Goal: Task Accomplishment & Management: Contribute content

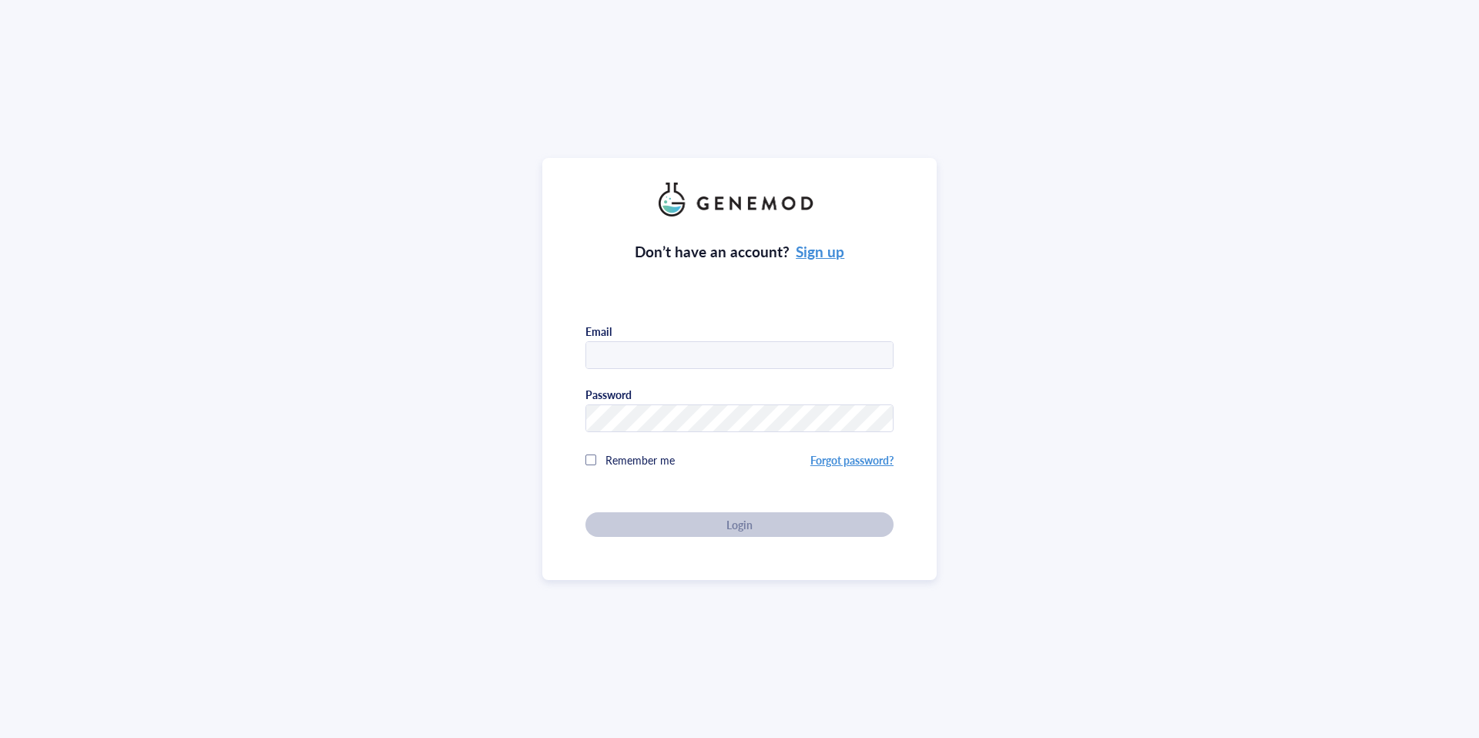
type input "[EMAIL_ADDRESS][DOMAIN_NAME]"
click at [766, 542] on div "Don’t have an account? Sign up Email liberty.juno@seattlechildrens.org Password…" at bounding box center [739, 369] width 394 height 422
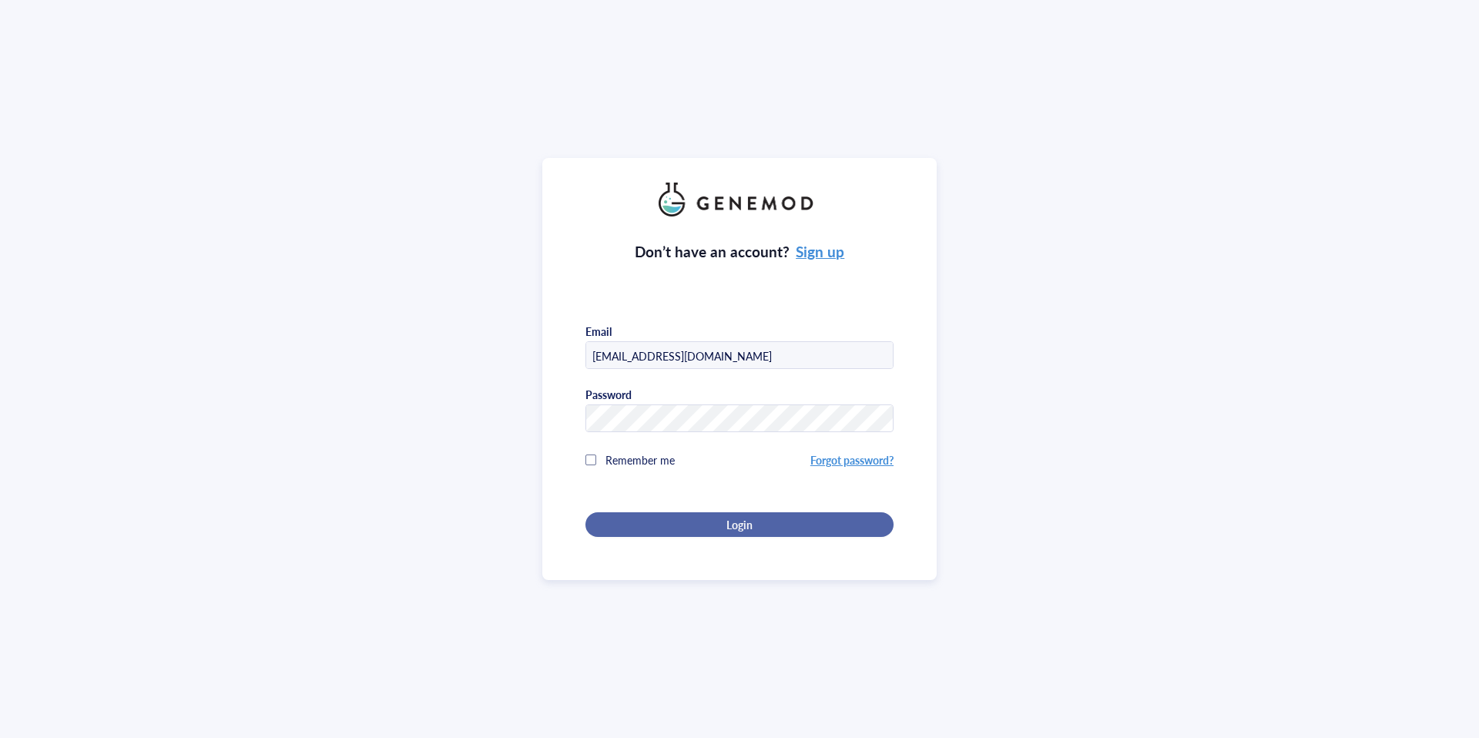
click at [765, 518] on div "Login" at bounding box center [739, 525] width 259 height 14
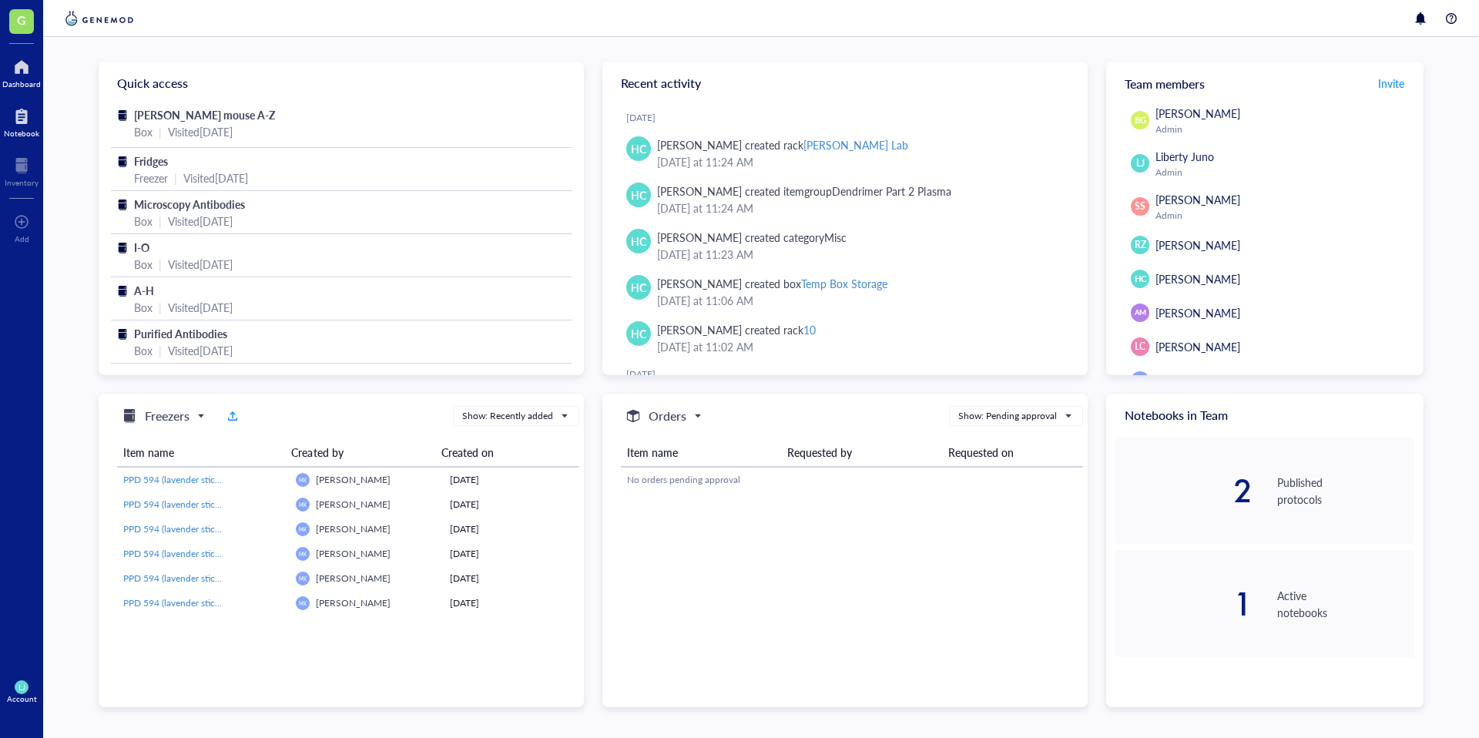
click at [22, 122] on div at bounding box center [21, 116] width 35 height 25
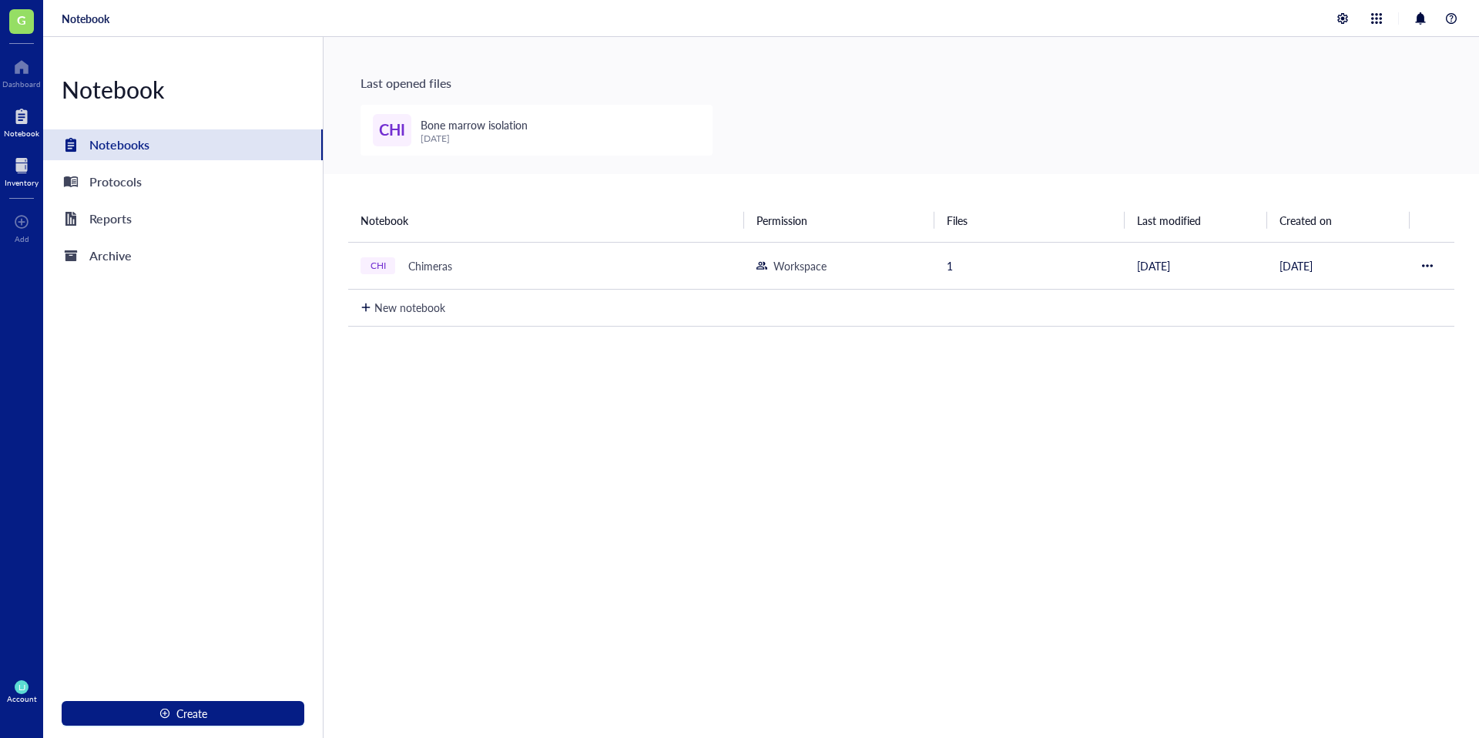
click at [12, 156] on div at bounding box center [22, 165] width 34 height 25
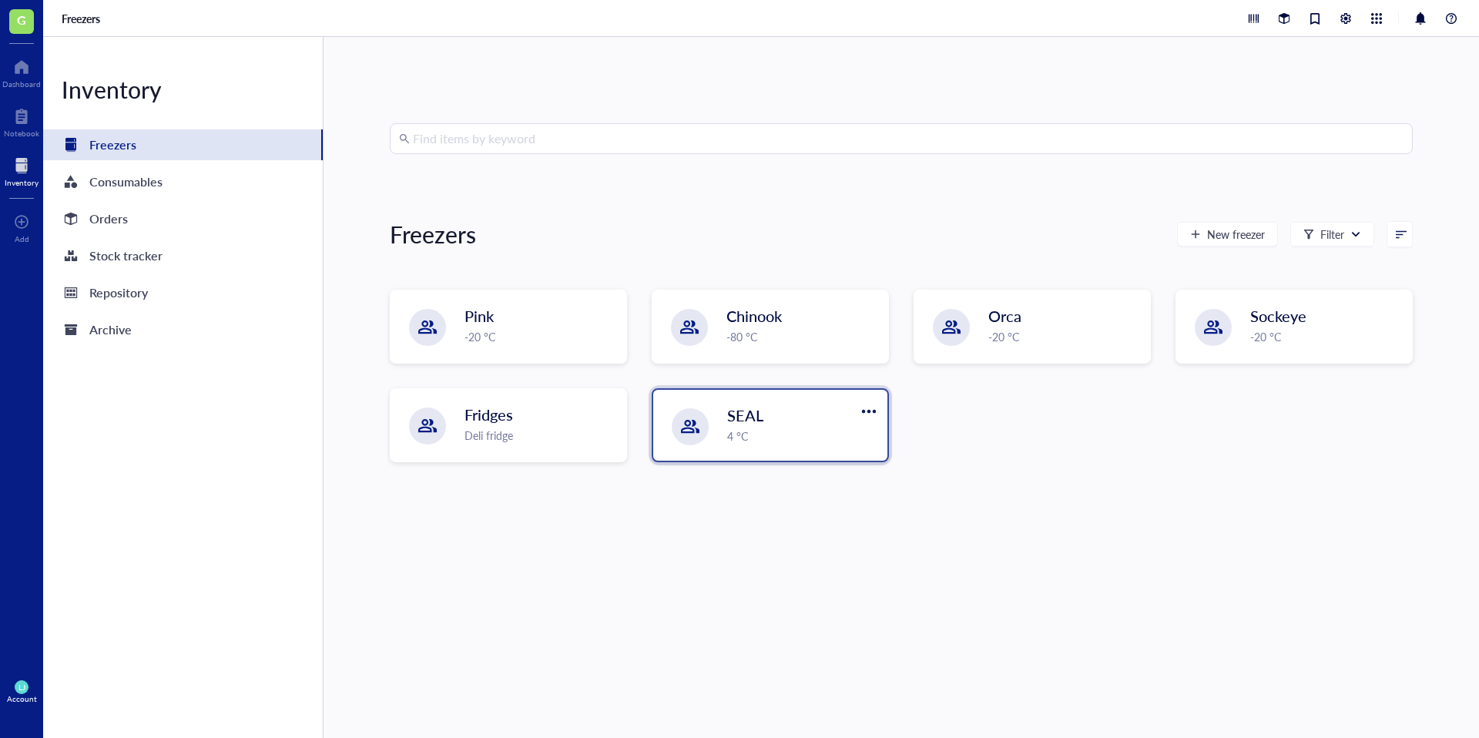
click at [765, 444] on div "SEAL 4 °C" at bounding box center [770, 425] width 234 height 71
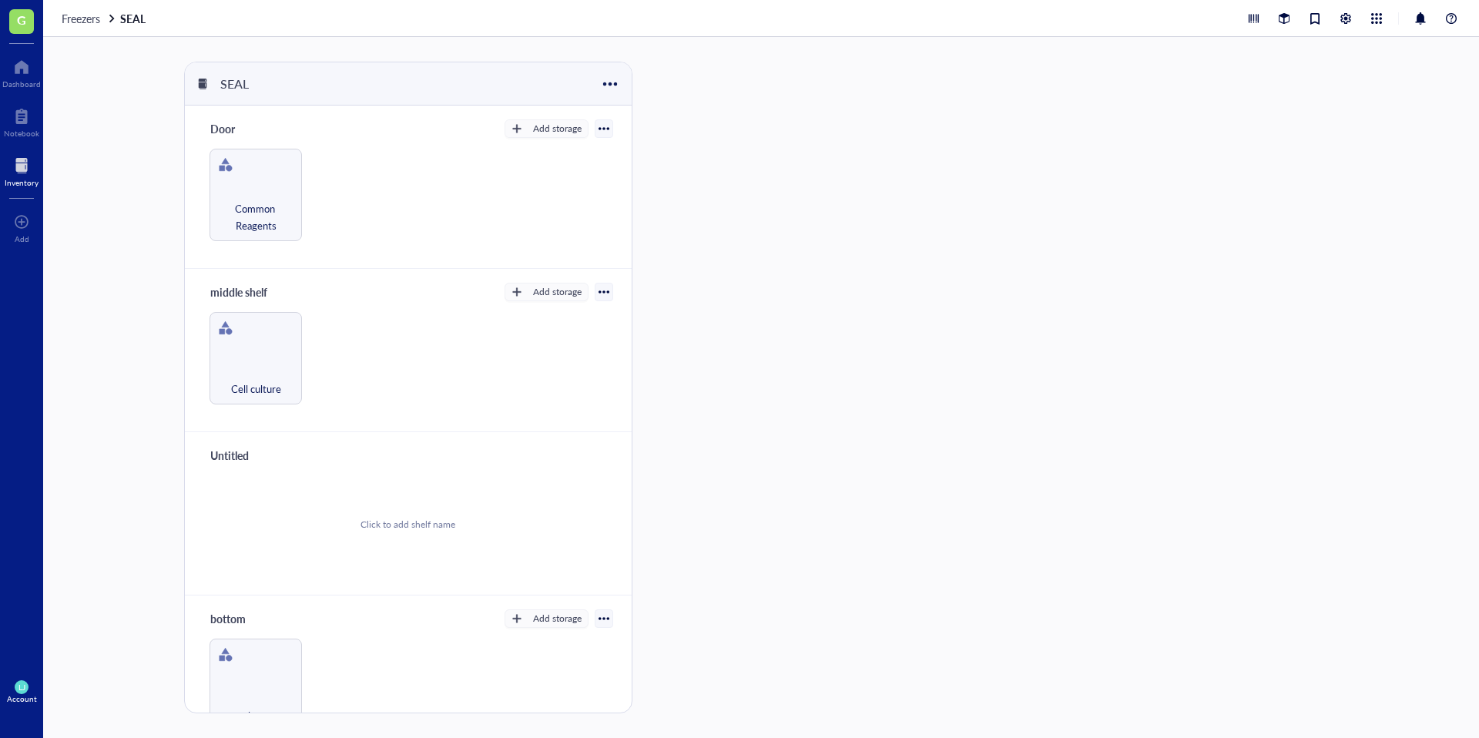
click at [25, 175] on div at bounding box center [22, 165] width 34 height 25
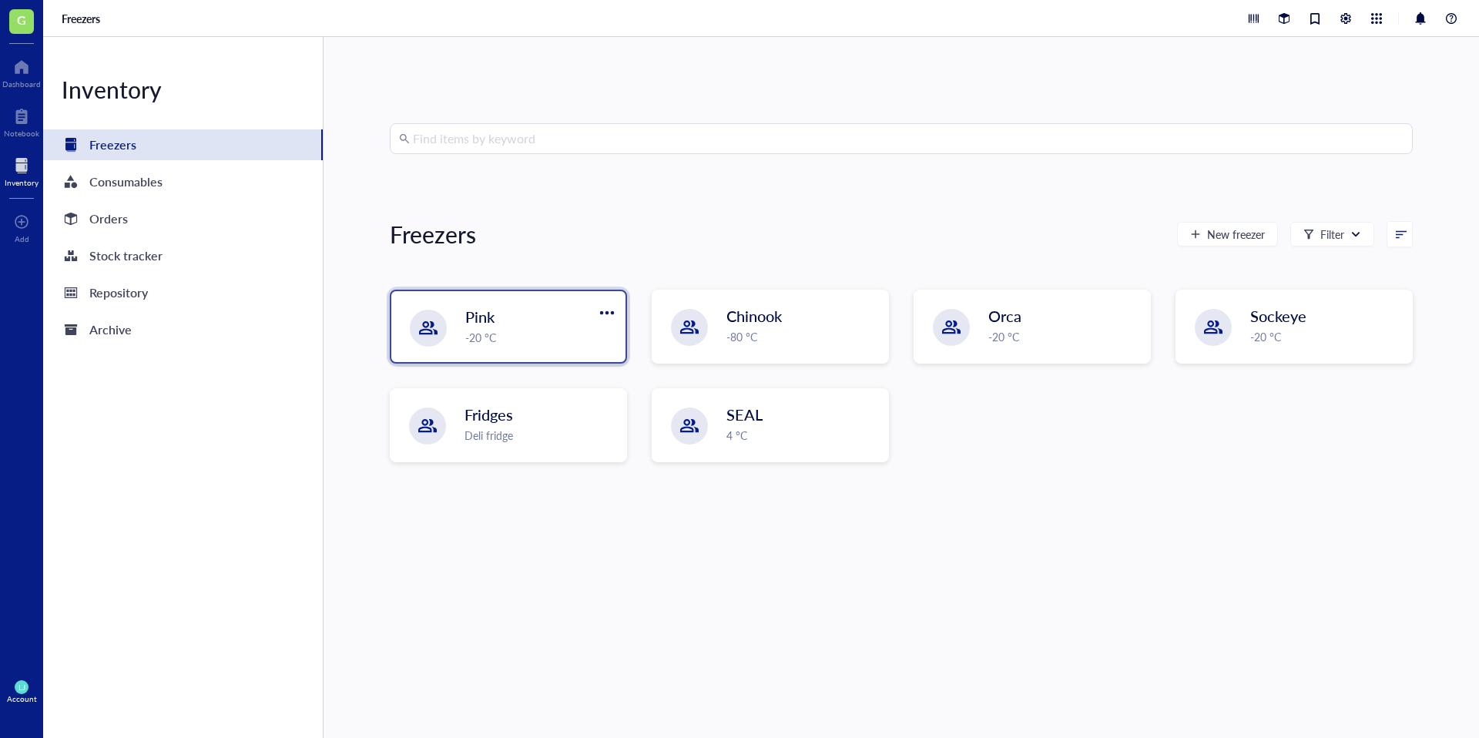
click at [551, 339] on div "-20 °C" at bounding box center [540, 337] width 151 height 17
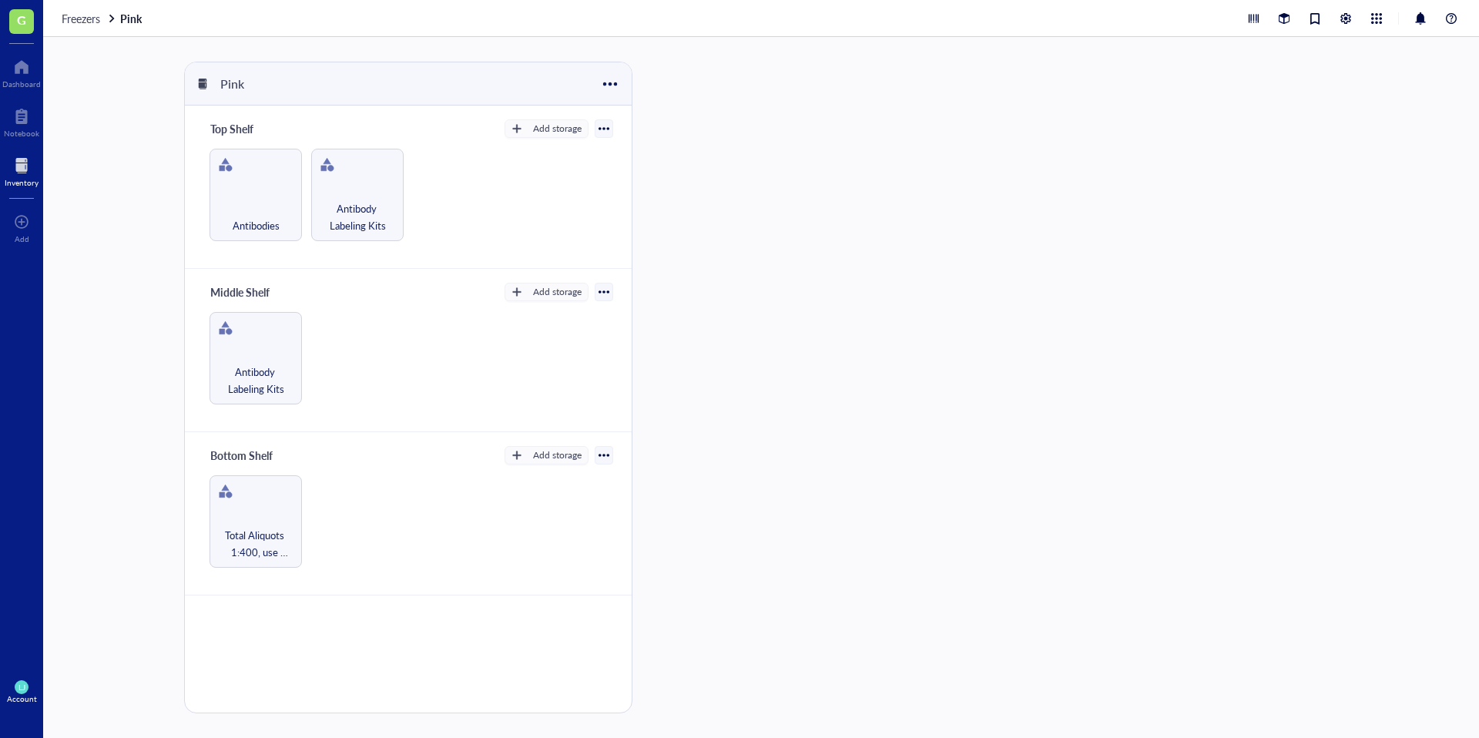
click at [26, 178] on div "Inventory" at bounding box center [22, 182] width 34 height 9
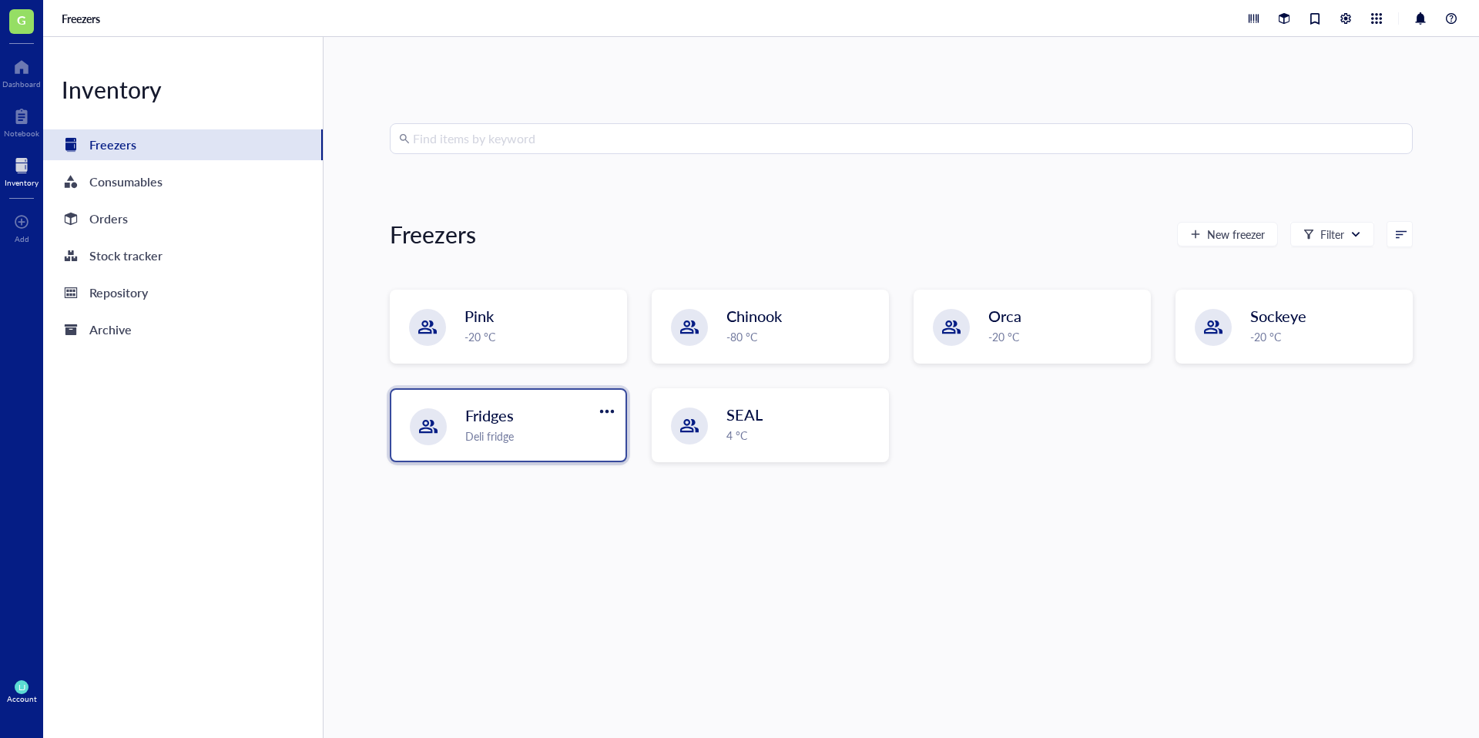
click at [521, 438] on div "Deli fridge" at bounding box center [540, 435] width 151 height 17
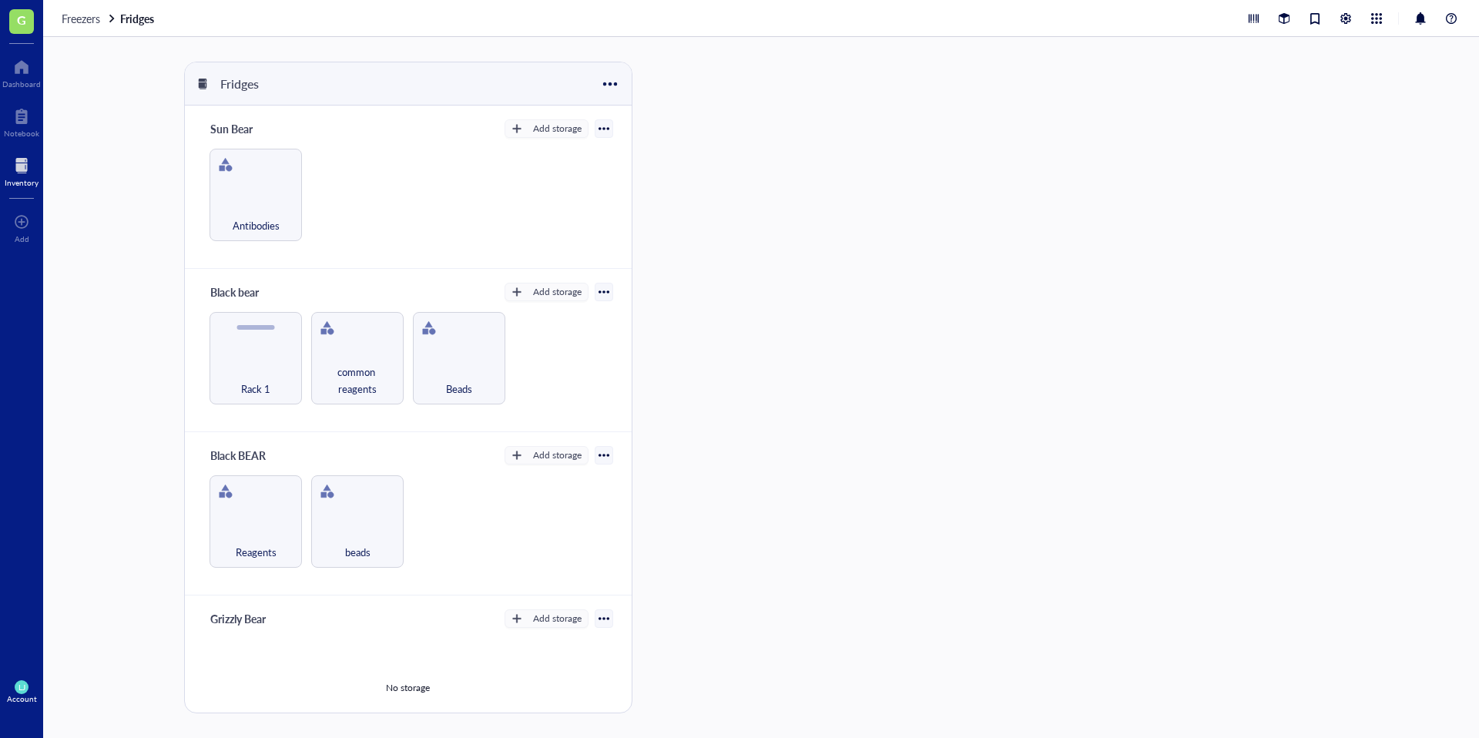
click at [12, 178] on div "Inventory" at bounding box center [22, 182] width 34 height 9
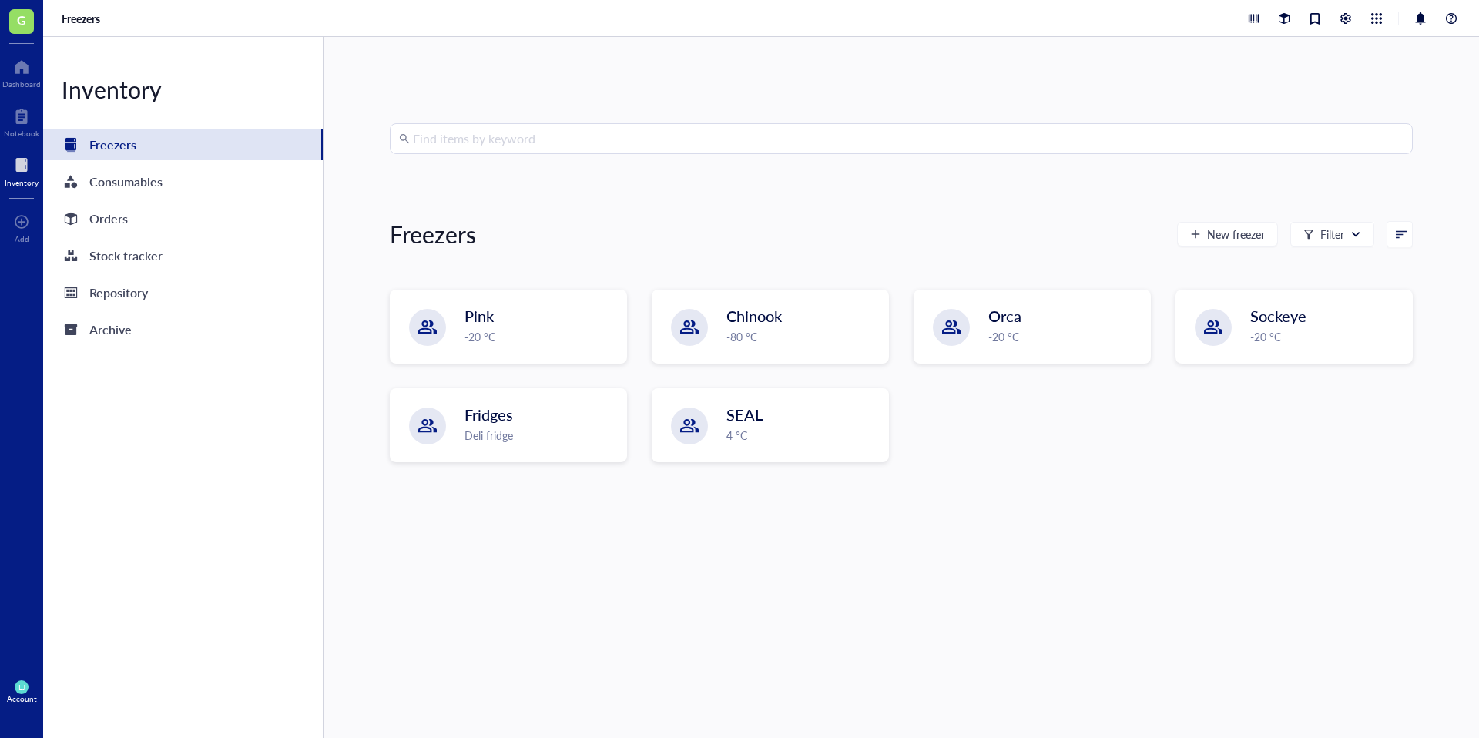
click at [572, 124] on input "search" at bounding box center [908, 138] width 990 height 29
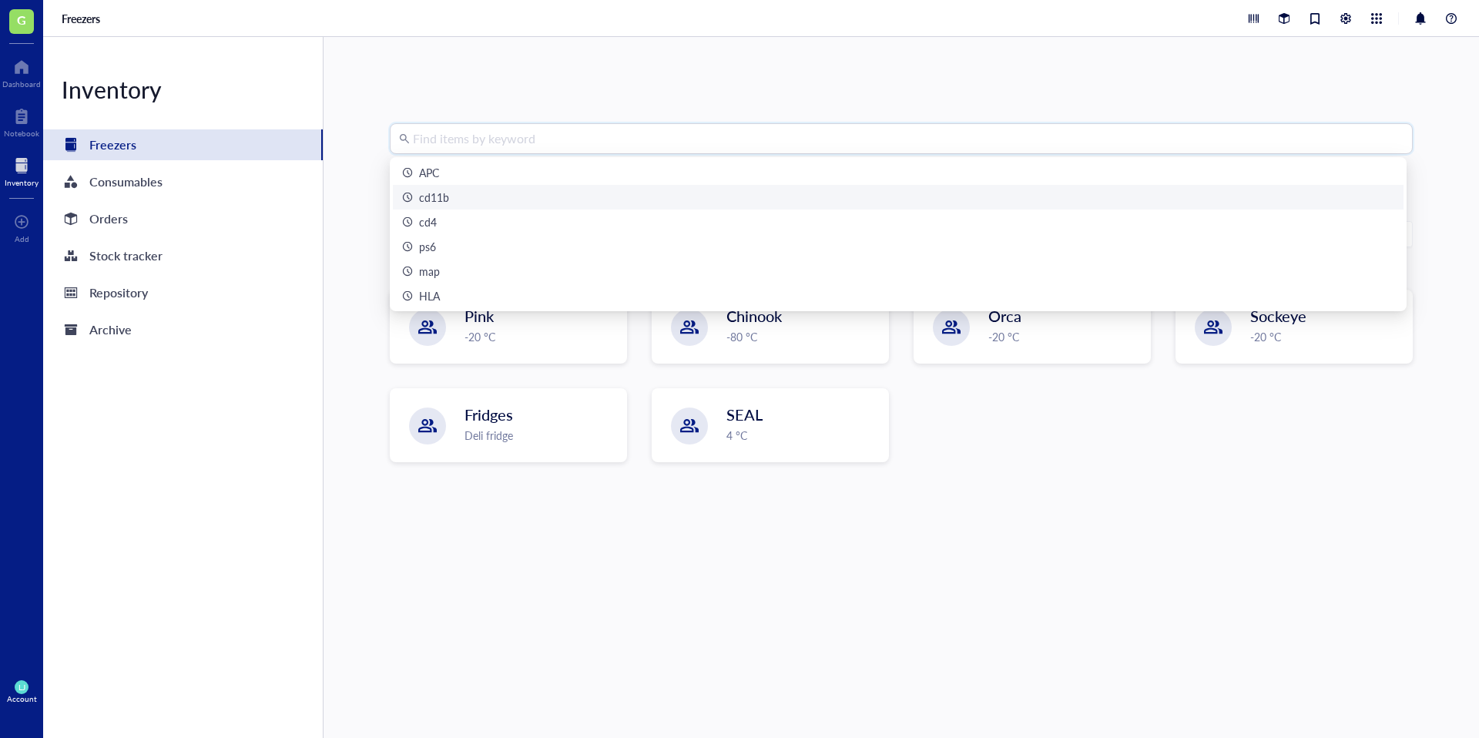
click at [530, 198] on div "cd11b" at bounding box center [898, 197] width 992 height 17
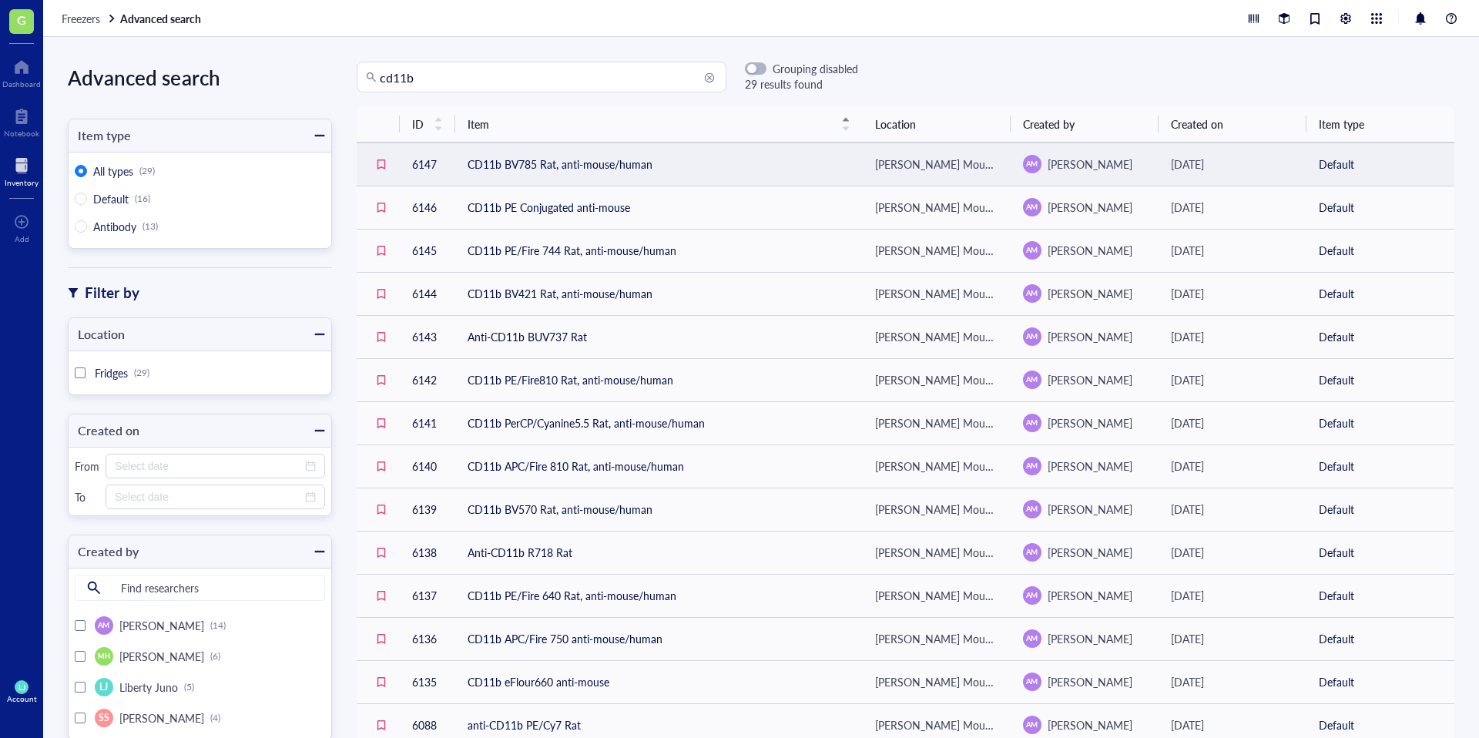
click at [541, 165] on td "CD11b BV785 Rat, anti-mouse/human" at bounding box center [658, 163] width 407 height 43
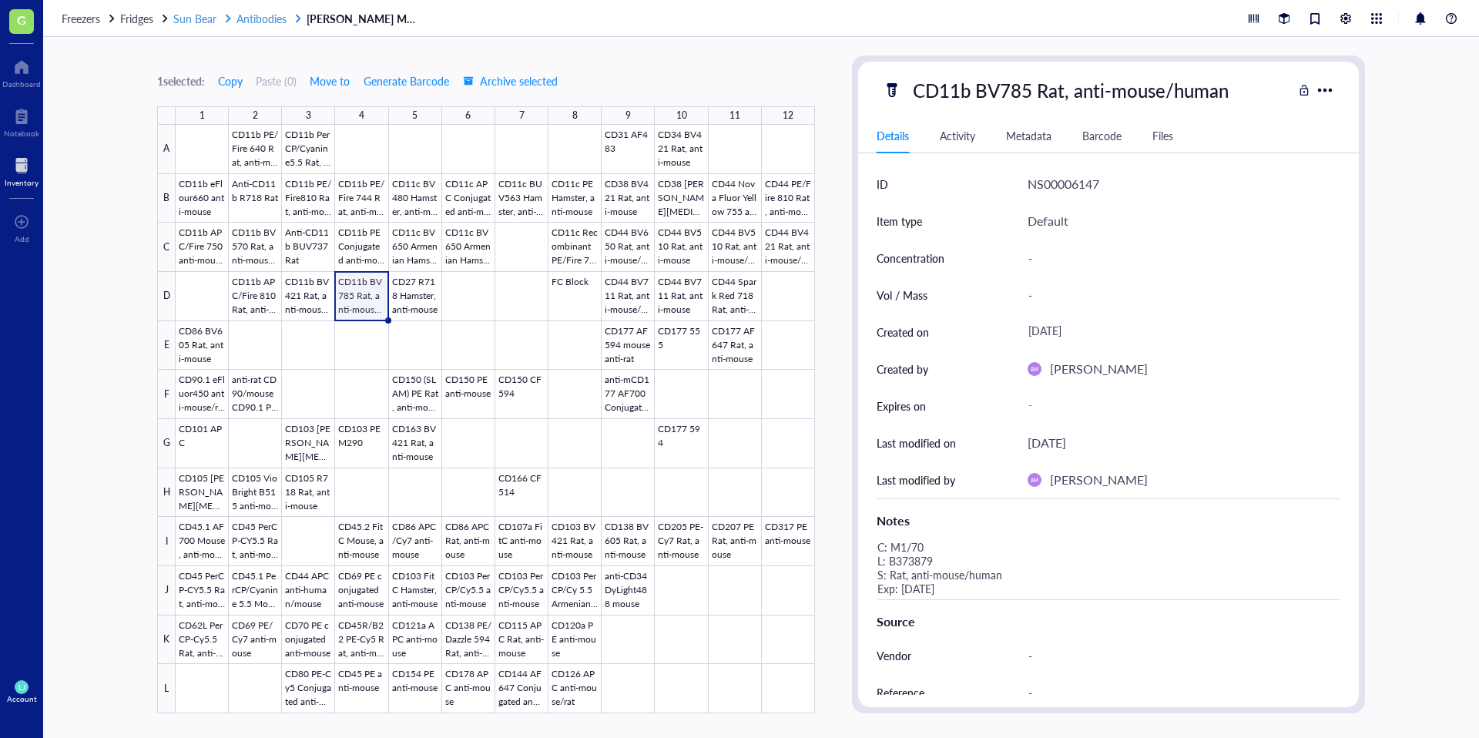
click at [273, 14] on span "Antibodies" at bounding box center [261, 18] width 50 height 15
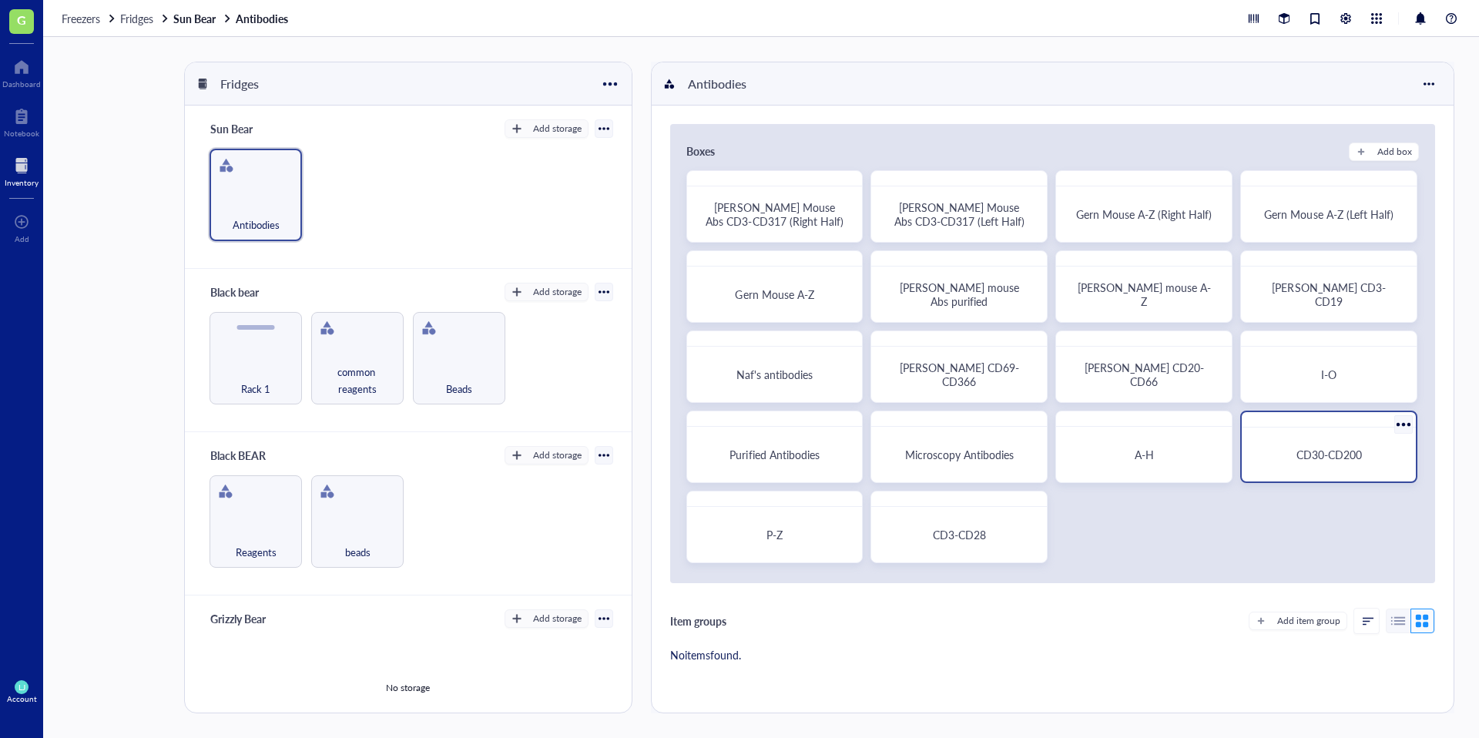
click at [1362, 467] on div "CD30-CD200" at bounding box center [1329, 455] width 162 height 42
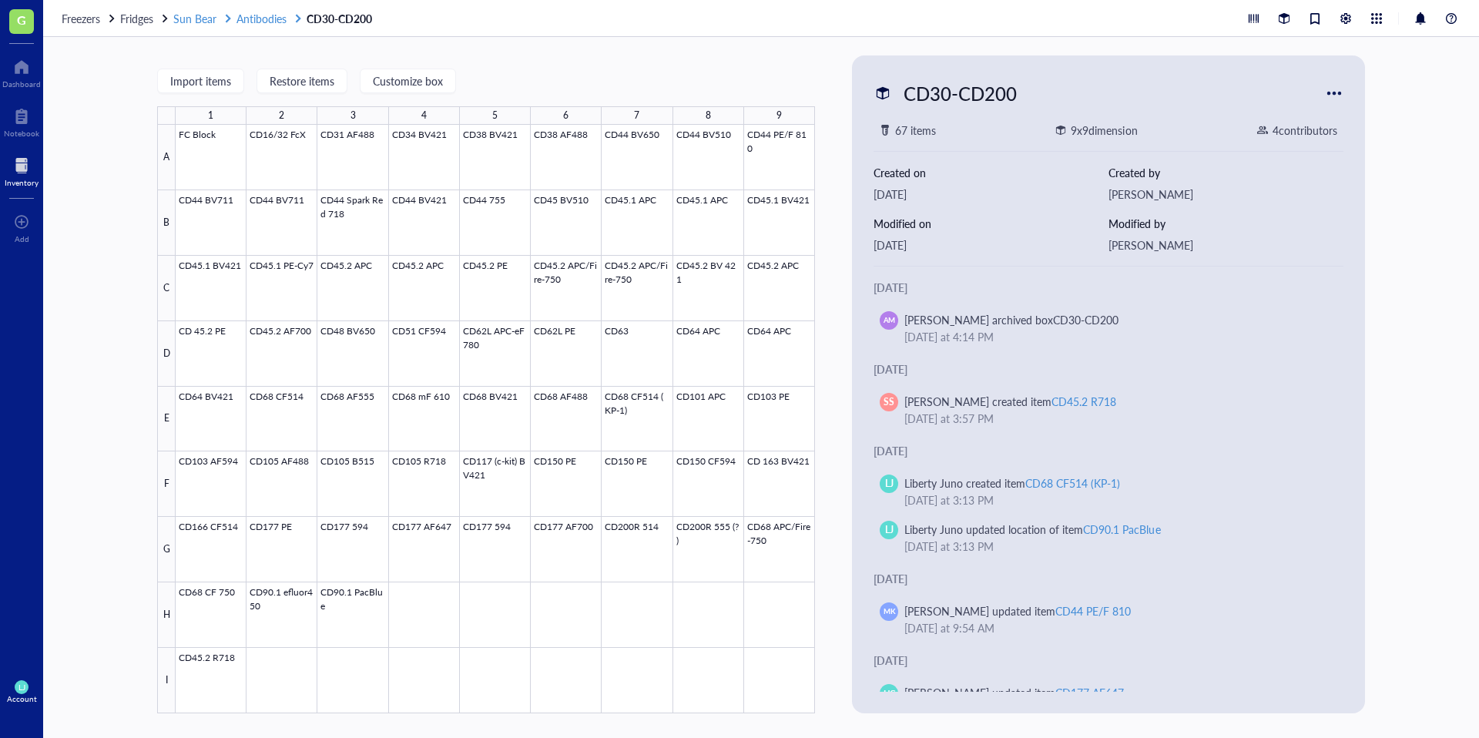
click at [254, 22] on span "Antibodies" at bounding box center [261, 18] width 50 height 15
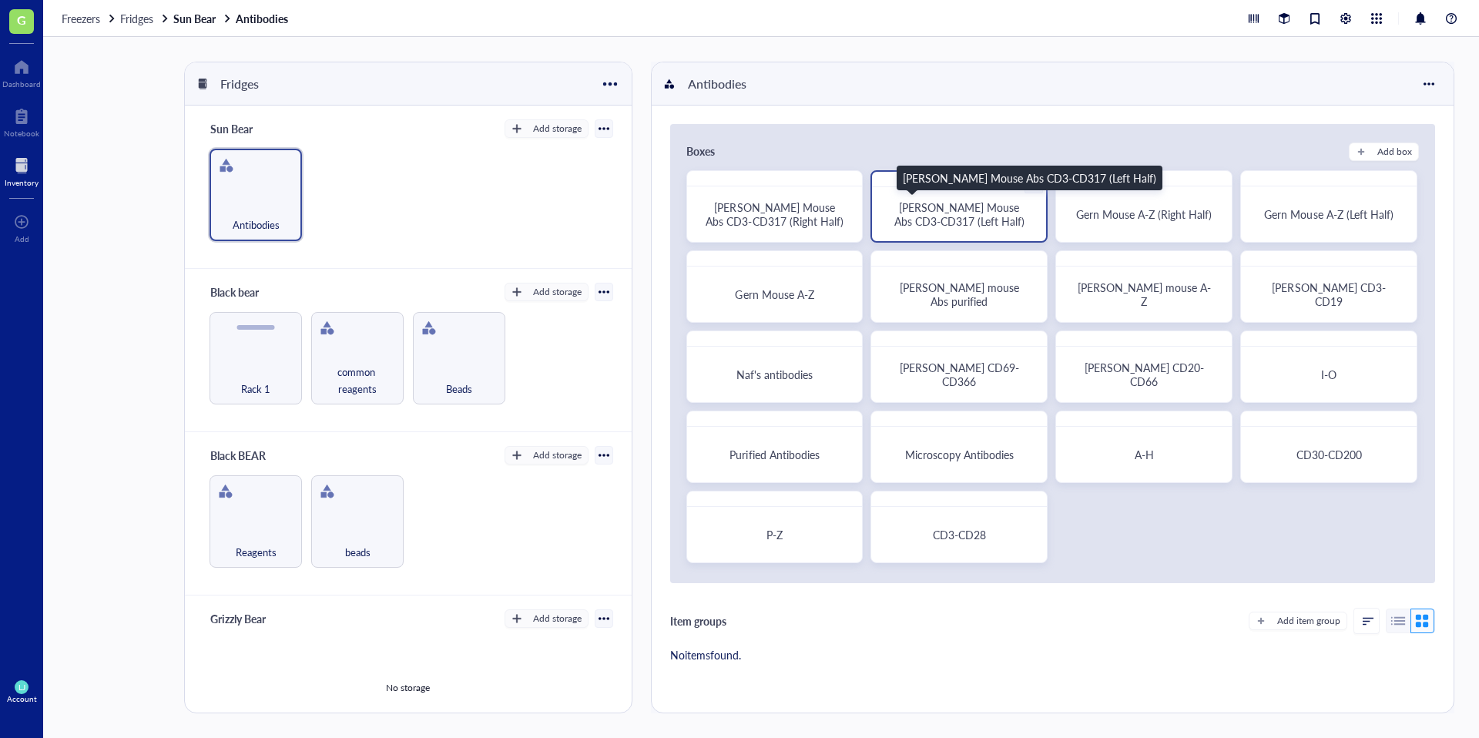
click at [980, 216] on span "[PERSON_NAME] Mouse Abs CD3-CD317 (Left Half)" at bounding box center [959, 213] width 130 height 29
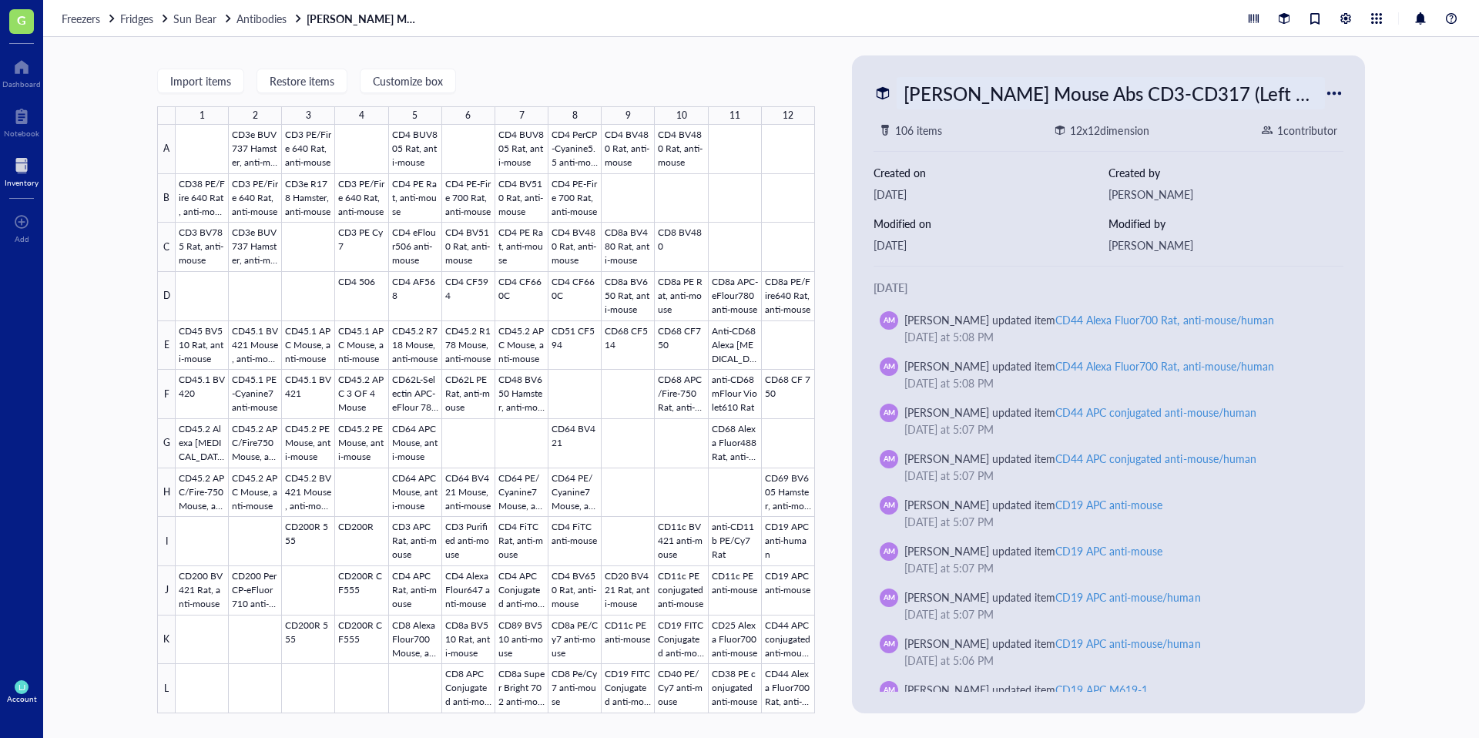
click at [1070, 88] on div "[PERSON_NAME] Mouse Abs CD3-CD317 (Left Half)" at bounding box center [1110, 93] width 428 height 32
click at [1008, 92] on input "[PERSON_NAME] Mouse Abs CD3-CD317 (Left Half)" at bounding box center [1110, 93] width 427 height 31
drag, startPoint x: 974, startPoint y: 95, endPoint x: 819, endPoint y: 94, distance: 155.6
click at [819, 94] on div "Import items Restore items Customize box 1 2 3 4 5 6 7 8 9 10 11 12 A B C D E F…" at bounding box center [760, 387] width 1435 height 701
type input "Mouse Abs CD3-CD317 (Left Half)"
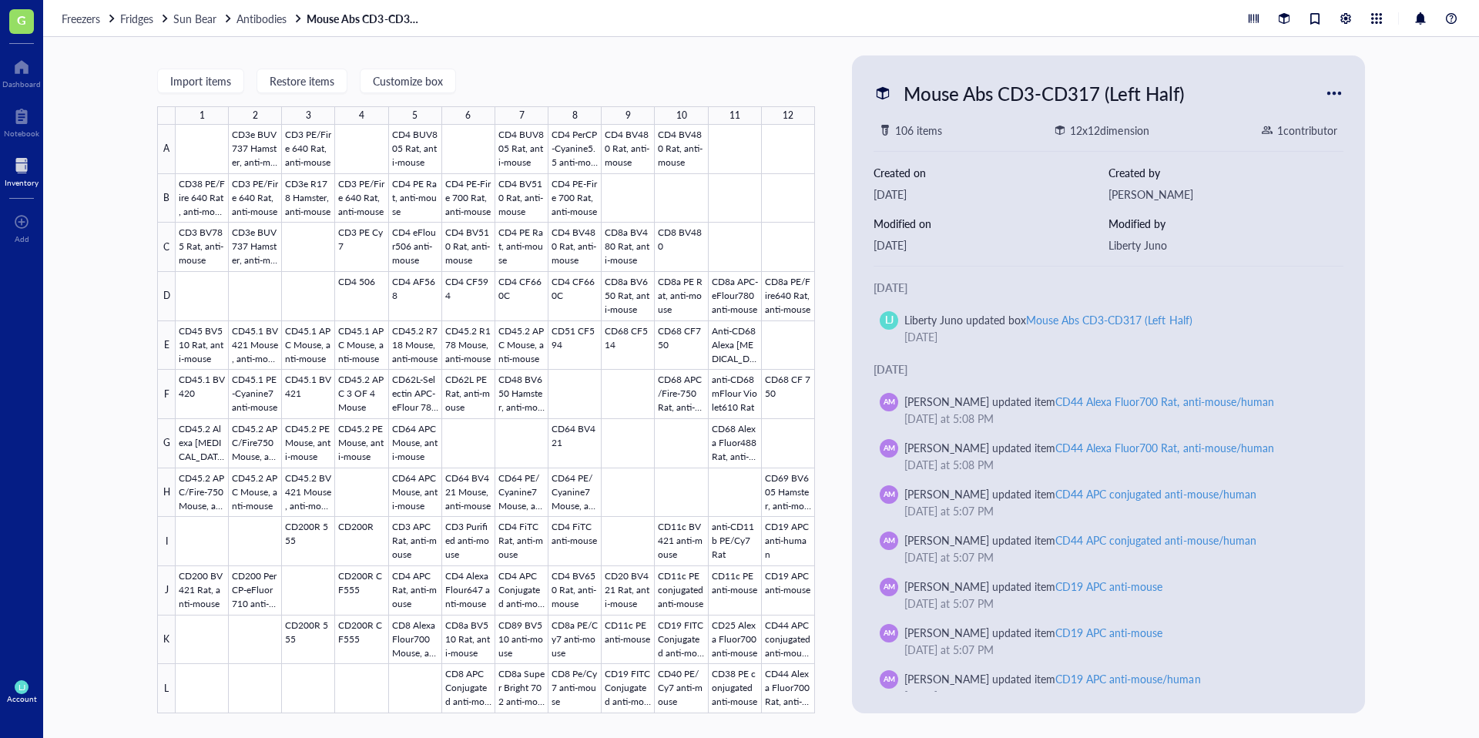
click at [815, 65] on div "Import items Restore items Customize box 1 2 3 4 5 6 7 8 9 10 11 12 A B C D E F…" at bounding box center [760, 387] width 1435 height 701
click at [249, 19] on span "Antibodies" at bounding box center [261, 18] width 50 height 15
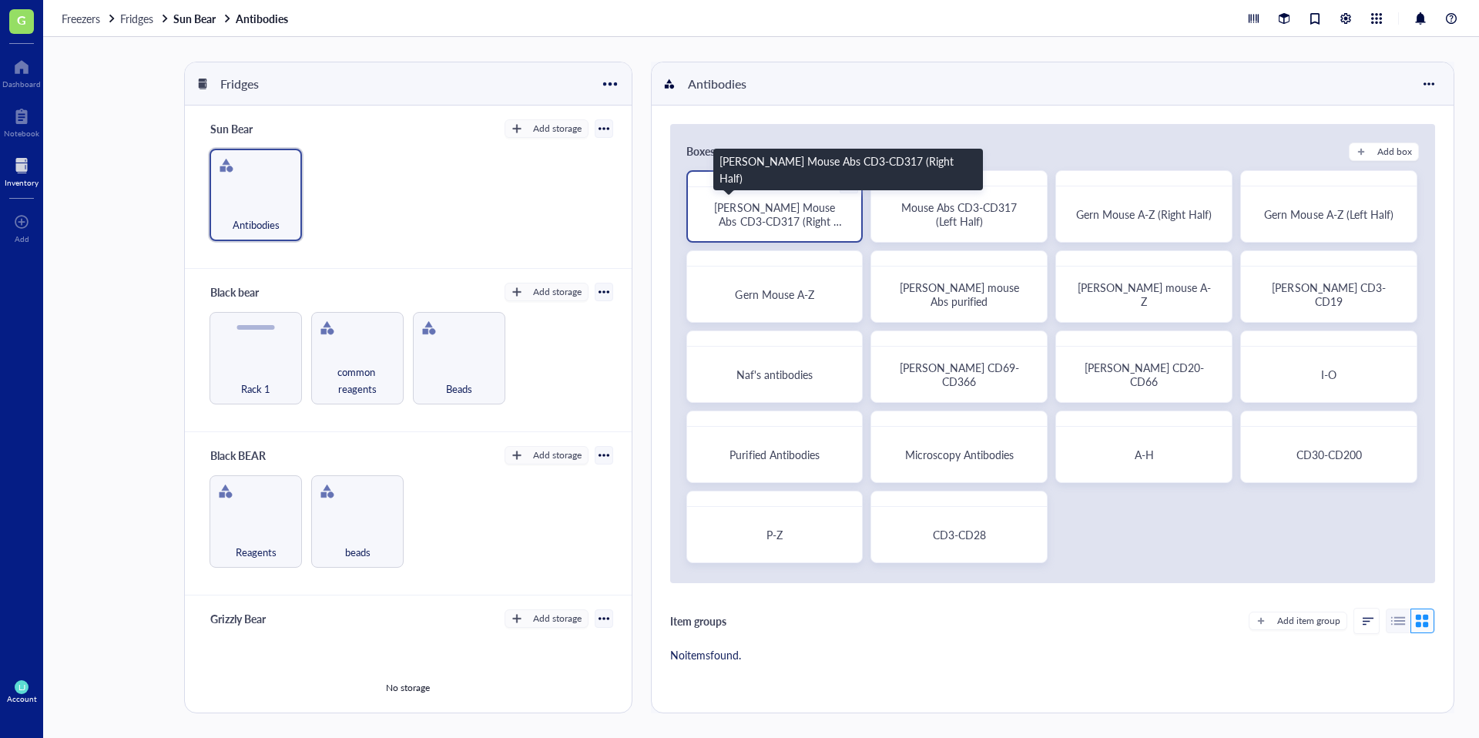
click at [817, 220] on span "[PERSON_NAME] Mouse Abs CD3-CD317 (Right Half)" at bounding box center [777, 220] width 127 height 43
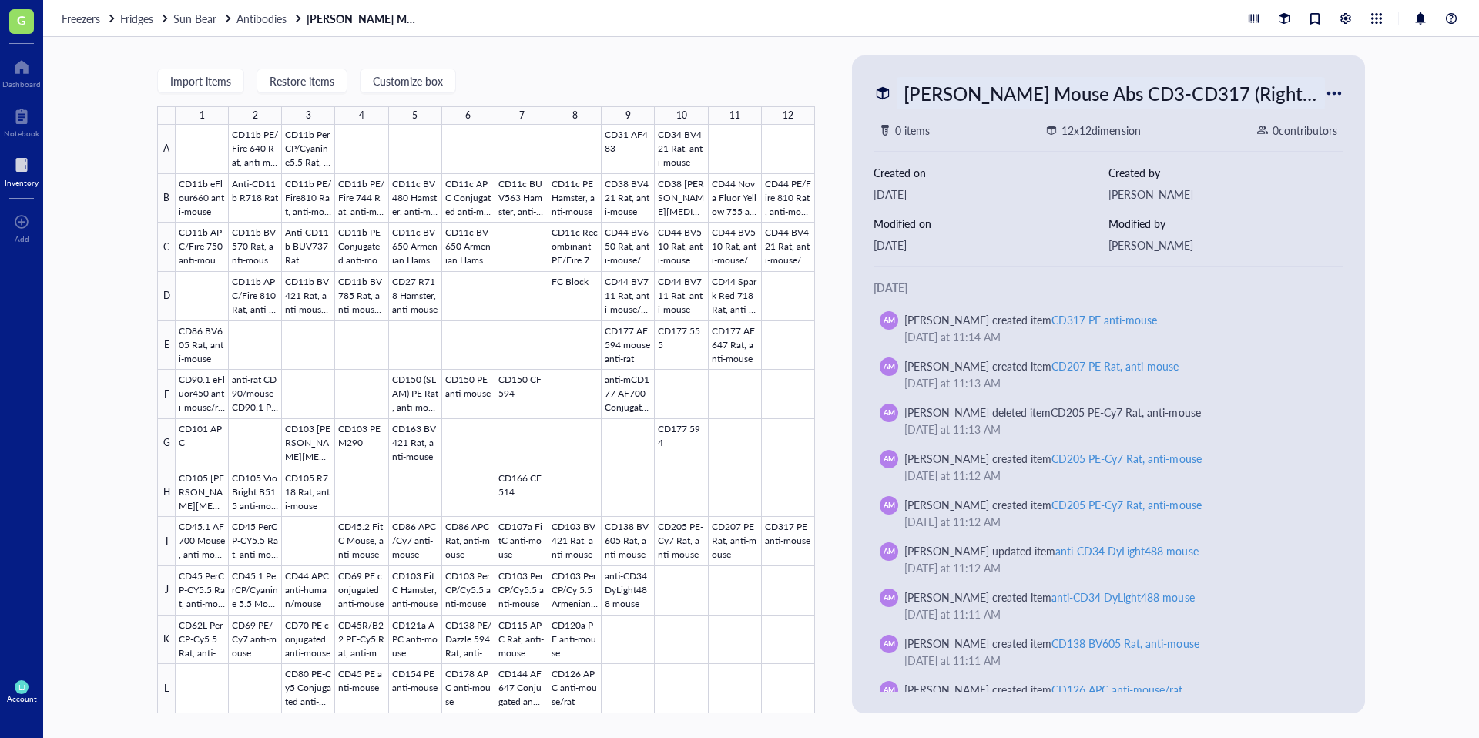
click at [1024, 81] on div "[PERSON_NAME] Mouse Abs CD3-CD317 (Right Half)" at bounding box center [1110, 93] width 428 height 32
click at [986, 106] on input "[PERSON_NAME] Mouse Abs CD3-CD317 (Right Half)" at bounding box center [1110, 93] width 427 height 31
drag, startPoint x: 976, startPoint y: 93, endPoint x: 727, endPoint y: 96, distance: 248.8
click at [727, 96] on div "Import items Restore items Customize box 1 2 3 4 5 6 7 8 9 10 11 12 A B C D E F…" at bounding box center [760, 387] width 1435 height 701
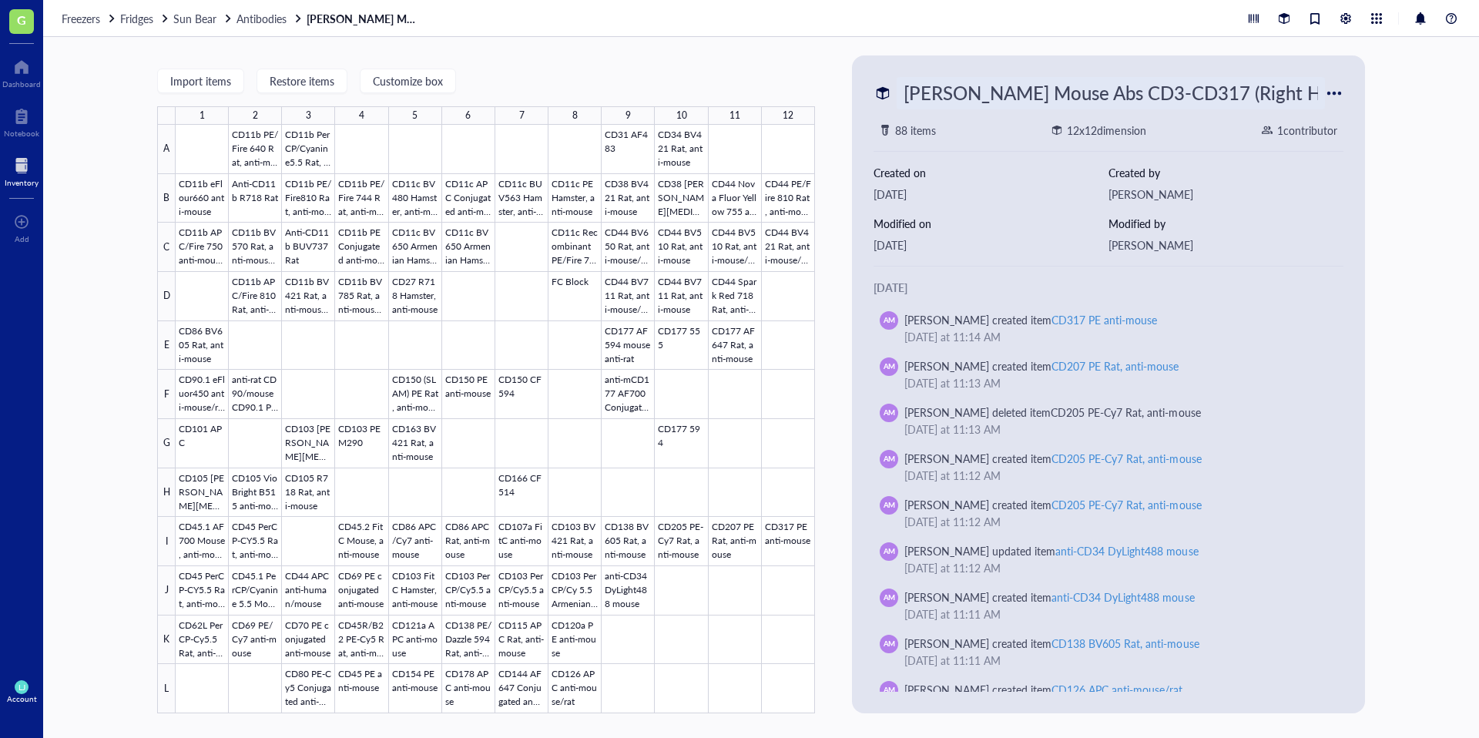
type input "Mouse Abs CD3-CD317 (Right Half)"
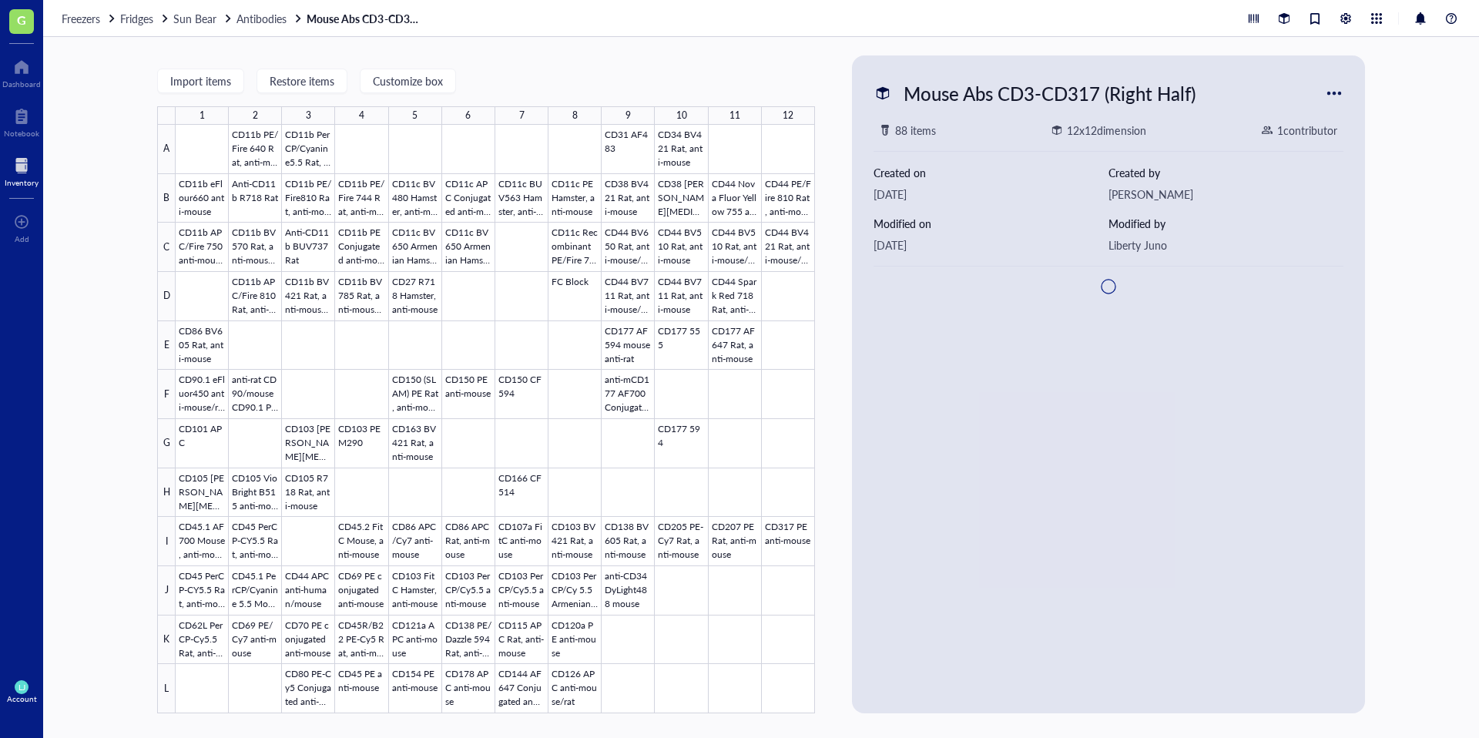
click at [249, 25] on div "Freezers Fridges Sun Bear Antibodies Mouse Abs CD3-CD317 (Right Half)" at bounding box center [760, 18] width 1435 height 37
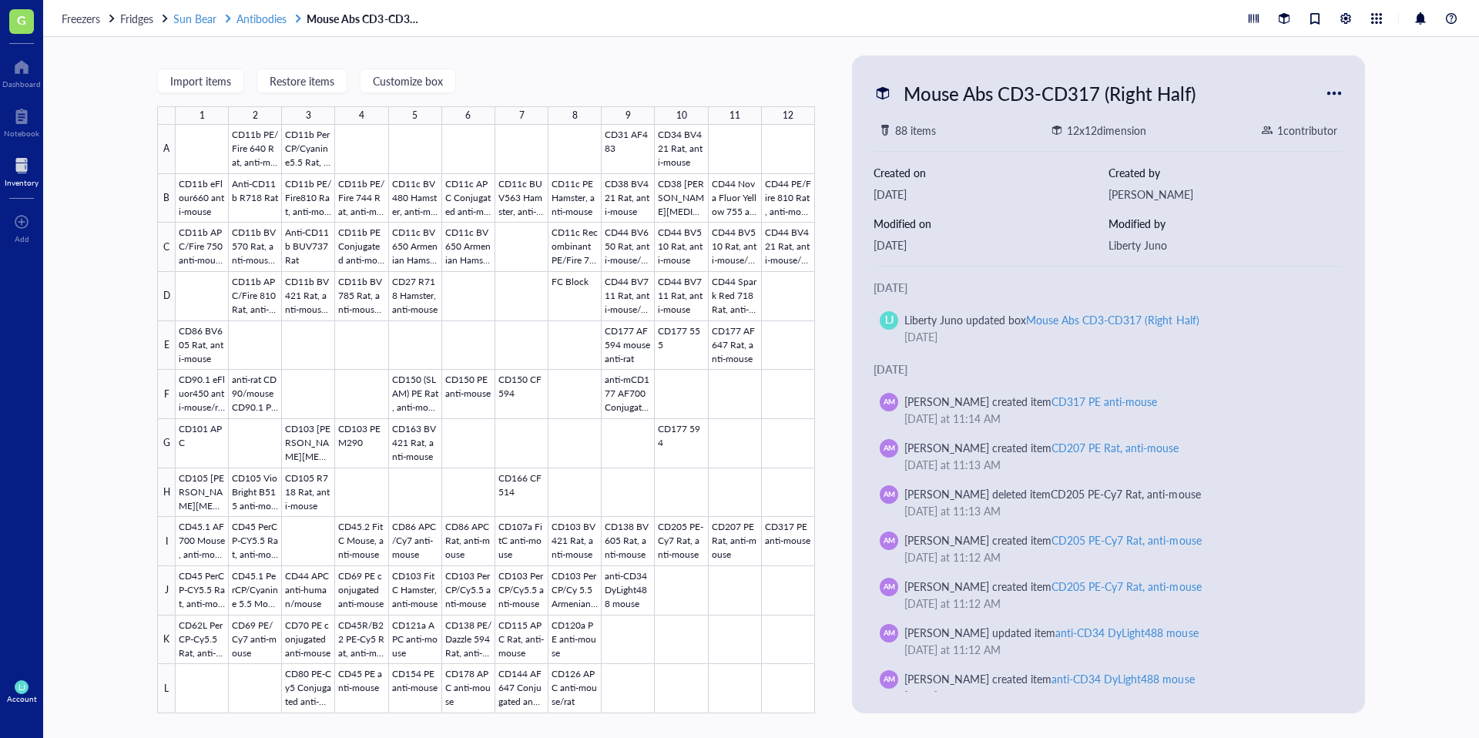
click at [261, 12] on span "Antibodies" at bounding box center [261, 18] width 50 height 15
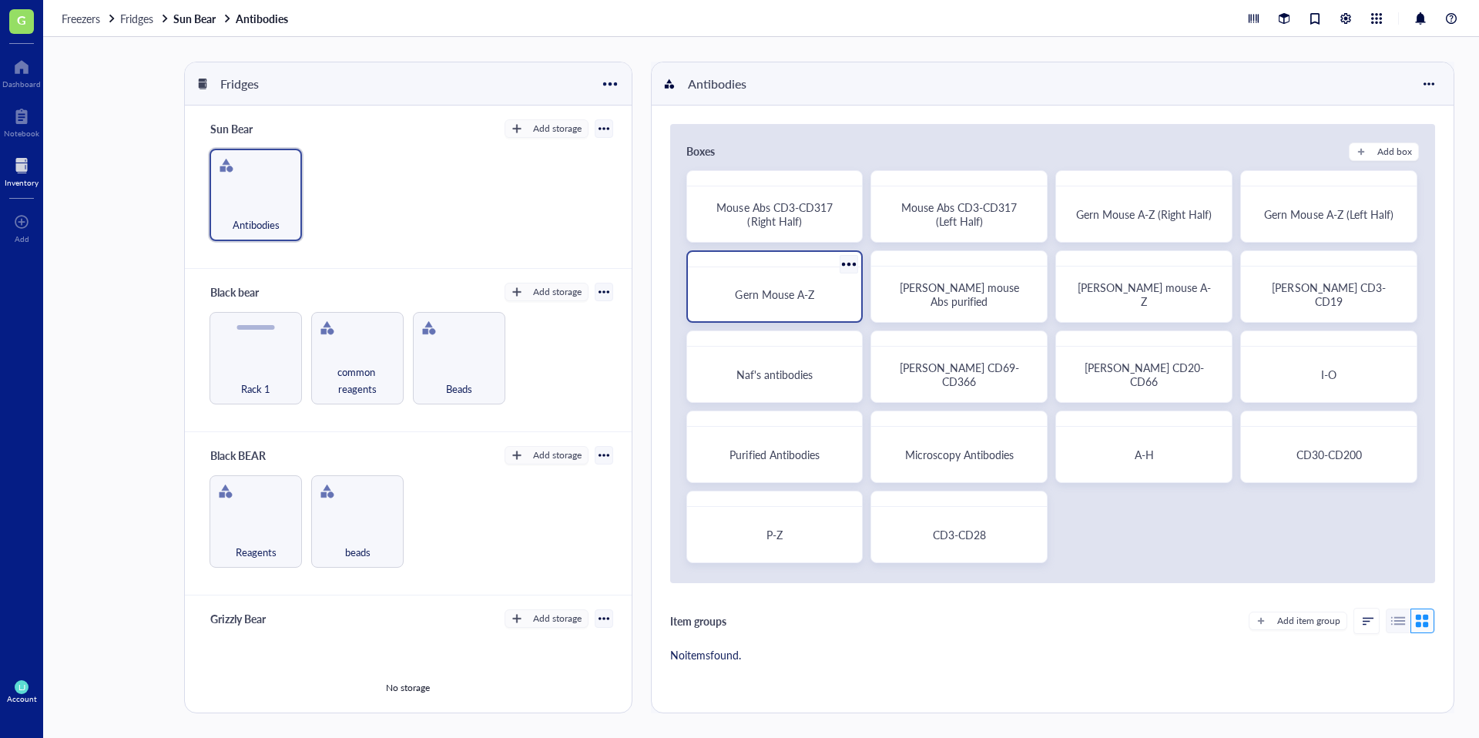
click at [754, 317] on div "Gern Mouse A-Z" at bounding box center [774, 286] width 177 height 72
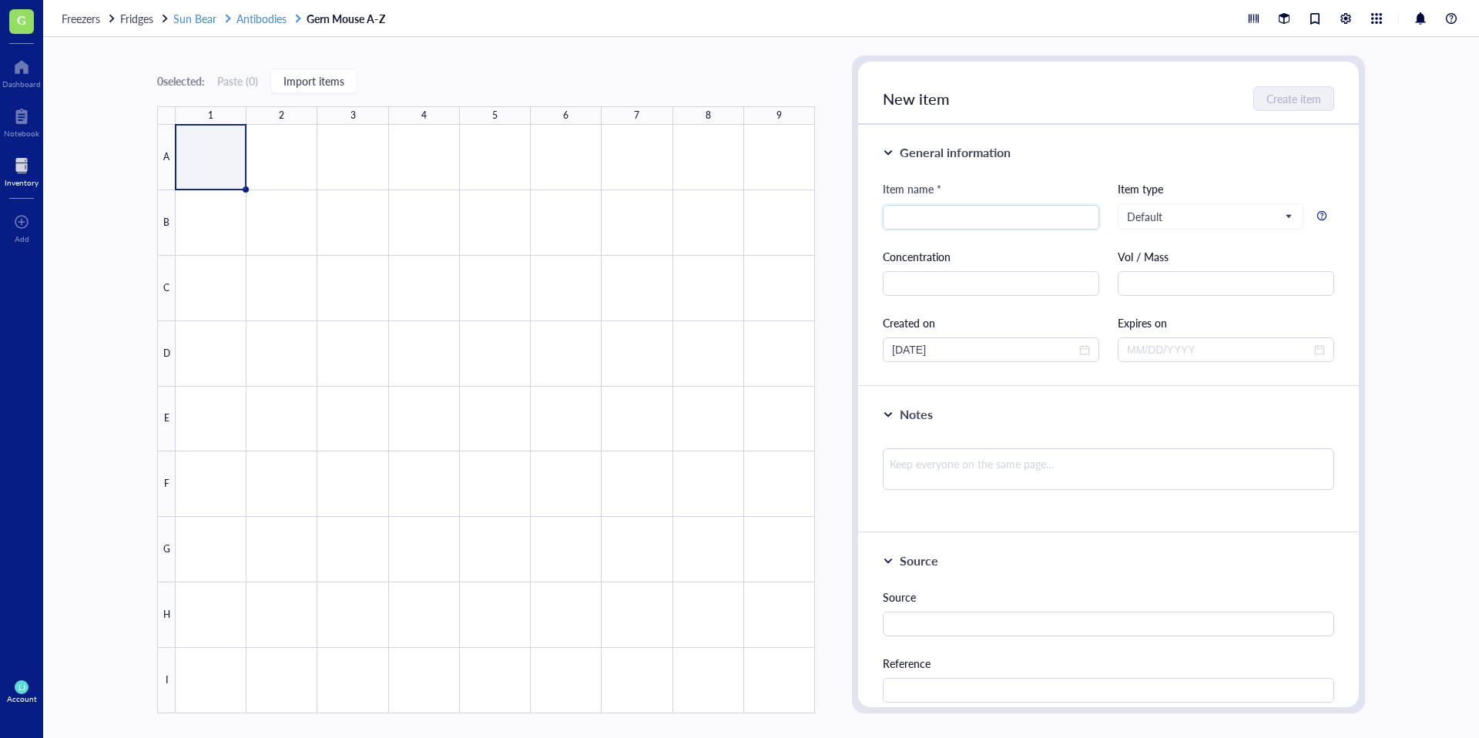
click at [268, 19] on span "Antibodies" at bounding box center [261, 18] width 50 height 15
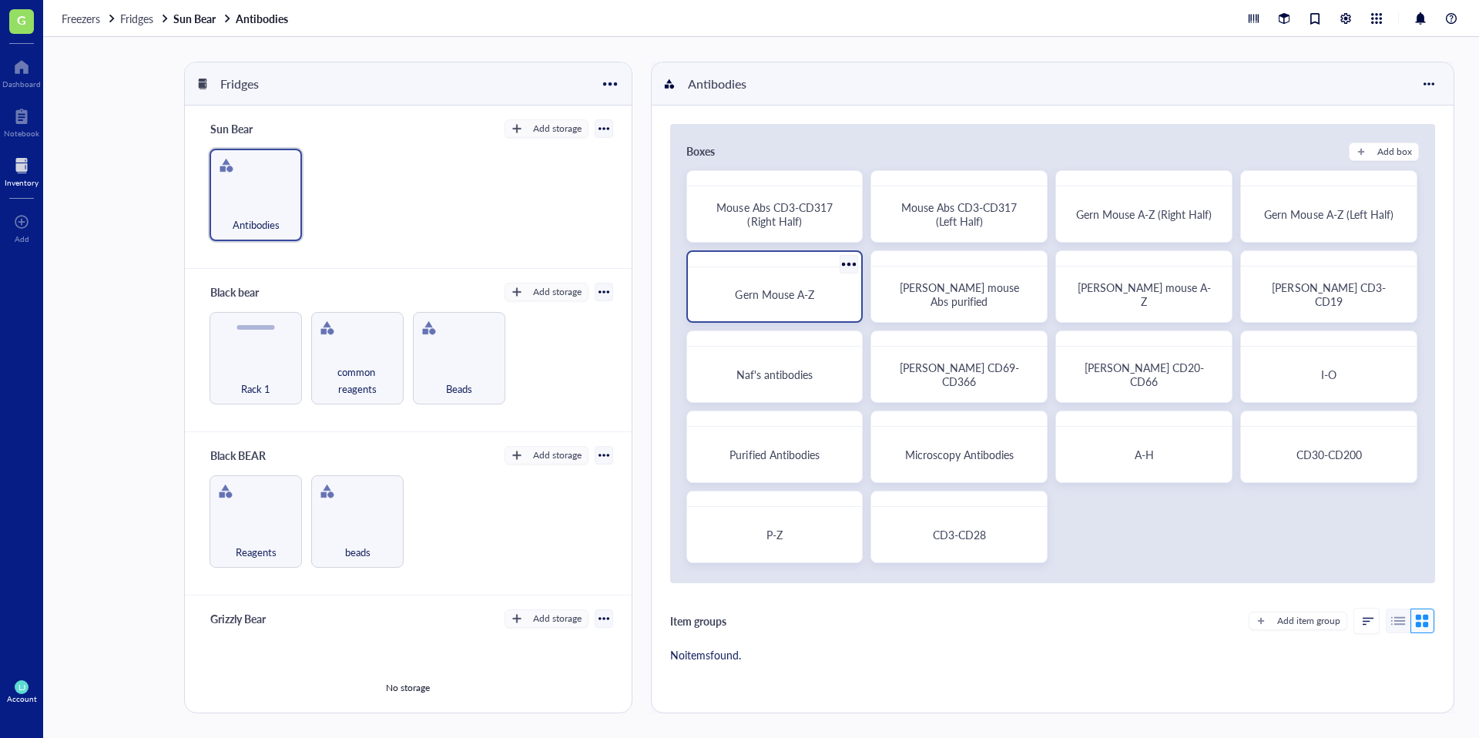
click at [841, 263] on div at bounding box center [849, 264] width 22 height 22
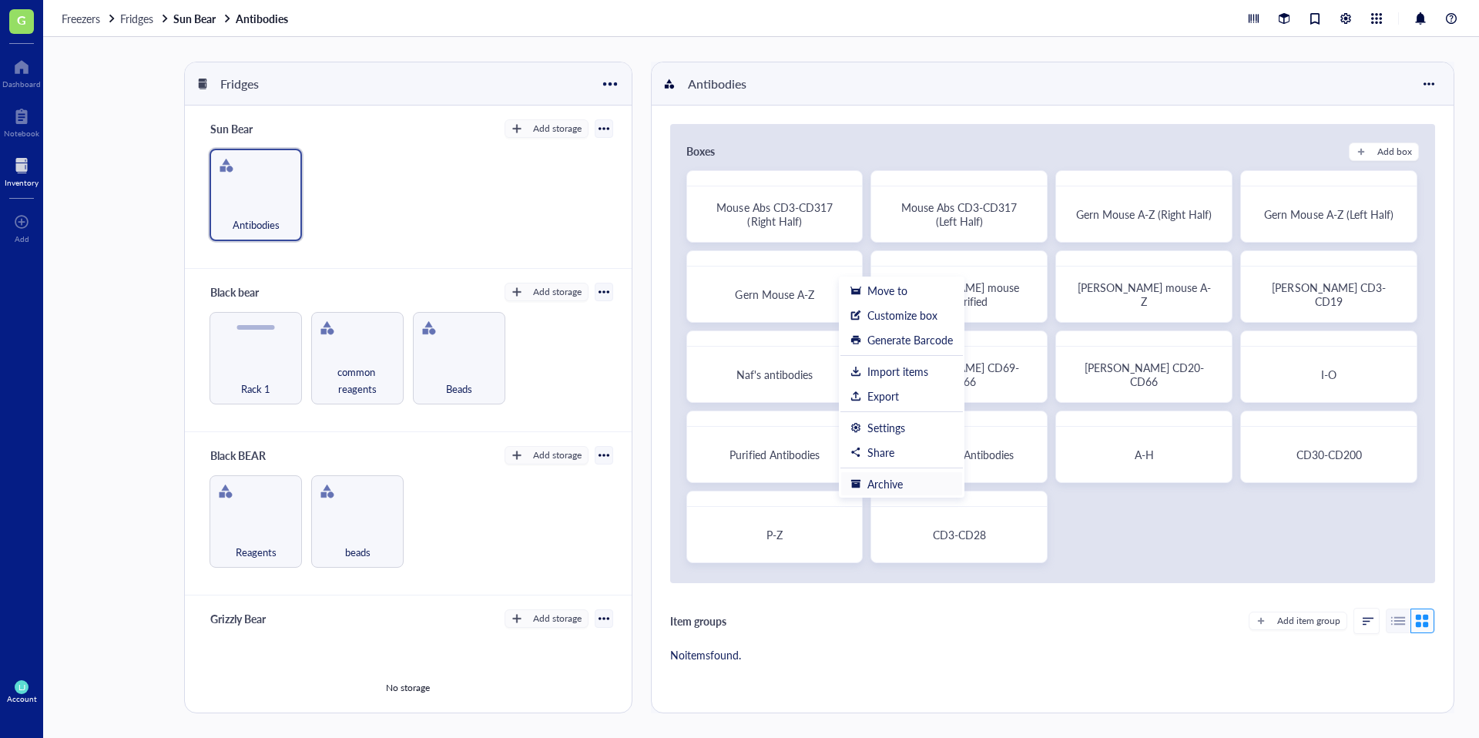
click at [870, 482] on div "Archive" at bounding box center [884, 484] width 35 height 14
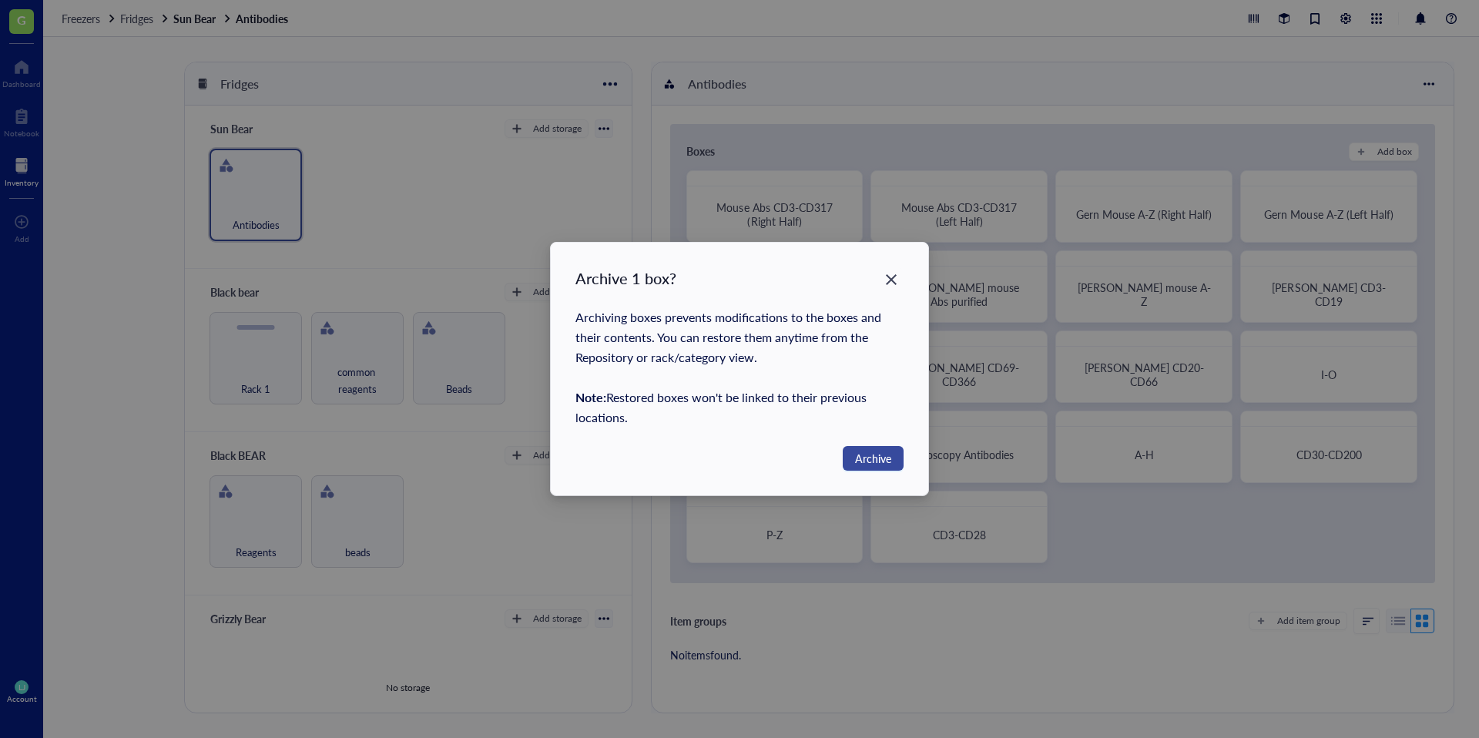
click at [866, 458] on span "Archive" at bounding box center [873, 458] width 36 height 17
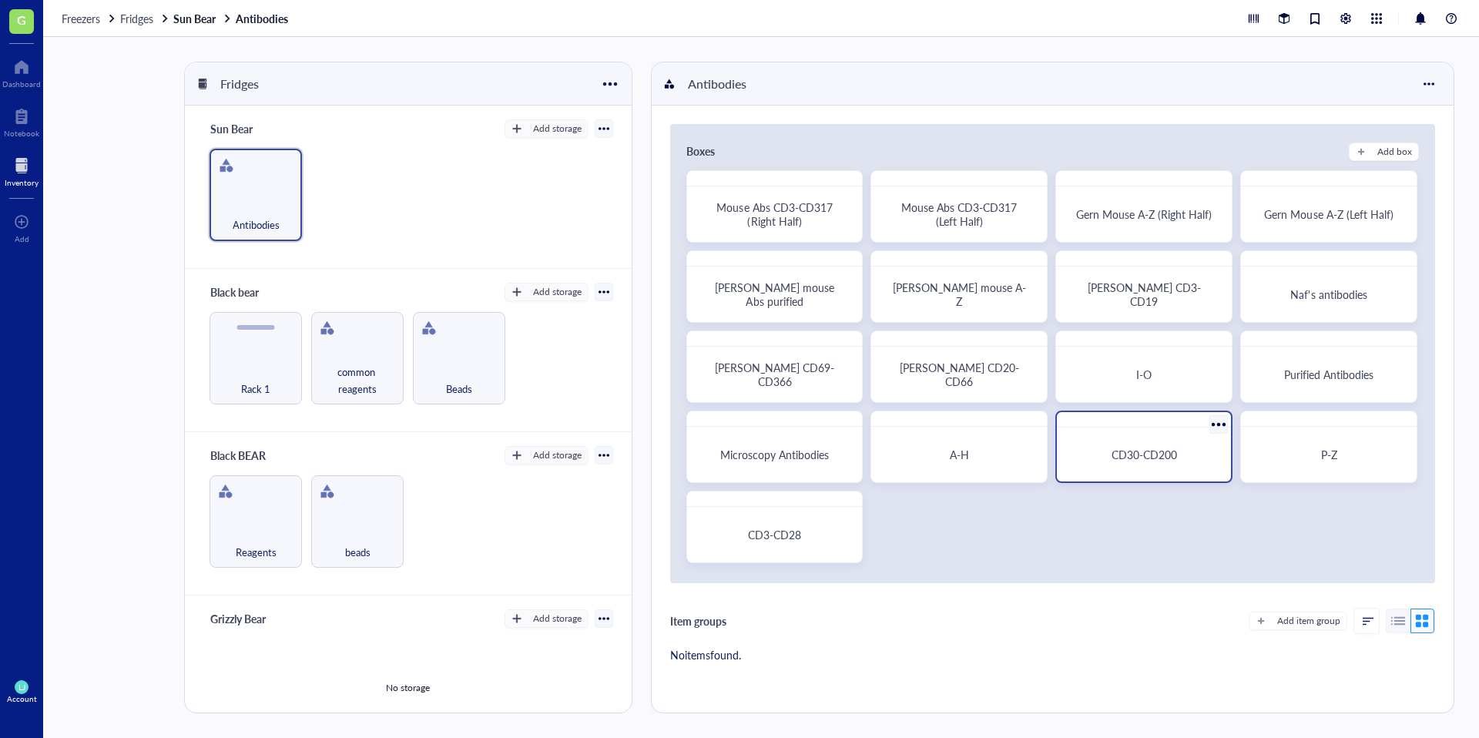
click at [1162, 464] on div "CD30-CD200" at bounding box center [1144, 455] width 162 height 42
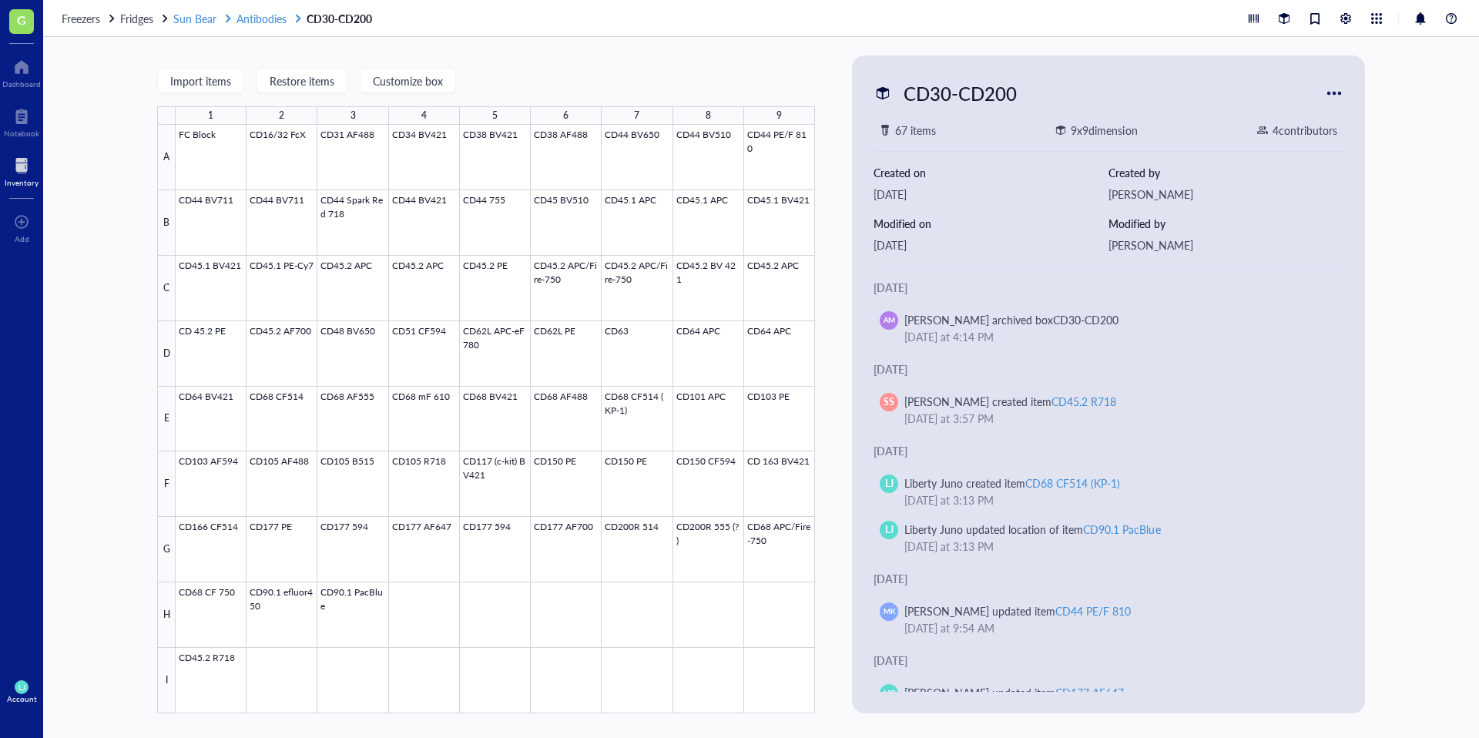
click at [279, 13] on span "Antibodies" at bounding box center [261, 18] width 50 height 15
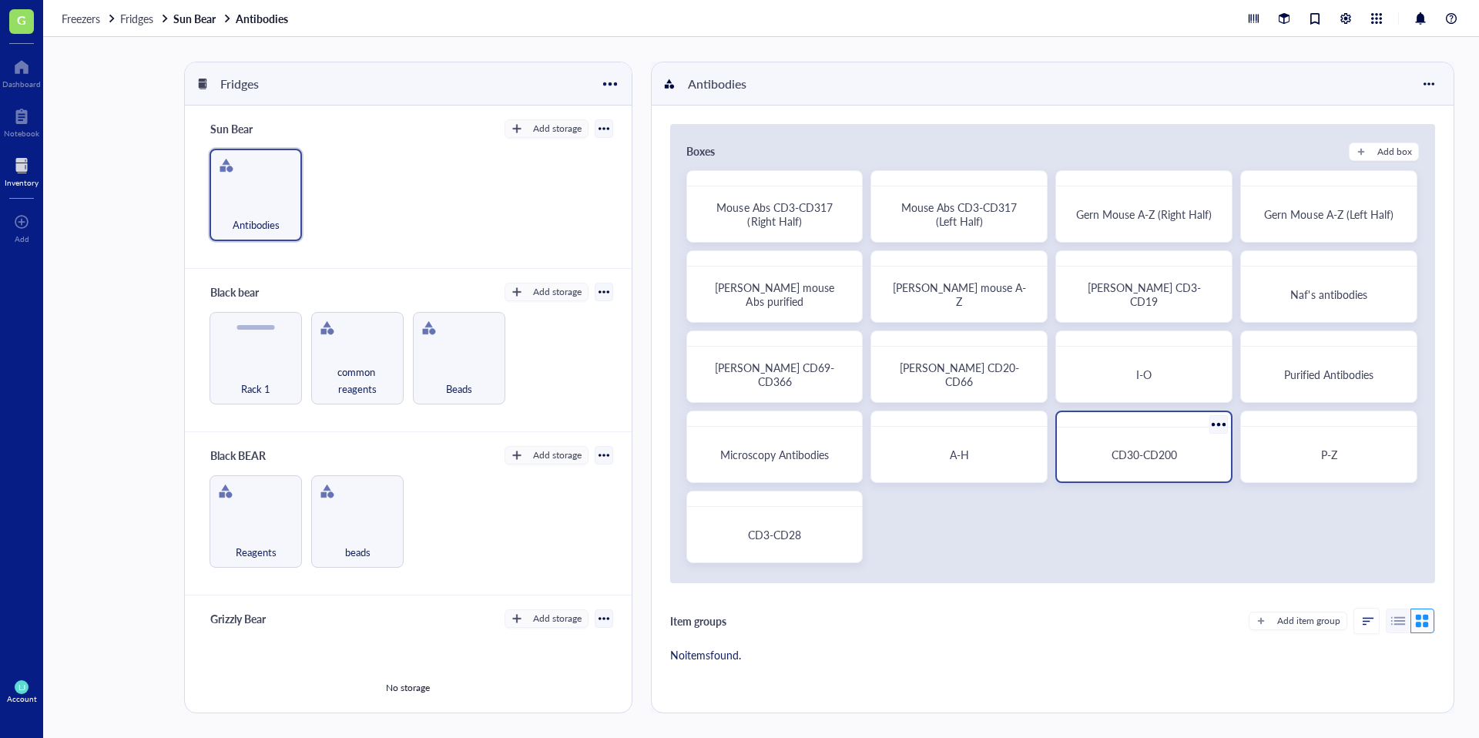
click at [1211, 422] on div at bounding box center [1218, 424] width 22 height 22
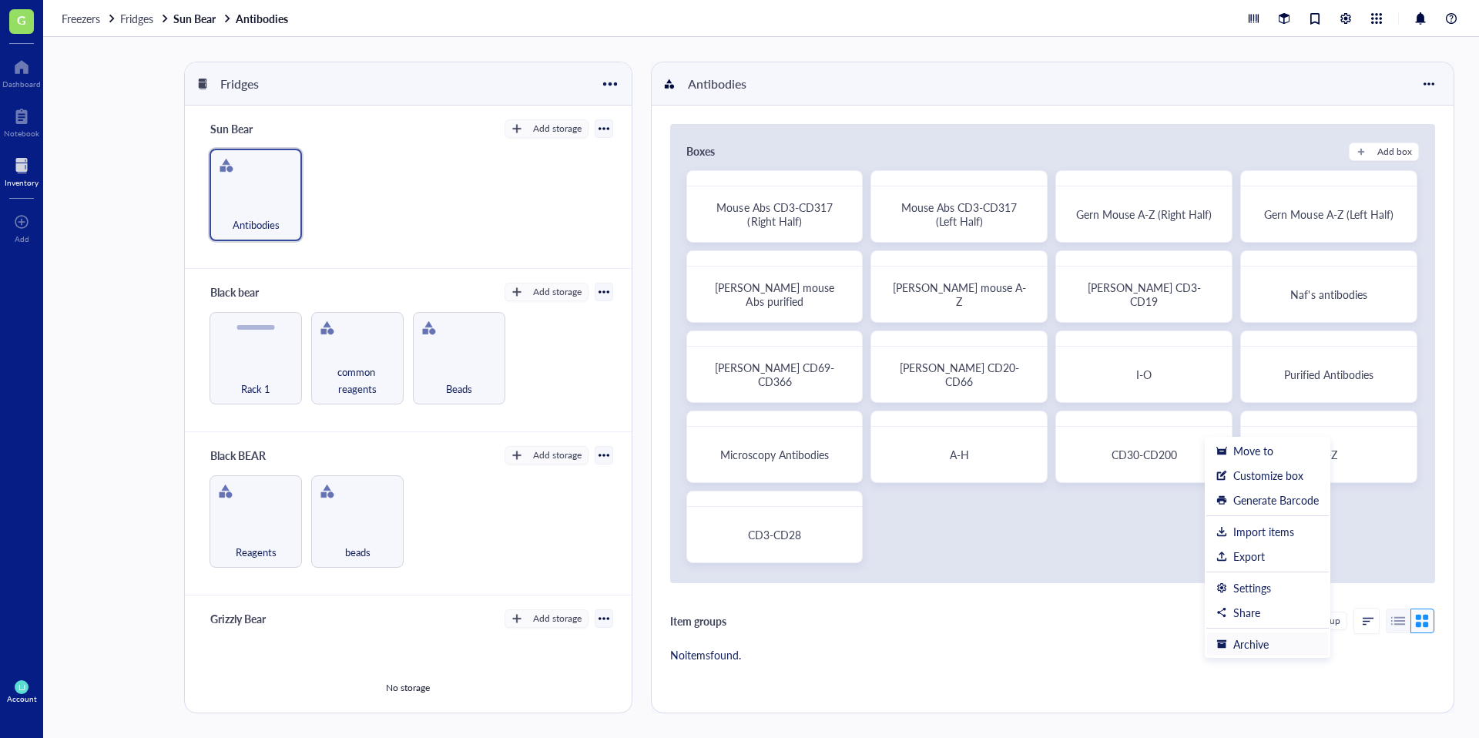
click at [1254, 638] on div "Archive" at bounding box center [1250, 644] width 35 height 14
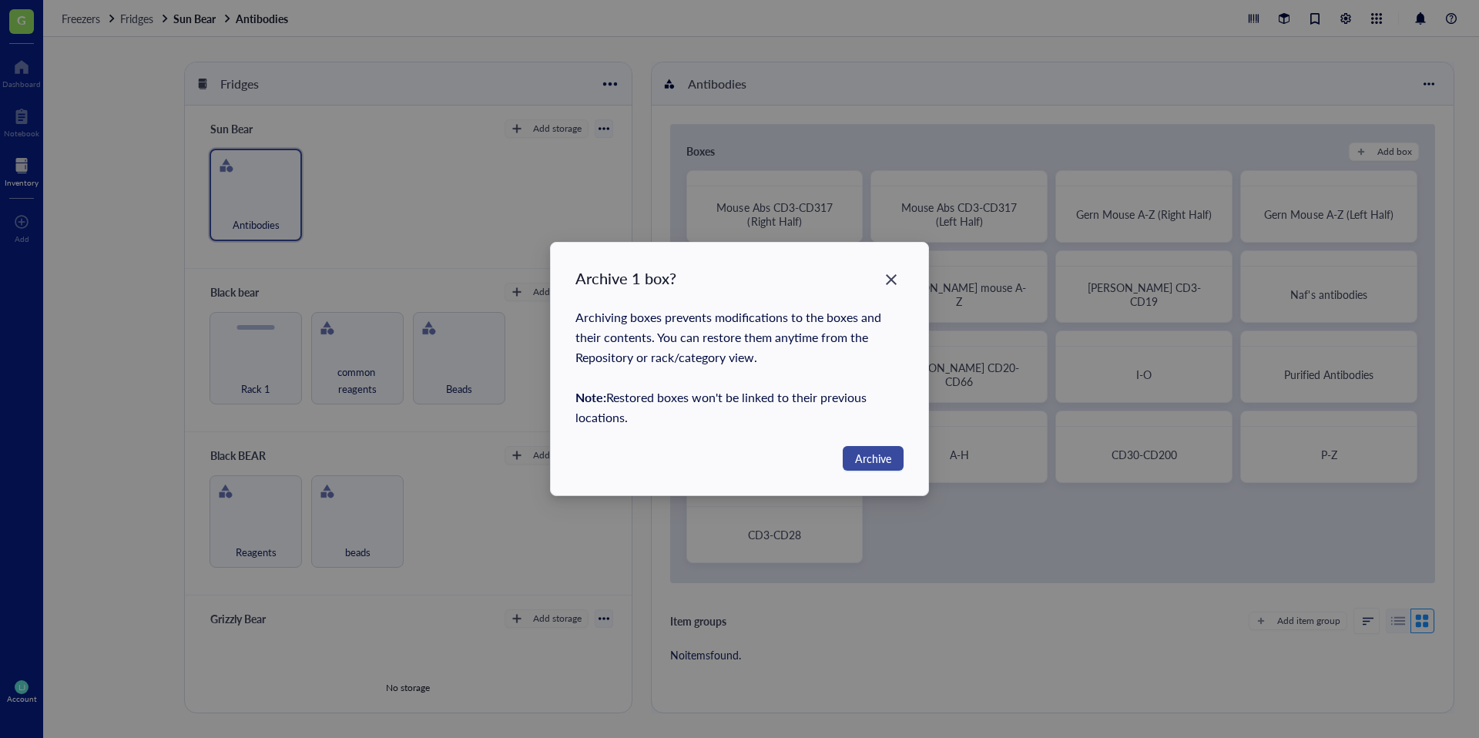
click at [859, 461] on span "Archive" at bounding box center [873, 458] width 36 height 17
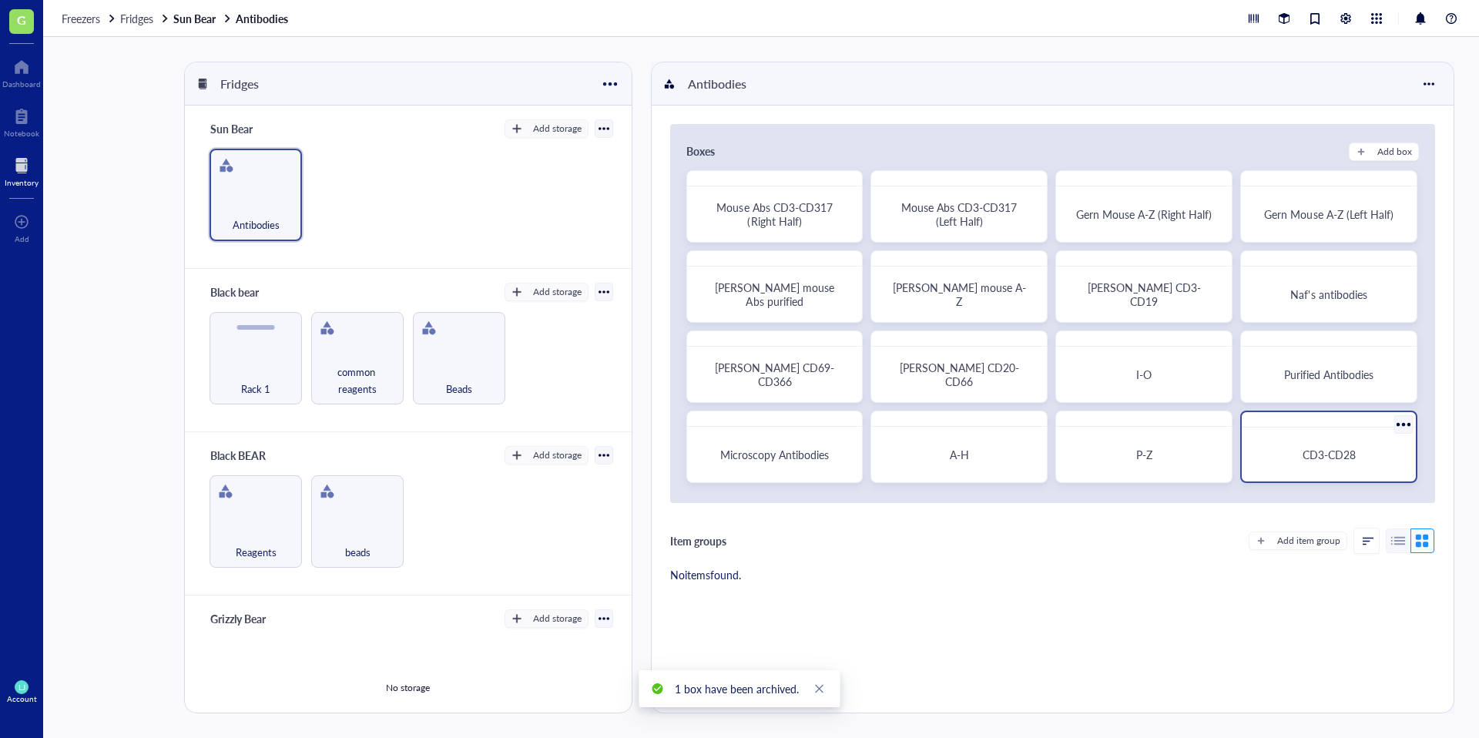
click at [1396, 425] on div at bounding box center [1403, 424] width 22 height 22
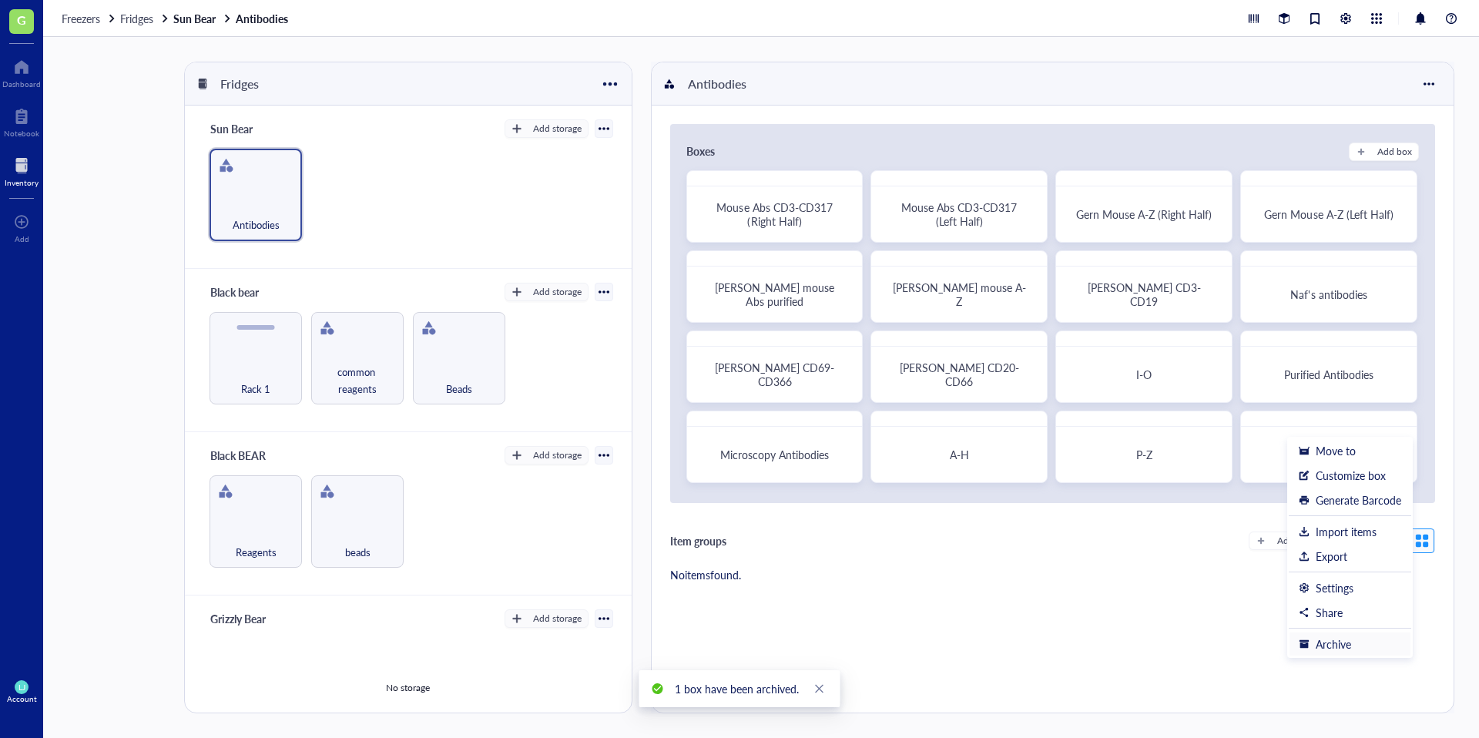
click at [1315, 645] on div "Archive" at bounding box center [1332, 644] width 35 height 14
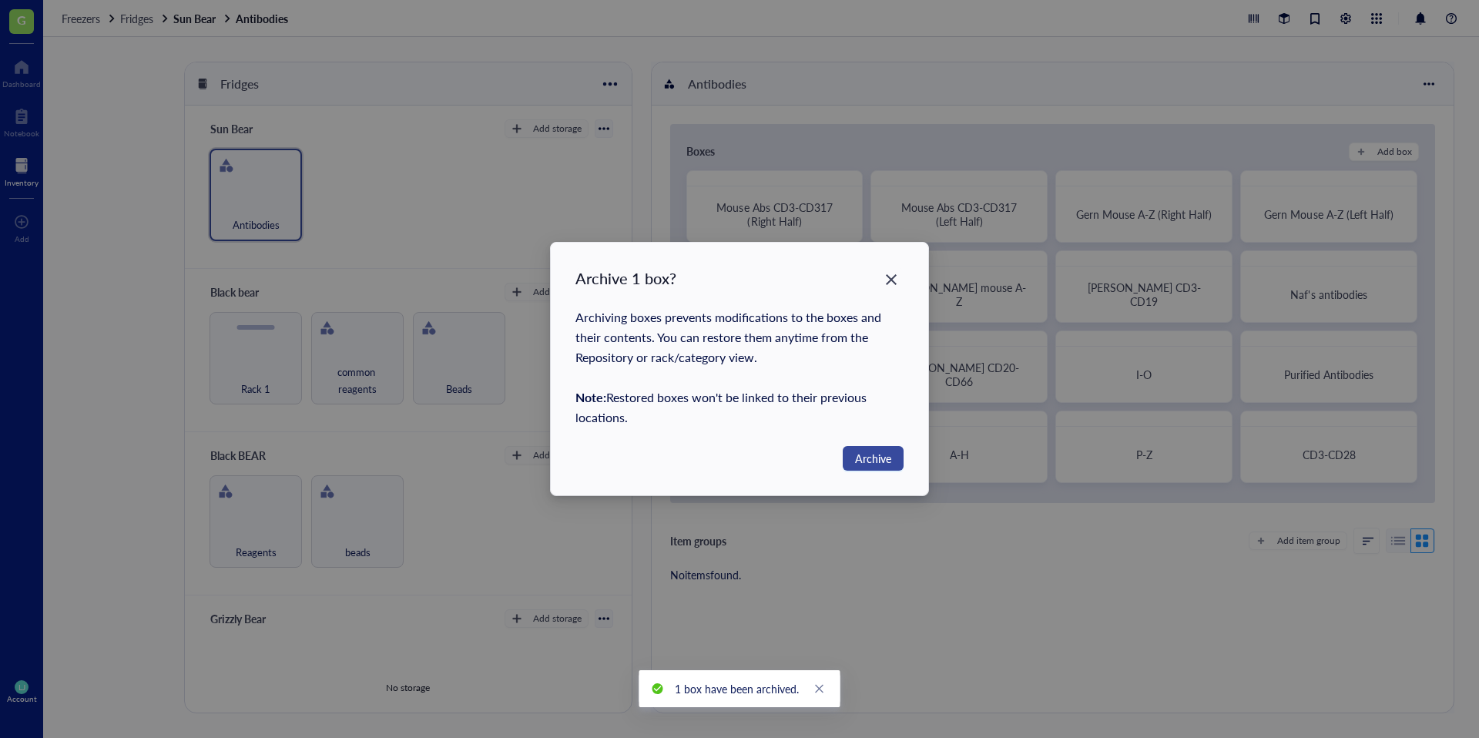
click at [880, 450] on span "Archive" at bounding box center [873, 458] width 36 height 17
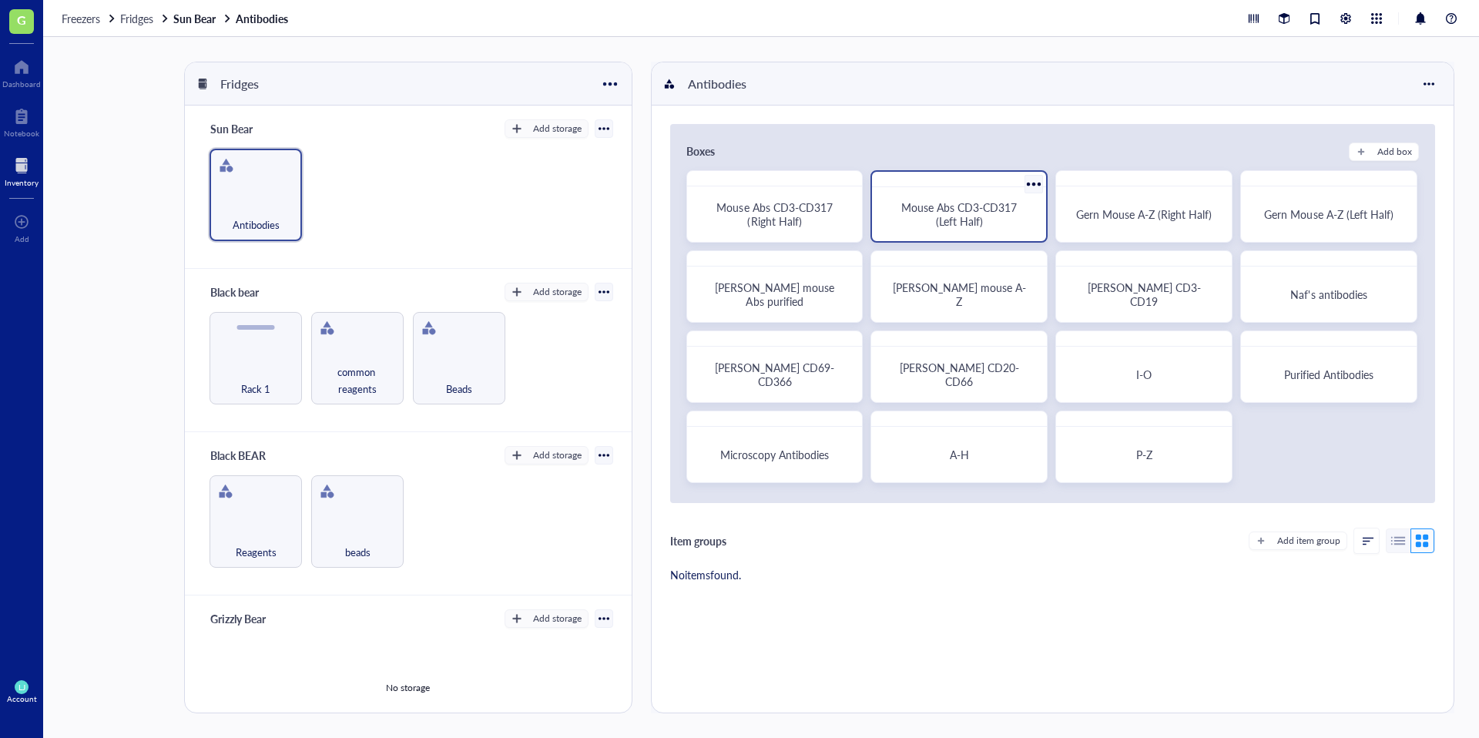
click at [990, 215] on div "Mouse Abs CD3-CD317 (Left Half)" at bounding box center [958, 214] width 137 height 28
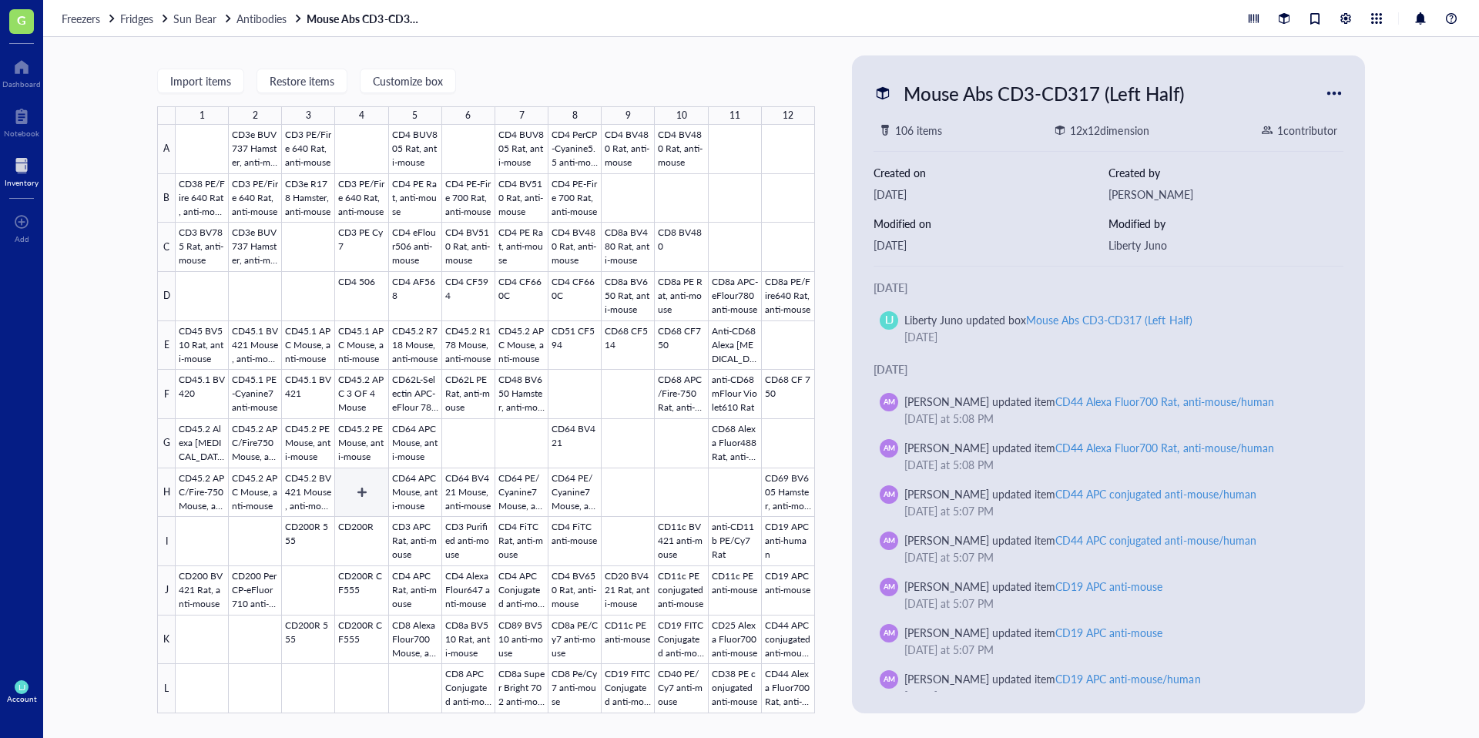
click at [360, 485] on div at bounding box center [495, 419] width 639 height 588
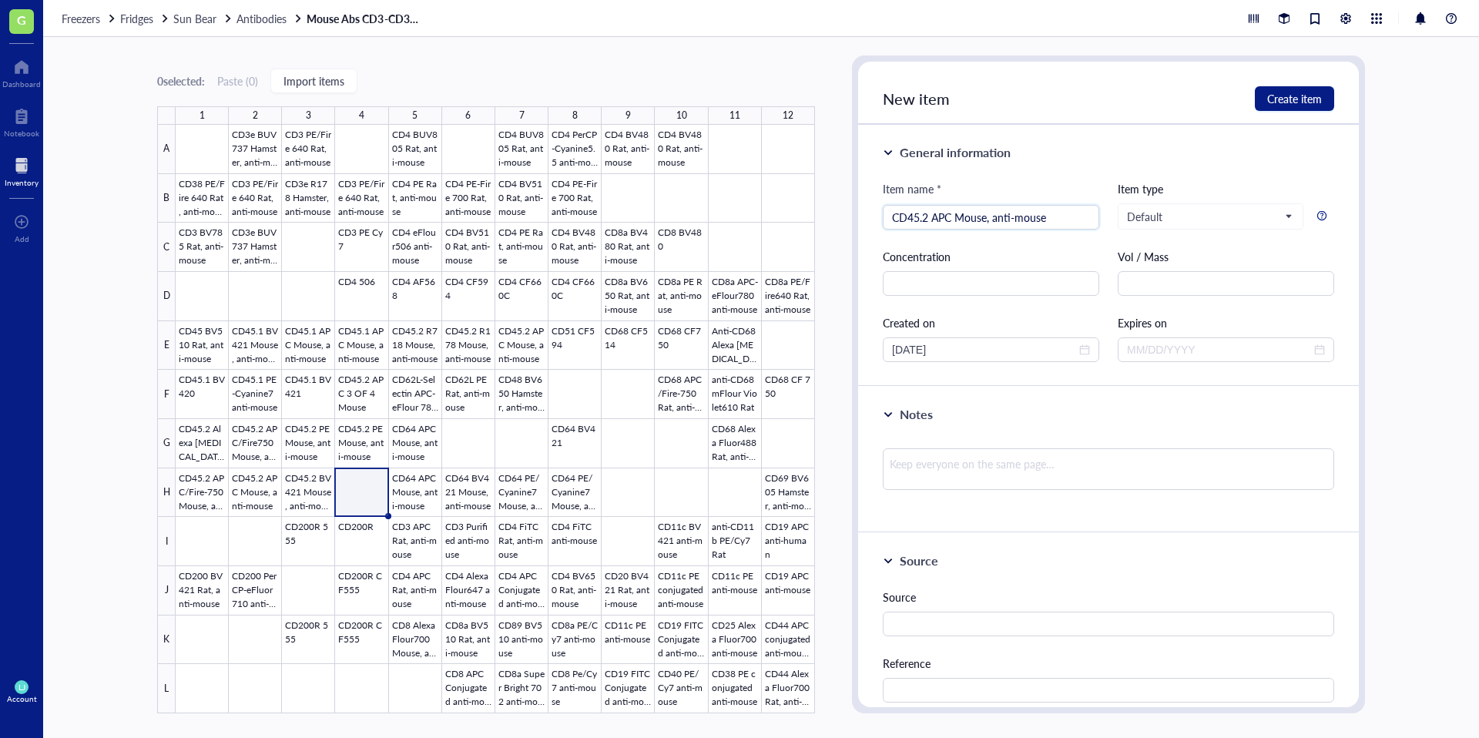
scroll to position [457, 0]
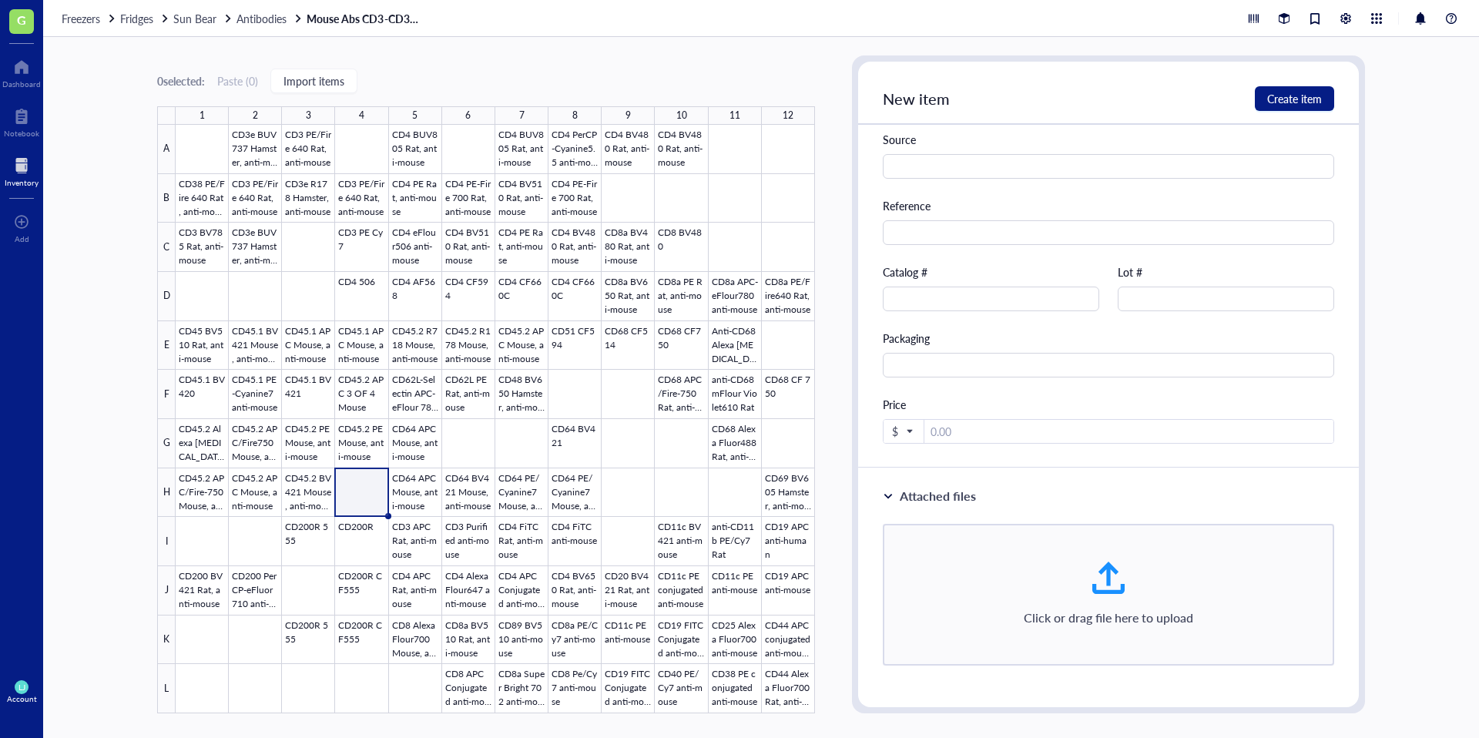
type input "CD45.2 APC Mouse, anti-mouse"
click at [837, 119] on div "0 selected: Paste ( 0 ) Import items 1 2 3 4 5 6 7 8 9 10 11 12 A B C D E F G H…" at bounding box center [760, 387] width 1435 height 701
click at [316, 473] on div at bounding box center [495, 419] width 639 height 588
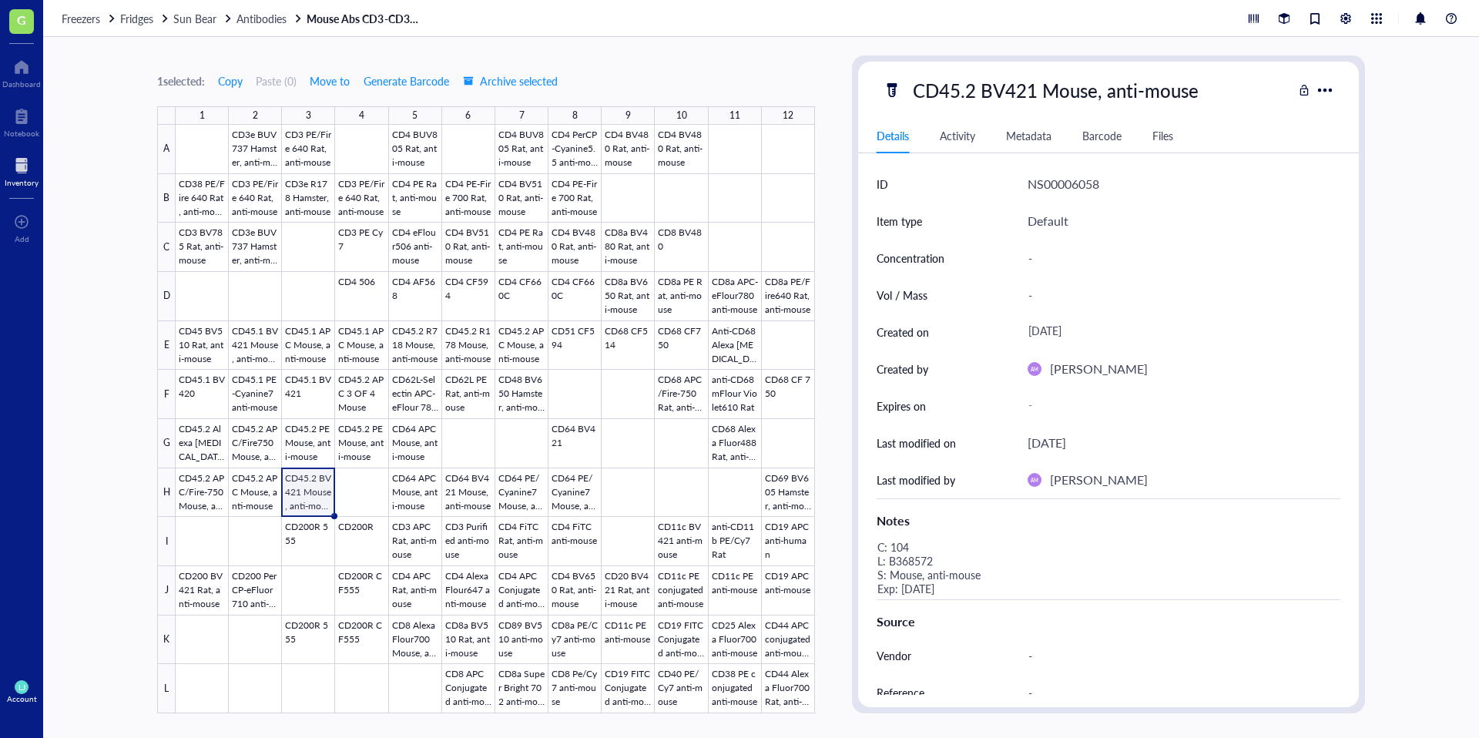
click at [373, 483] on div at bounding box center [495, 419] width 639 height 588
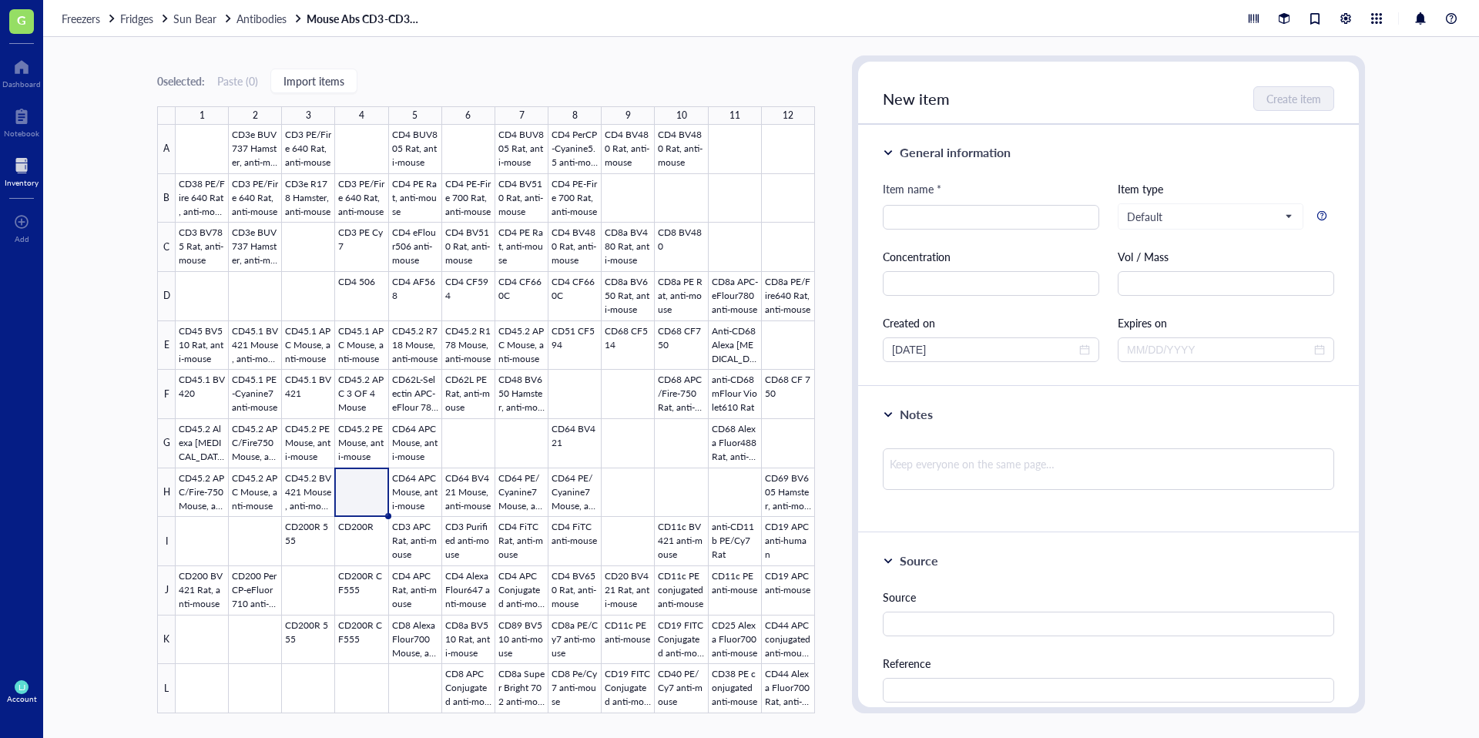
click at [350, 18] on link "Mouse Abs CD3-CD317 (Left Half)" at bounding box center [365, 19] width 116 height 14
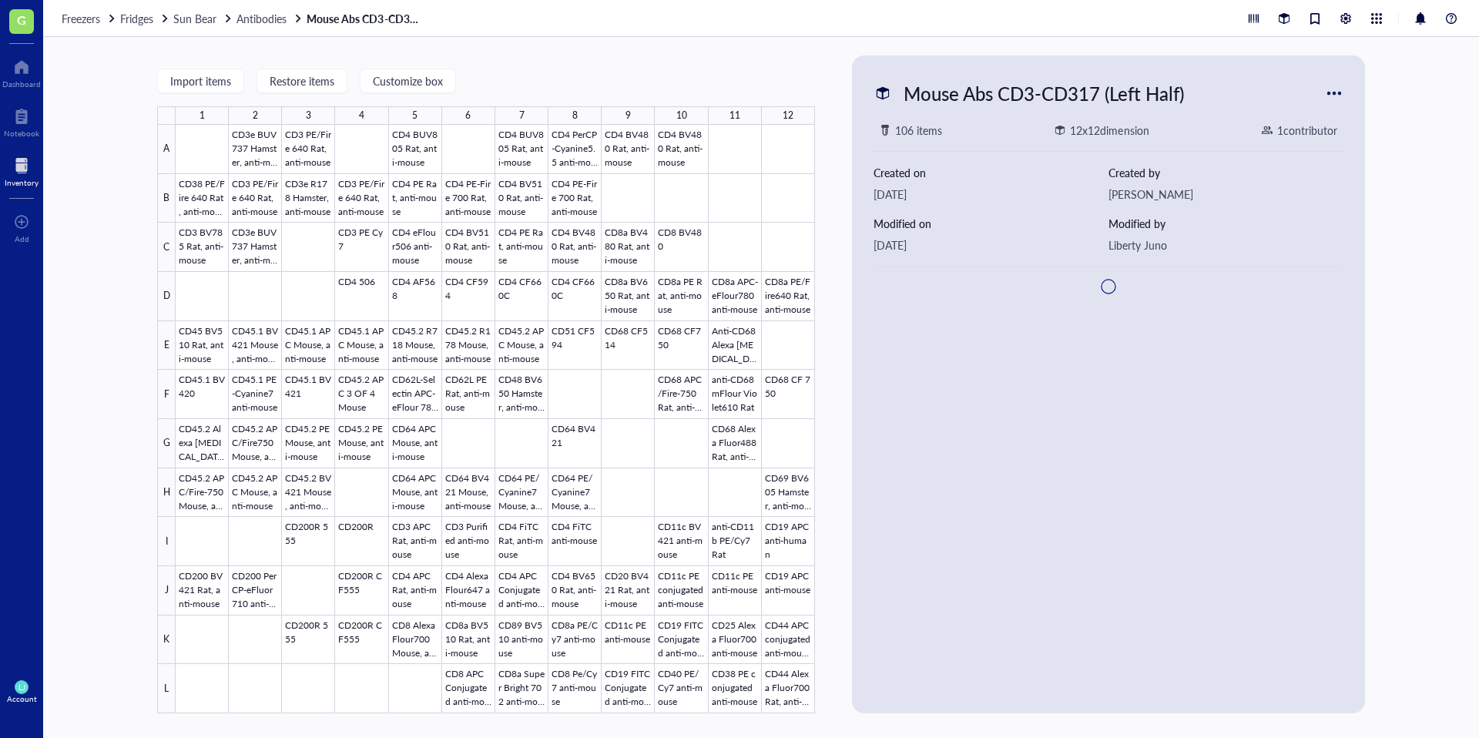
click at [267, 7] on div "Freezers Fridges Sun Bear Antibodies Mouse Abs CD3-CD317 (Left Half)" at bounding box center [760, 18] width 1435 height 37
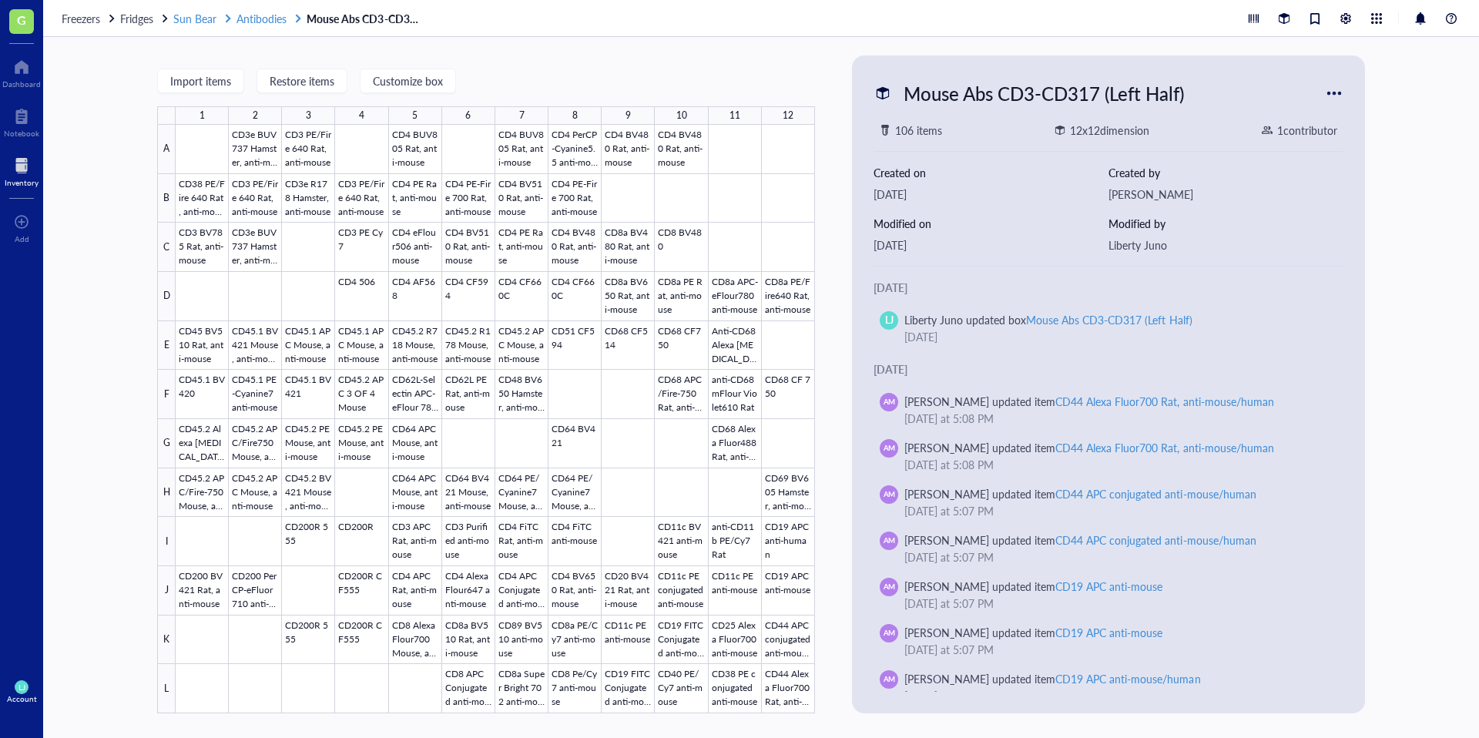
click at [266, 13] on span "Antibodies" at bounding box center [261, 18] width 50 height 15
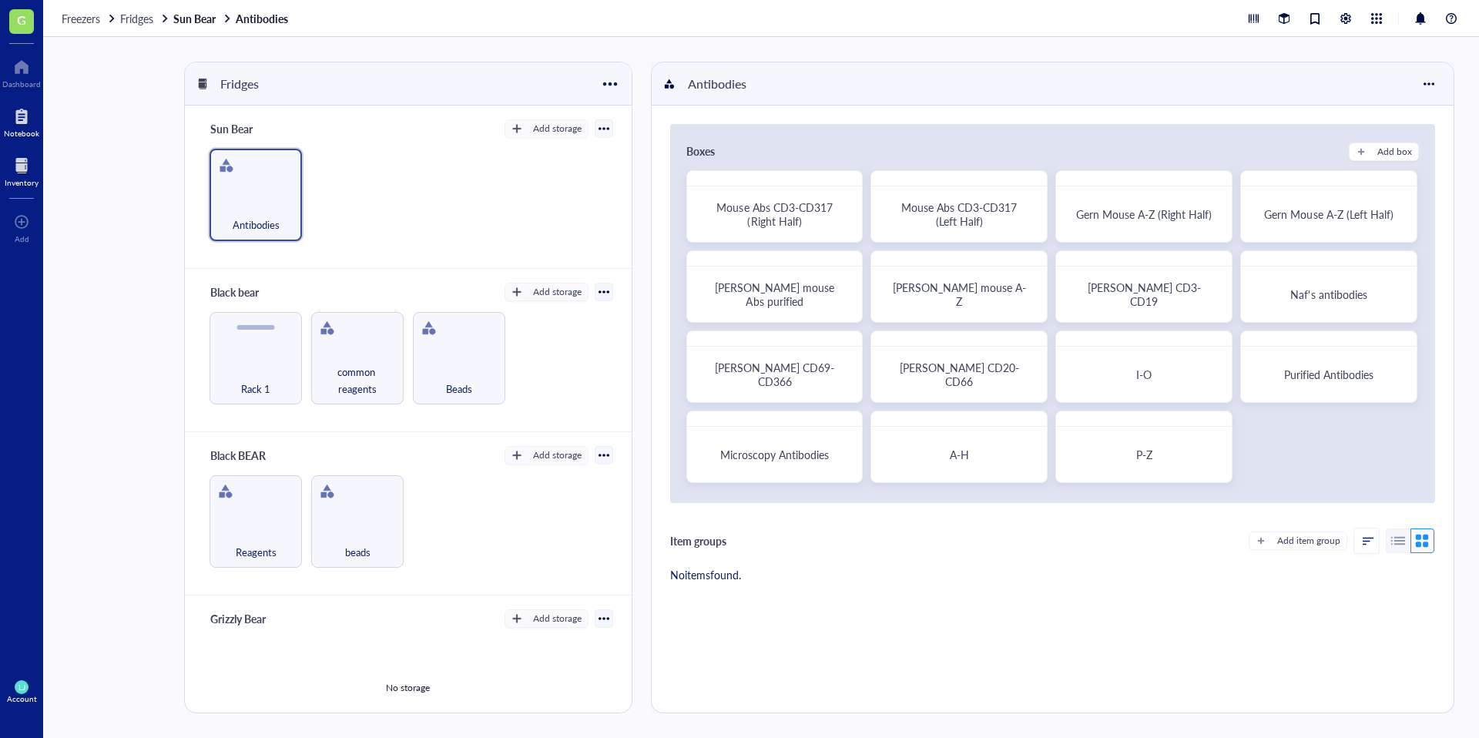
click at [25, 126] on link "Notebook" at bounding box center [21, 121] width 35 height 34
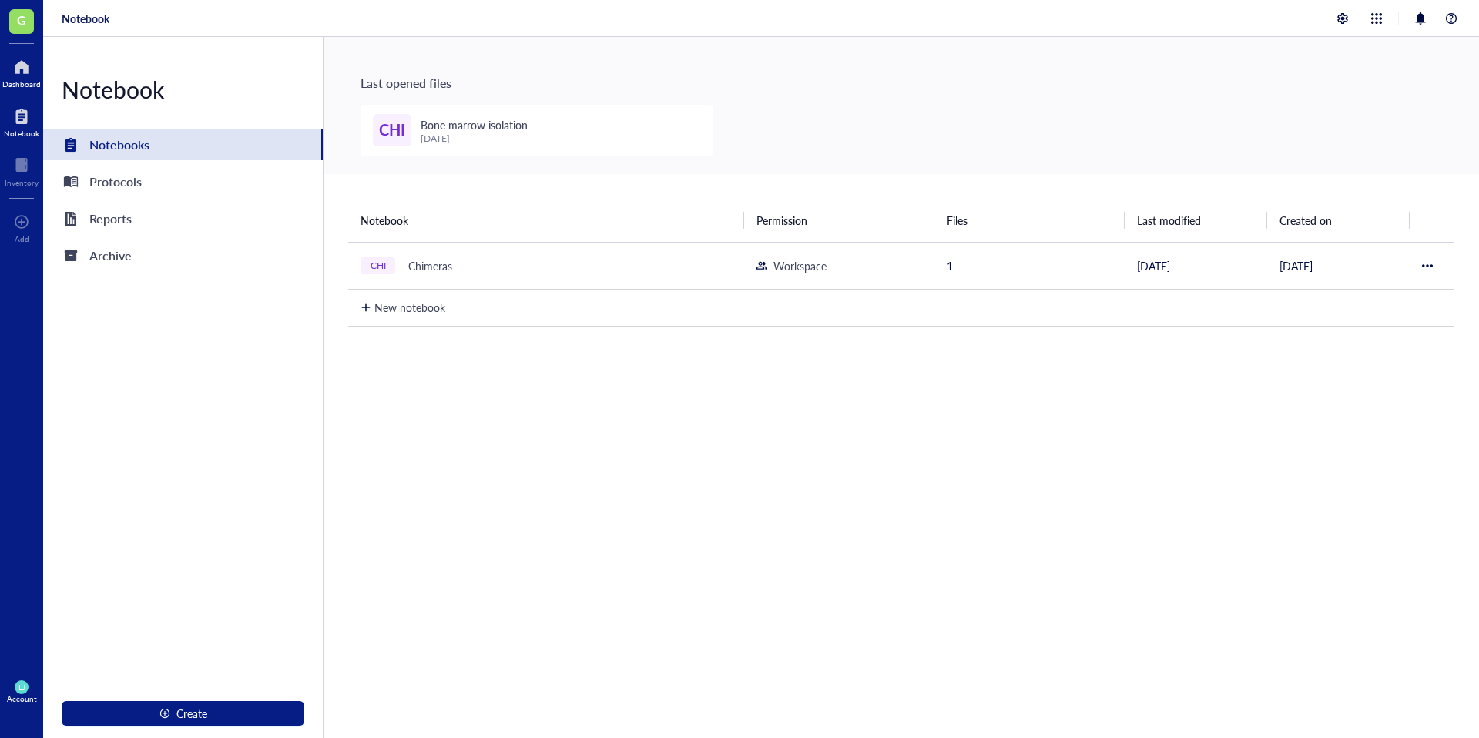
click at [4, 89] on div "Dashboard" at bounding box center [21, 71] width 43 height 43
click at [32, 82] on div "Dashboard" at bounding box center [21, 83] width 39 height 9
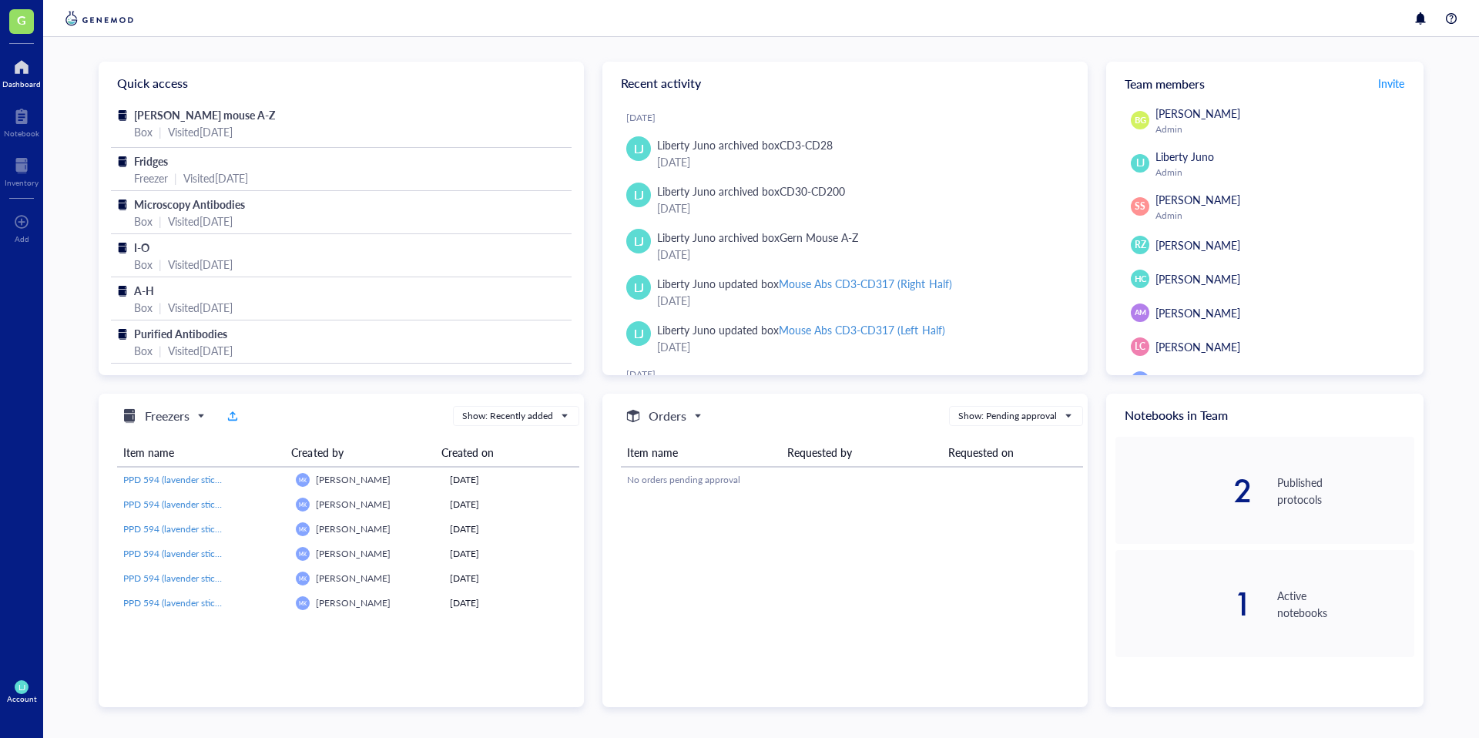
click at [12, 74] on div at bounding box center [21, 67] width 39 height 25
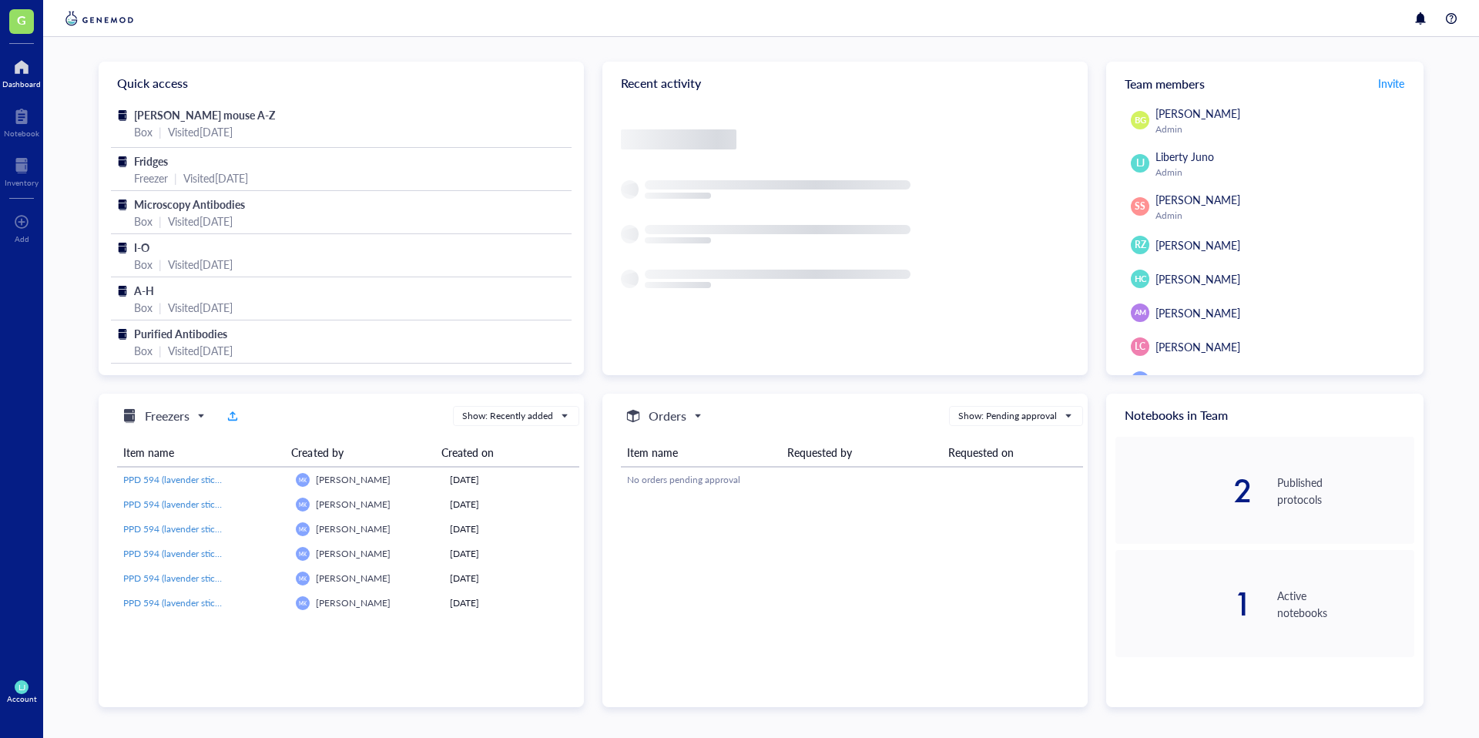
click at [107, 22] on img at bounding box center [99, 18] width 75 height 18
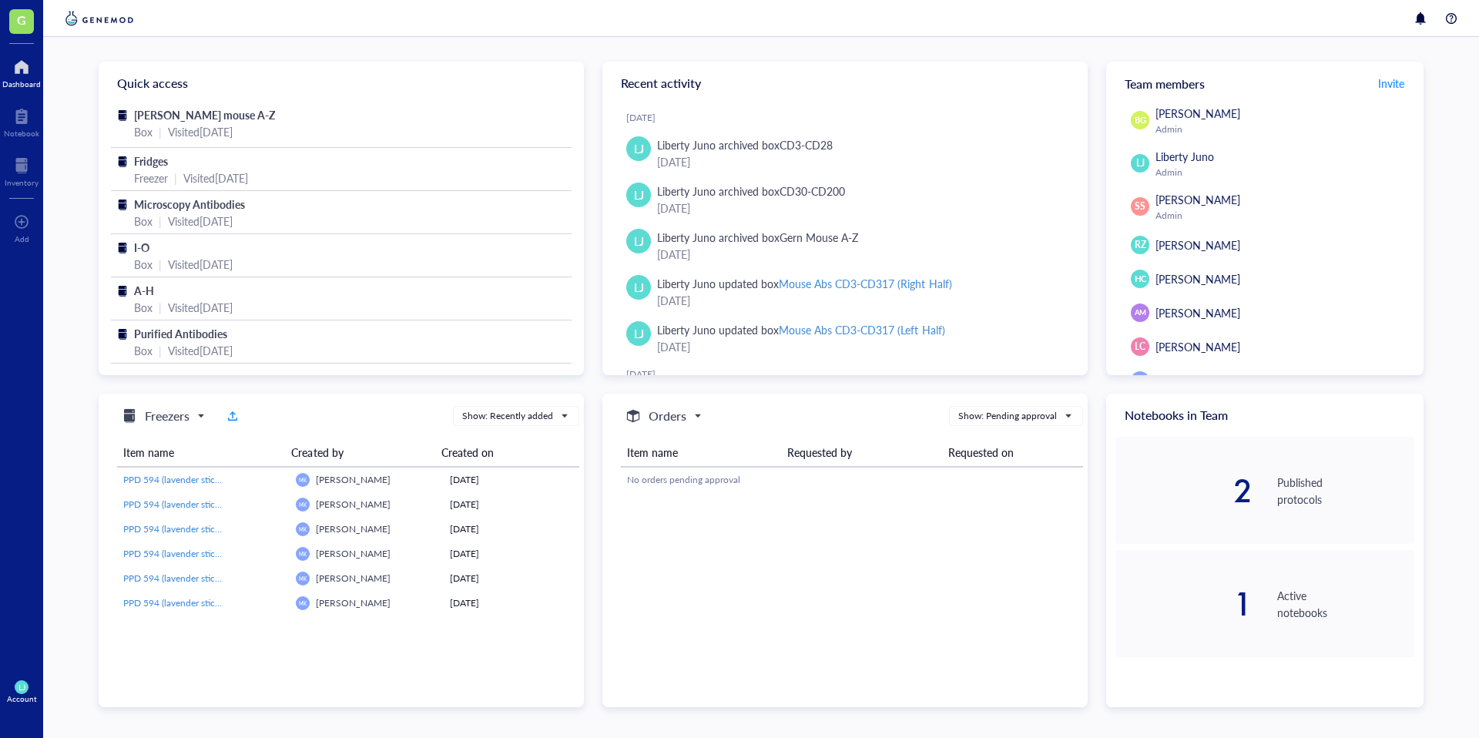
click at [75, 14] on img at bounding box center [99, 18] width 75 height 18
click at [18, 25] on span "G" at bounding box center [21, 19] width 9 height 19
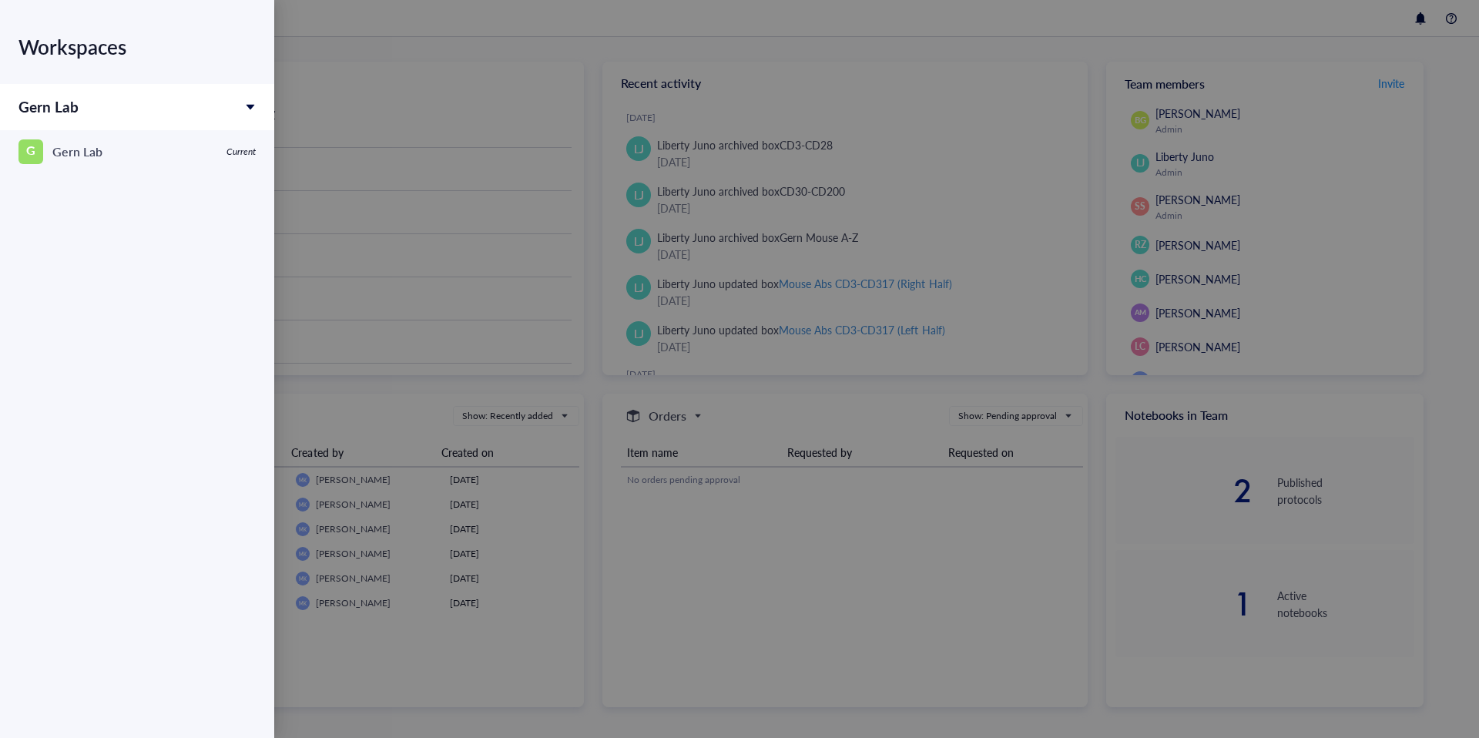
click at [409, 173] on div at bounding box center [739, 369] width 1479 height 738
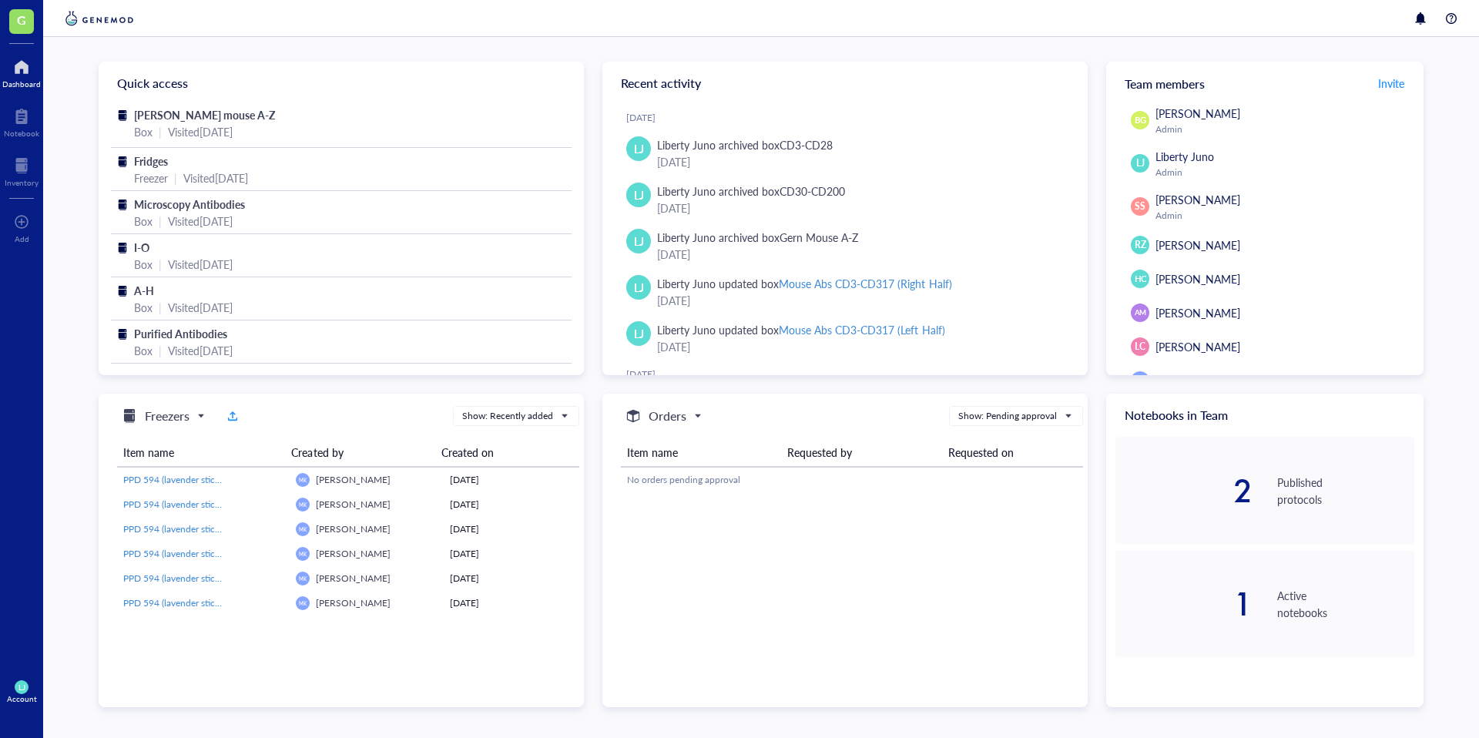
click at [22, 76] on div at bounding box center [21, 67] width 39 height 25
click at [20, 172] on div at bounding box center [22, 165] width 34 height 25
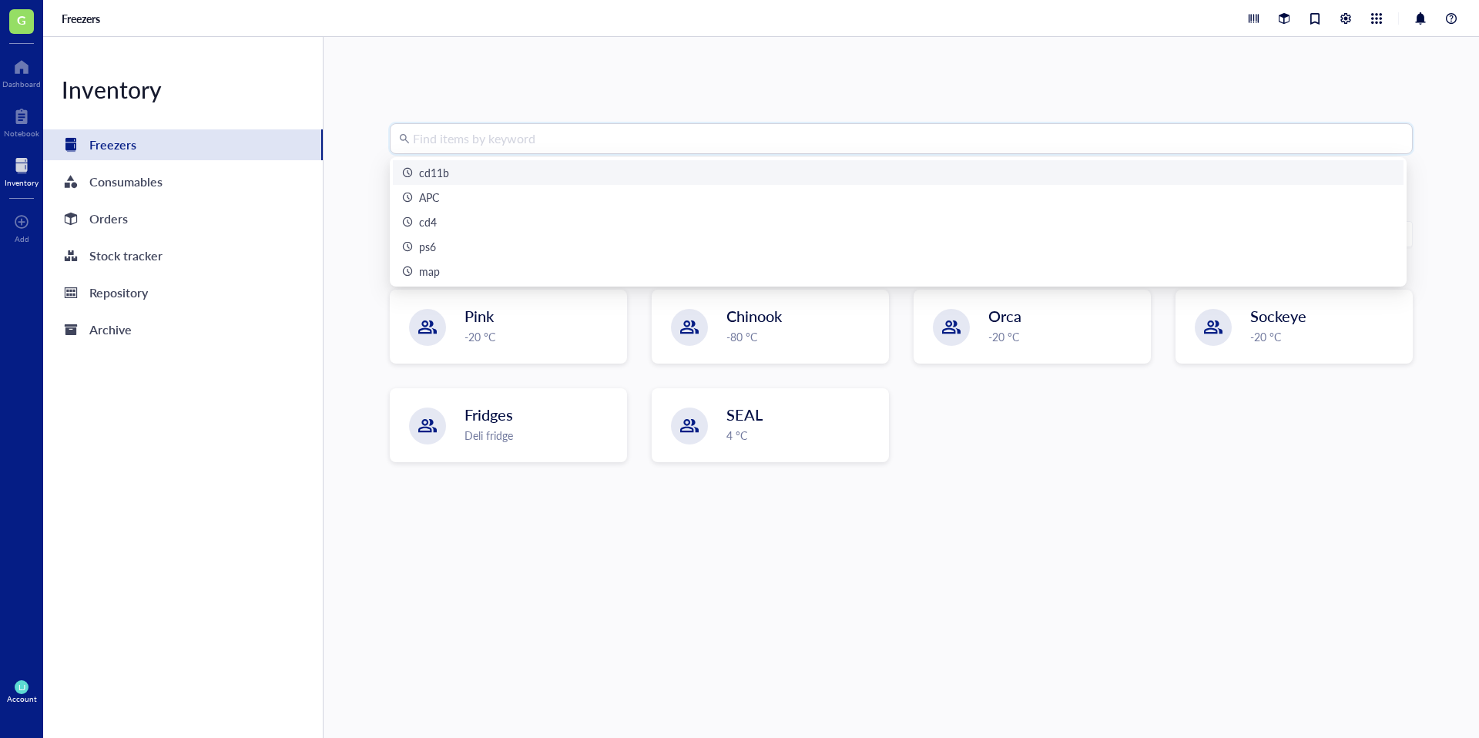
click at [499, 132] on input "search" at bounding box center [908, 138] width 990 height 29
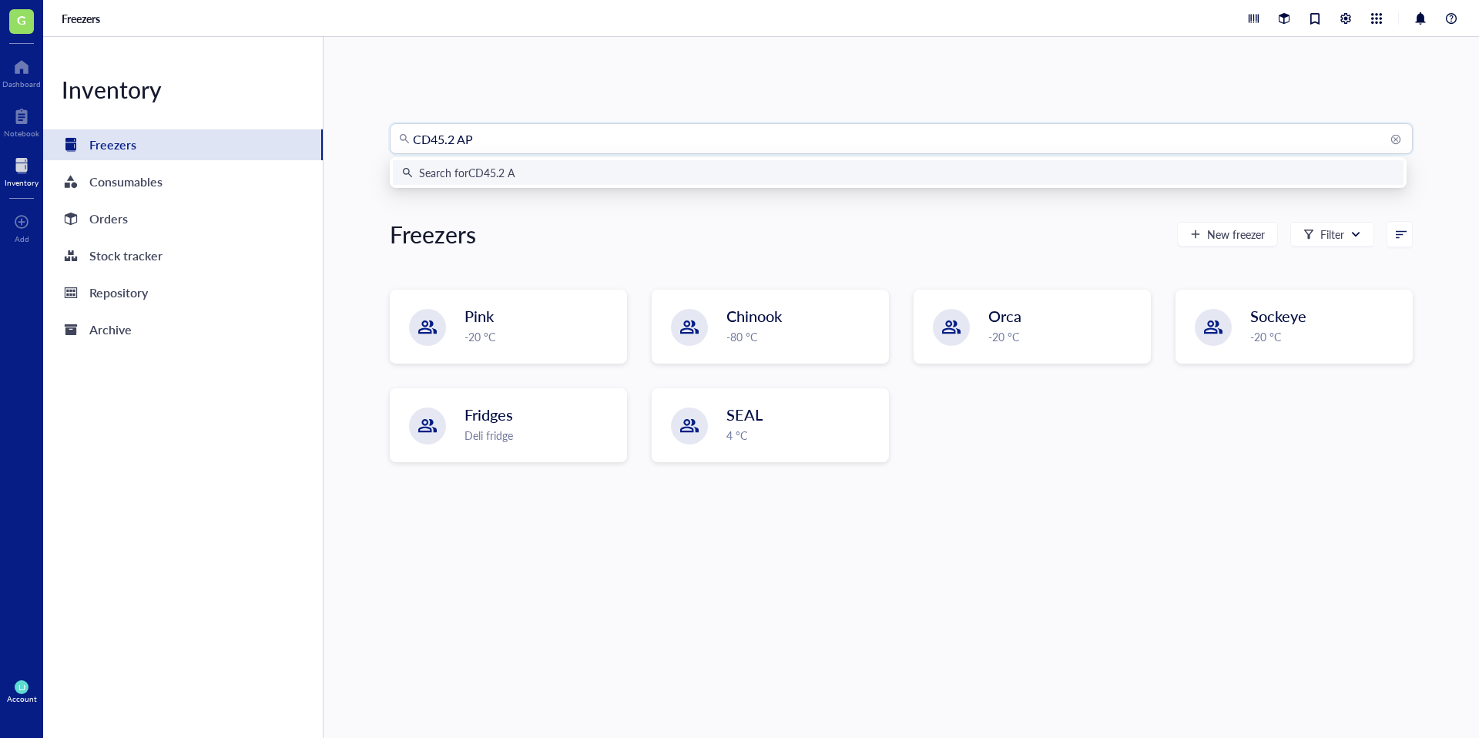
type input "CD45.2 APC"
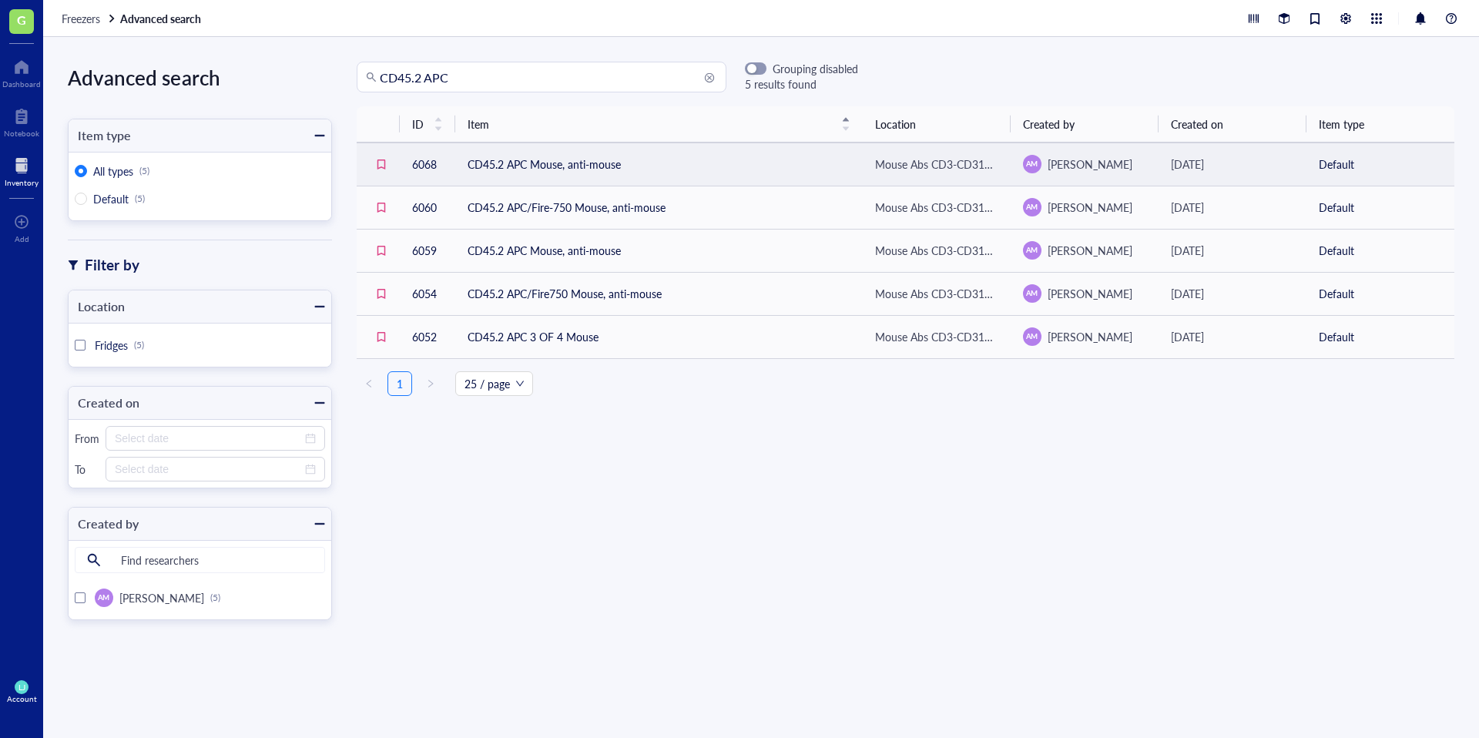
click at [588, 165] on td "CD45.2 APC Mouse, anti-mouse" at bounding box center [658, 163] width 407 height 43
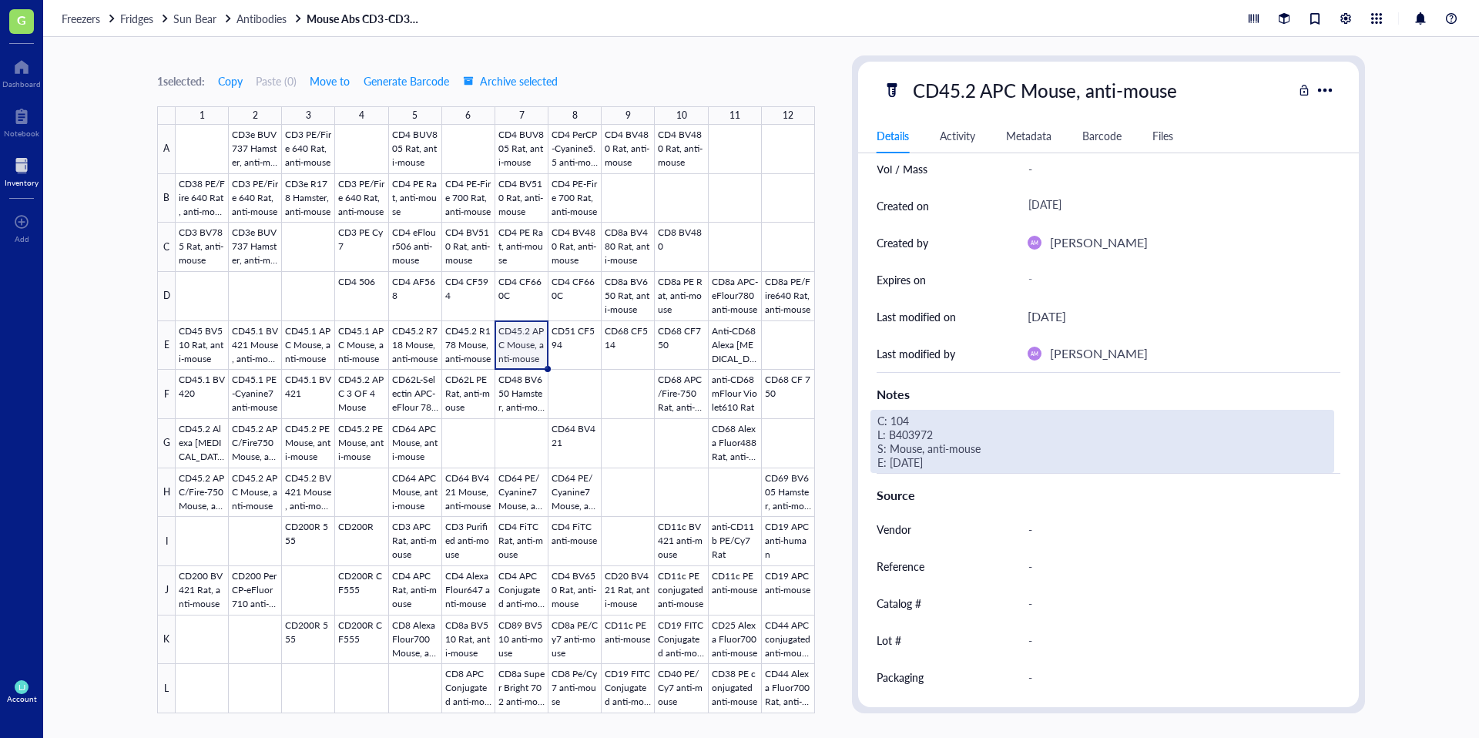
scroll to position [164, 0]
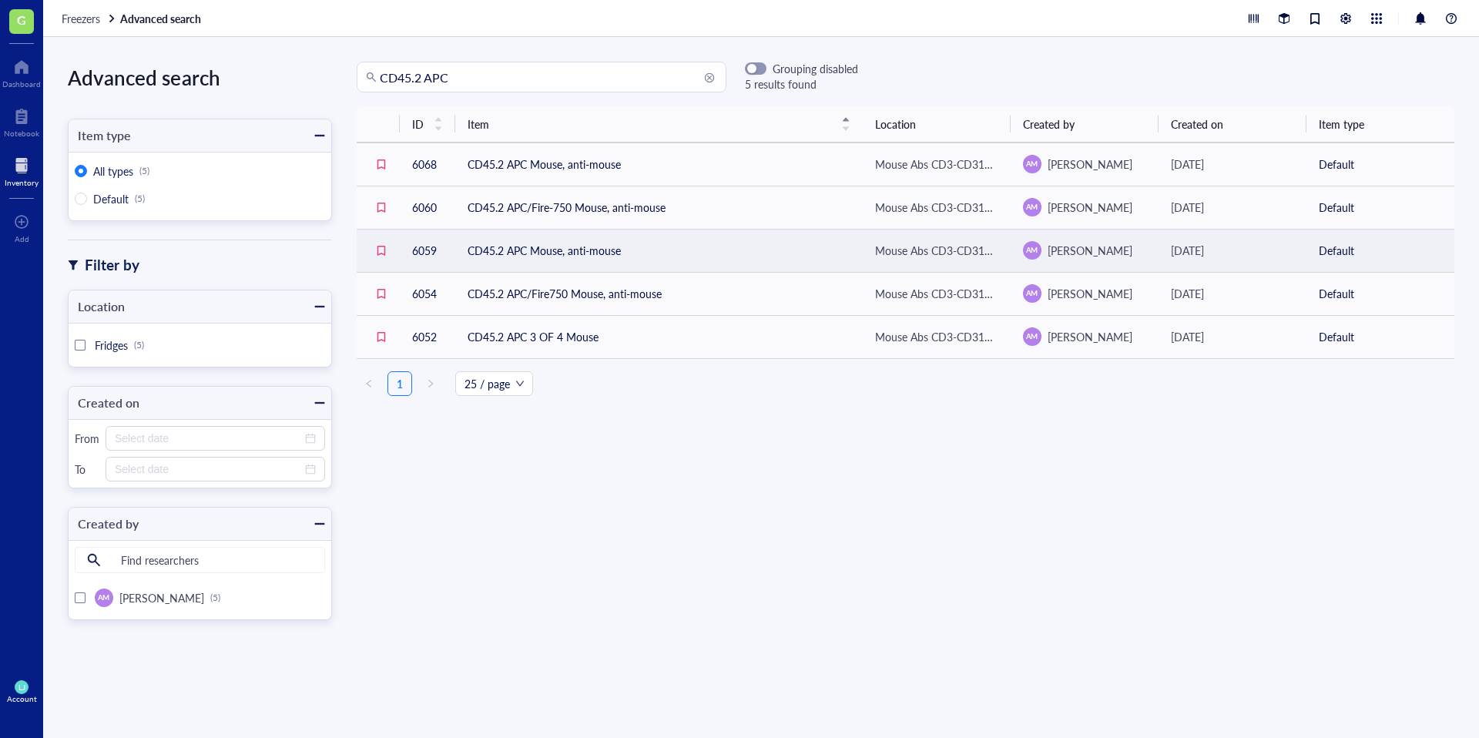
click at [601, 250] on td "CD45.2 APC Mouse, anti-mouse" at bounding box center [658, 250] width 407 height 43
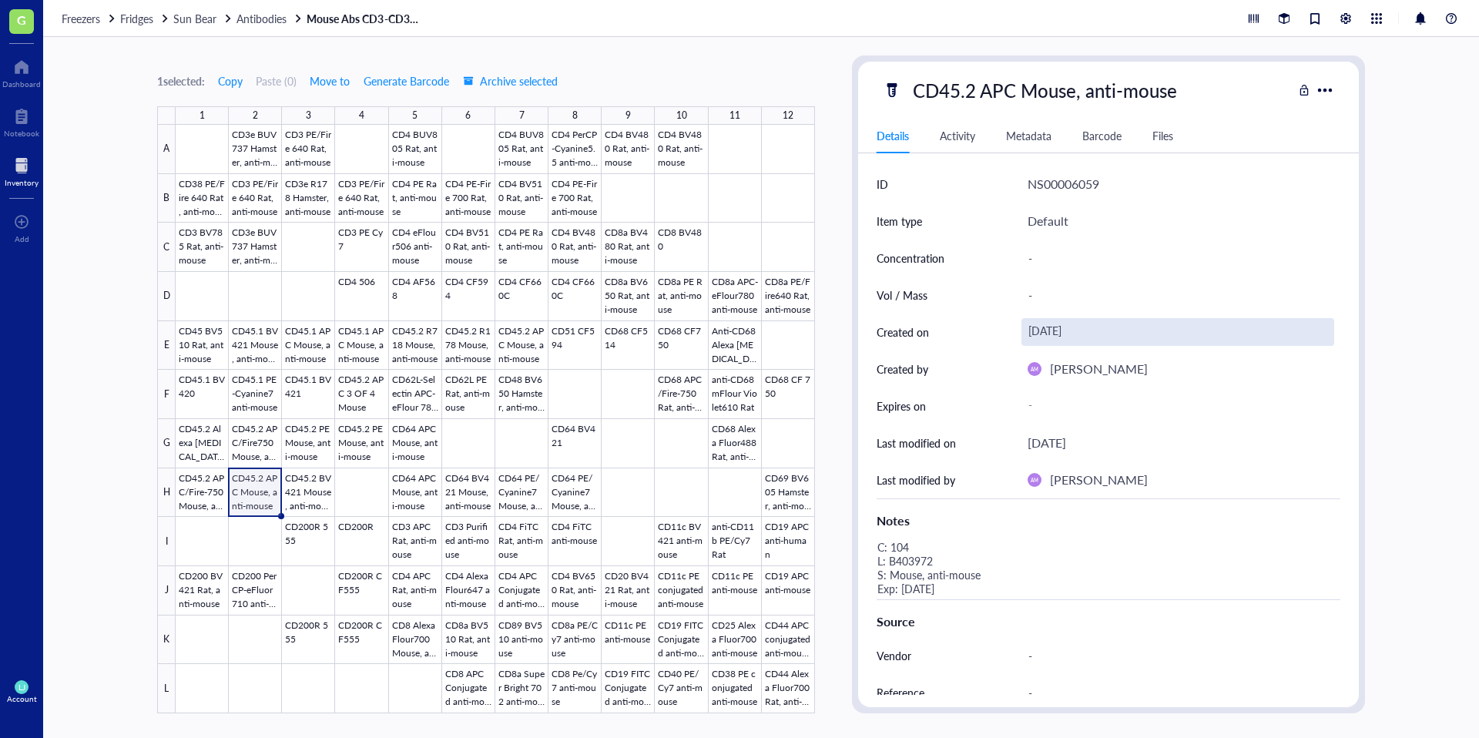
scroll to position [164, 0]
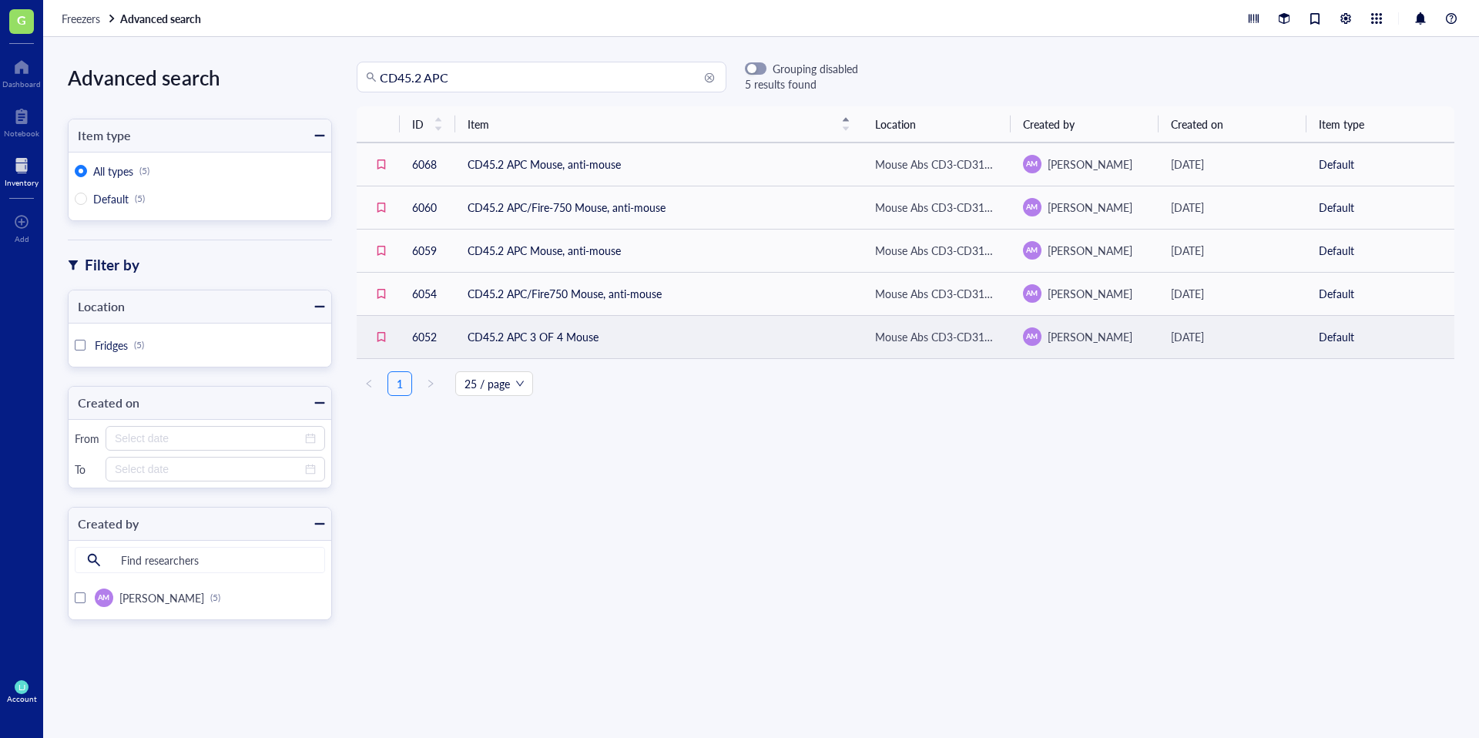
click at [534, 346] on td "CD45.2 APC 3 OF 4 Mouse" at bounding box center [658, 336] width 407 height 43
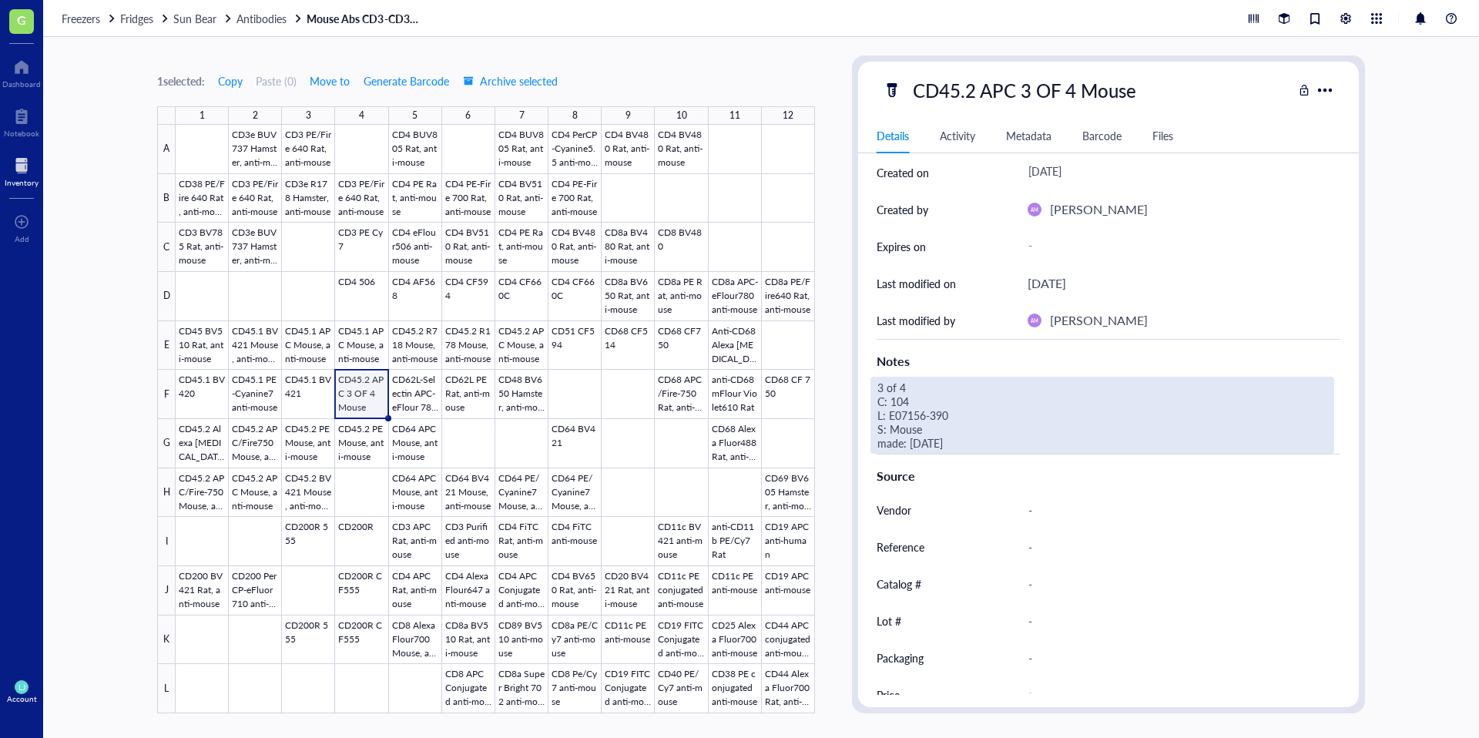
scroll to position [157, 0]
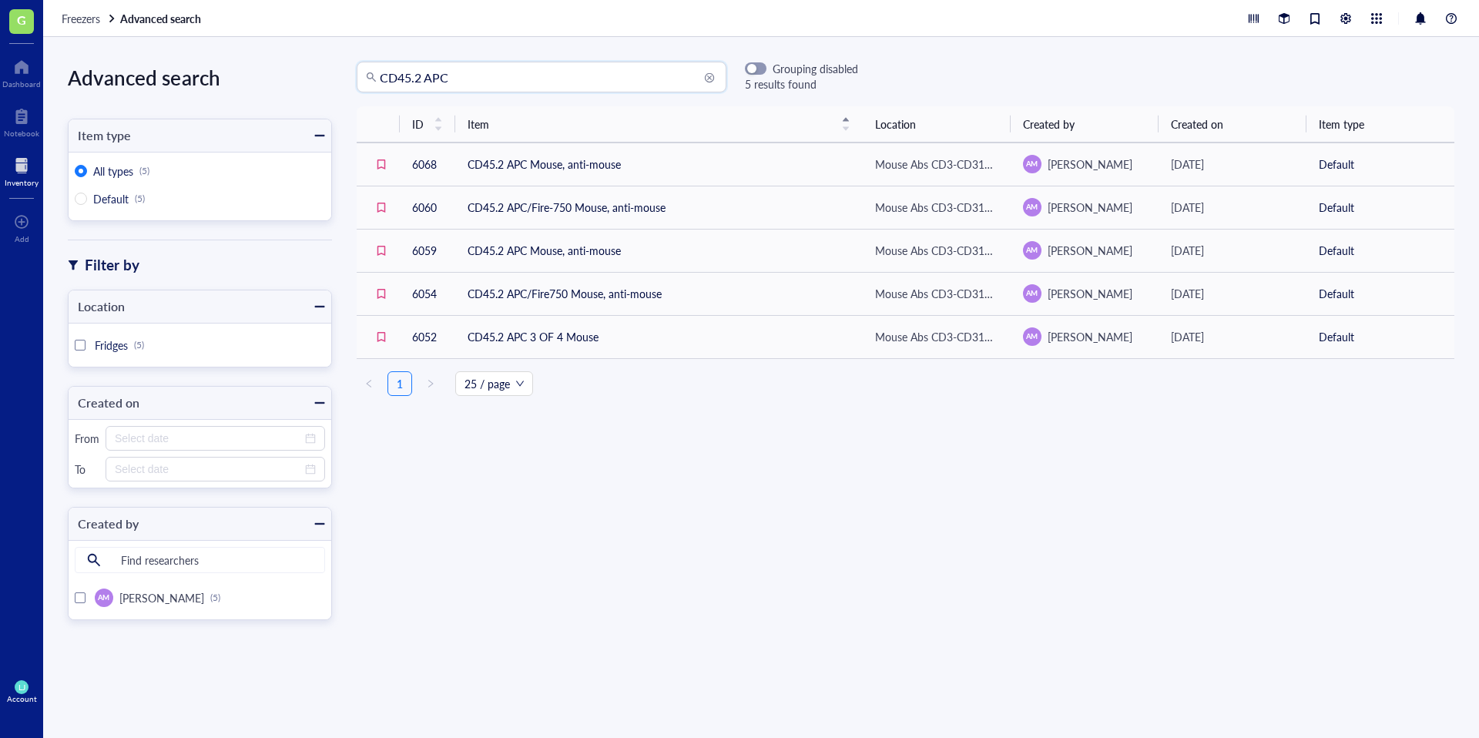
drag, startPoint x: 486, startPoint y: 85, endPoint x: 264, endPoint y: 67, distance: 222.5
click at [264, 67] on div "Advanced search Item type All types (5) Default (5) Filter by Location Fridges …" at bounding box center [760, 387] width 1435 height 701
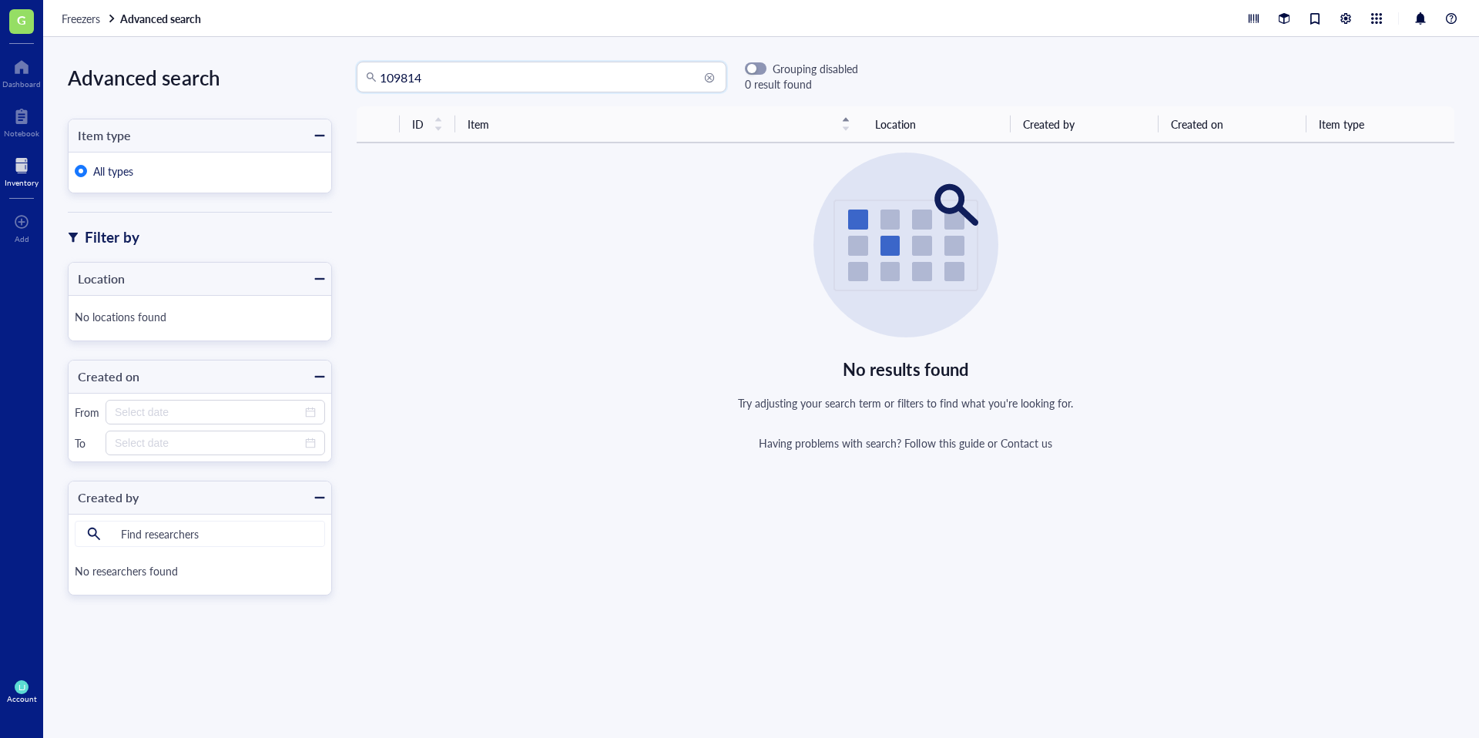
drag, startPoint x: 493, startPoint y: 77, endPoint x: 234, endPoint y: 77, distance: 258.8
click at [234, 77] on div "Advanced search Item type All types Filter by Location No locations found Creat…" at bounding box center [760, 387] width 1435 height 701
type input "="
click at [422, 74] on input "=" at bounding box center [548, 76] width 337 height 29
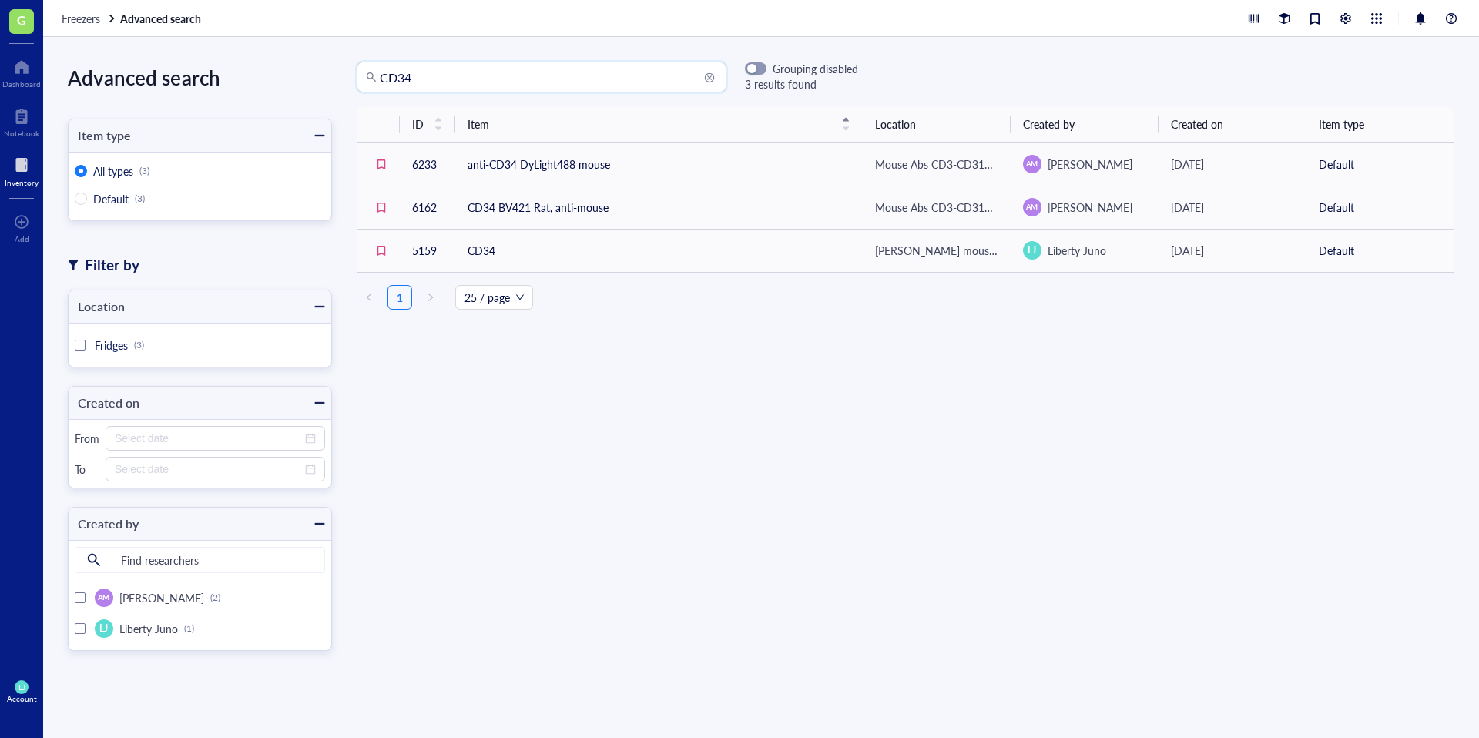
drag, startPoint x: 551, startPoint y: 91, endPoint x: 276, endPoint y: 90, distance: 275.7
click at [276, 90] on div "Advanced search Item type All types (3) Default (3) Filter by Location Fridges …" at bounding box center [760, 387] width 1435 height 701
type input "CD11b"
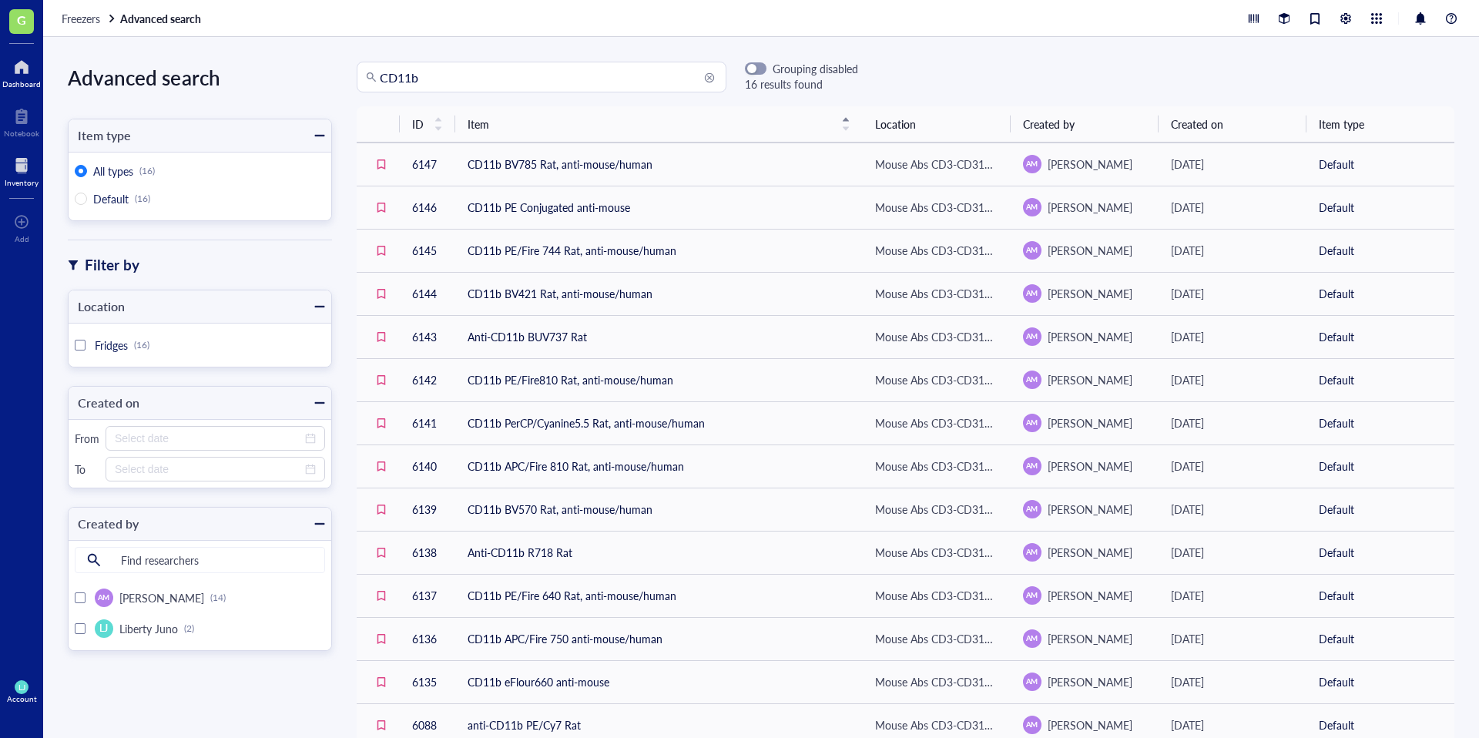
click at [26, 59] on div at bounding box center [21, 67] width 39 height 25
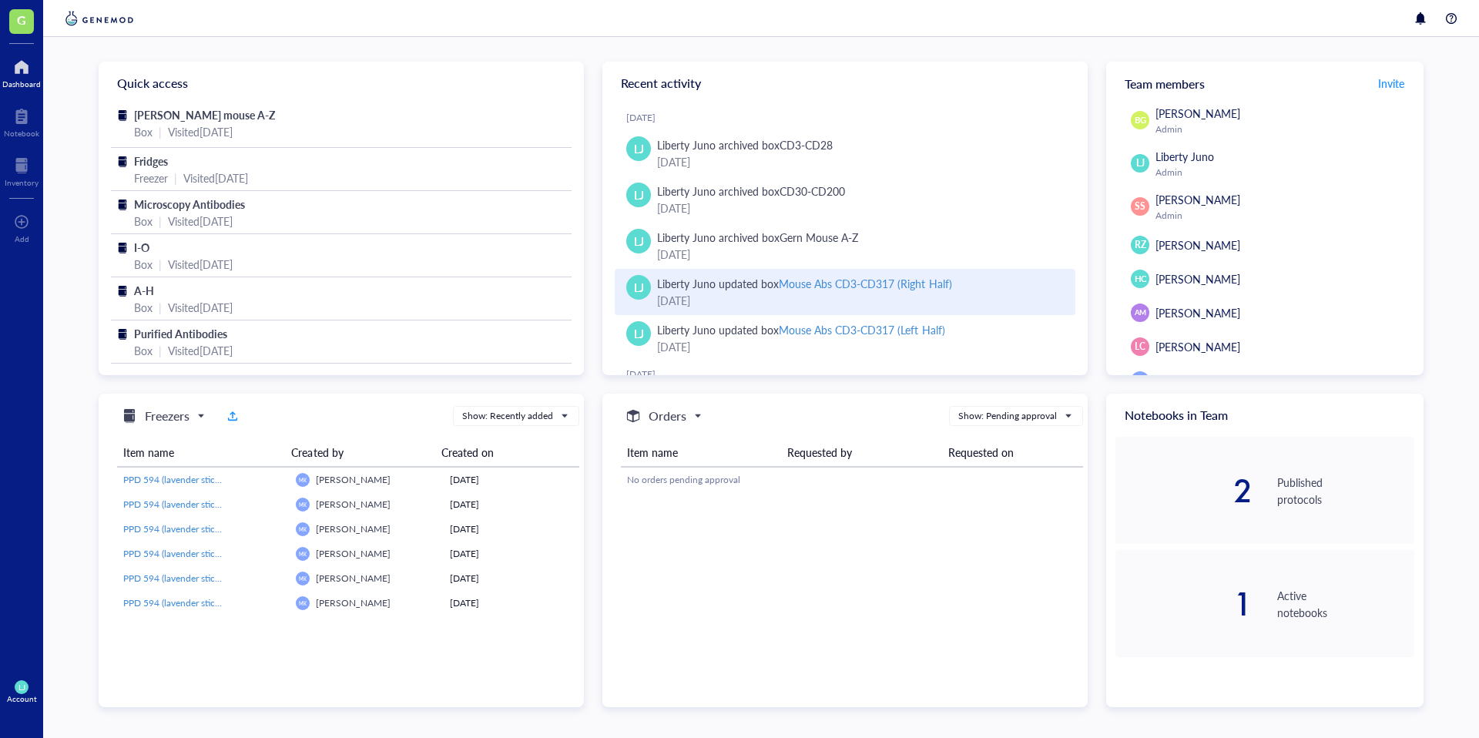
click at [862, 283] on div "Mouse Abs CD3-CD317 (Right Half)" at bounding box center [865, 283] width 173 height 15
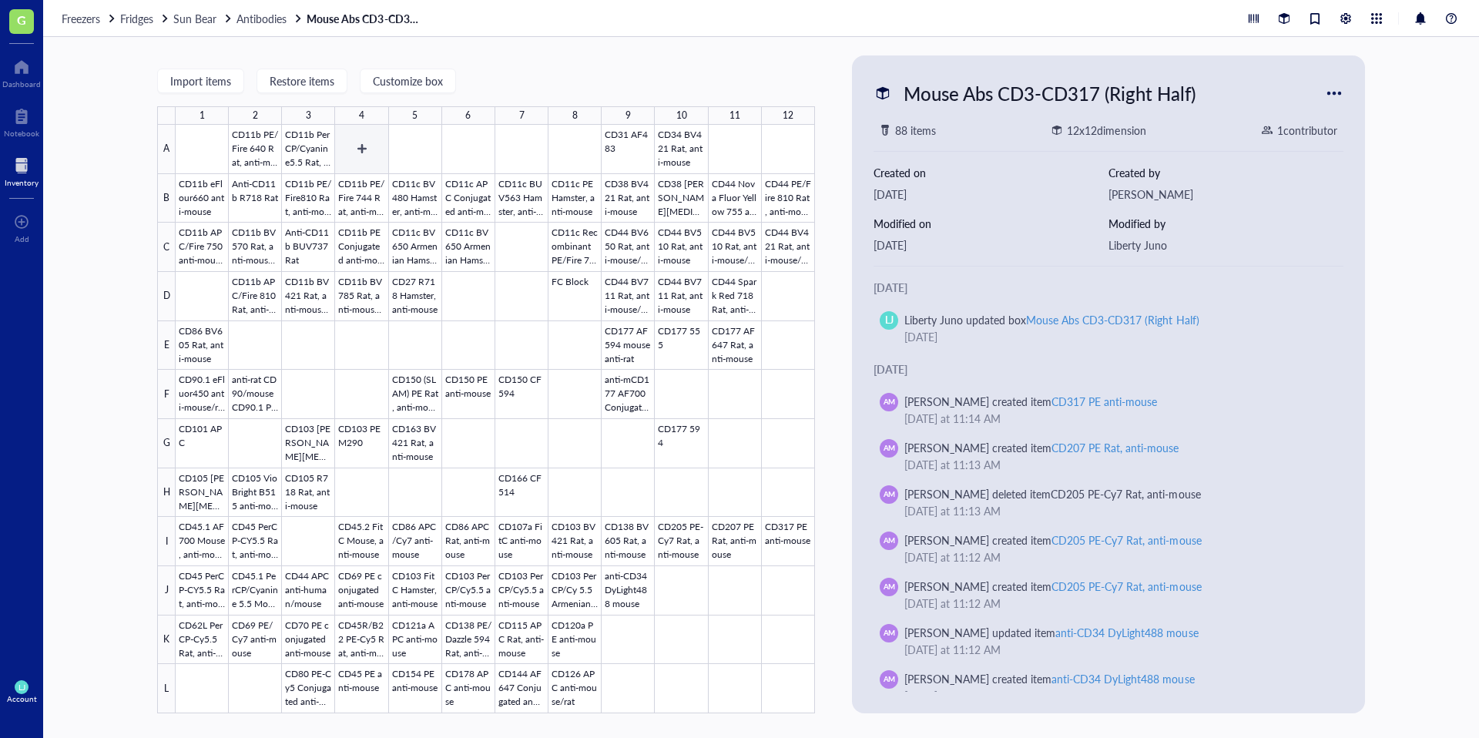
click at [349, 142] on div at bounding box center [495, 419] width 639 height 588
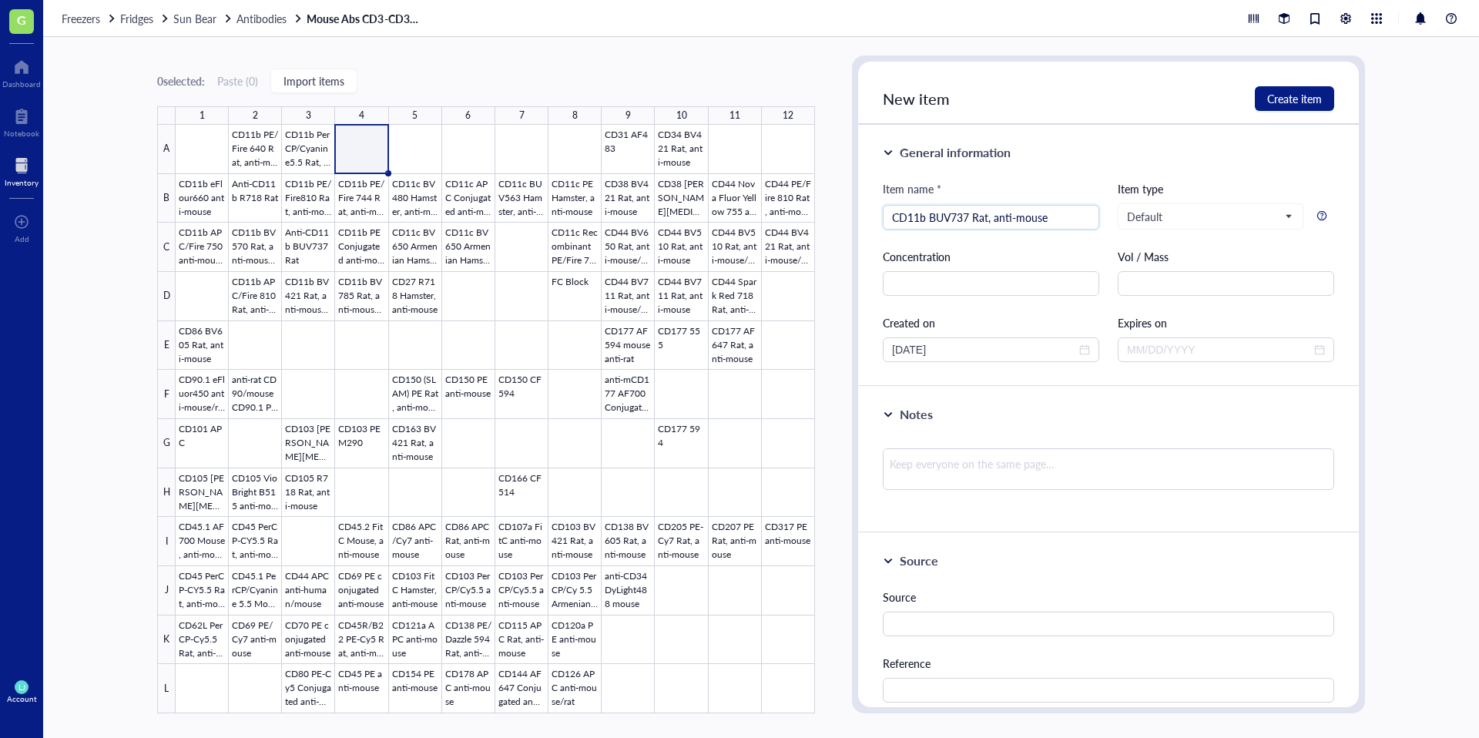
type input "CD11b BUV737 Rat, anti-mouse"
click at [1047, 260] on div "Concentration" at bounding box center [991, 256] width 216 height 17
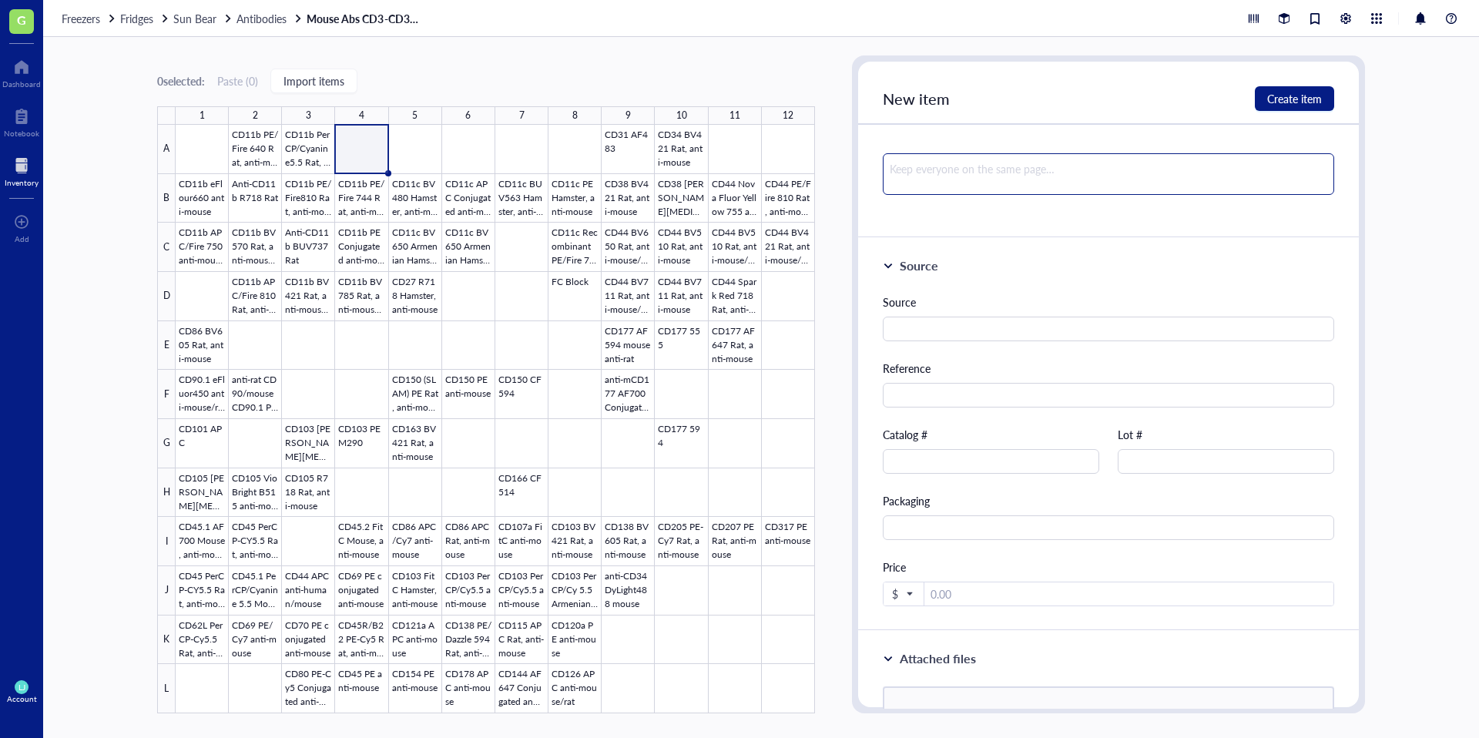
scroll to position [297, 0]
click at [956, 330] on input "text" at bounding box center [1108, 326] width 451 height 25
type input "BD"
click at [1005, 366] on div "Reference" at bounding box center [1108, 365] width 451 height 17
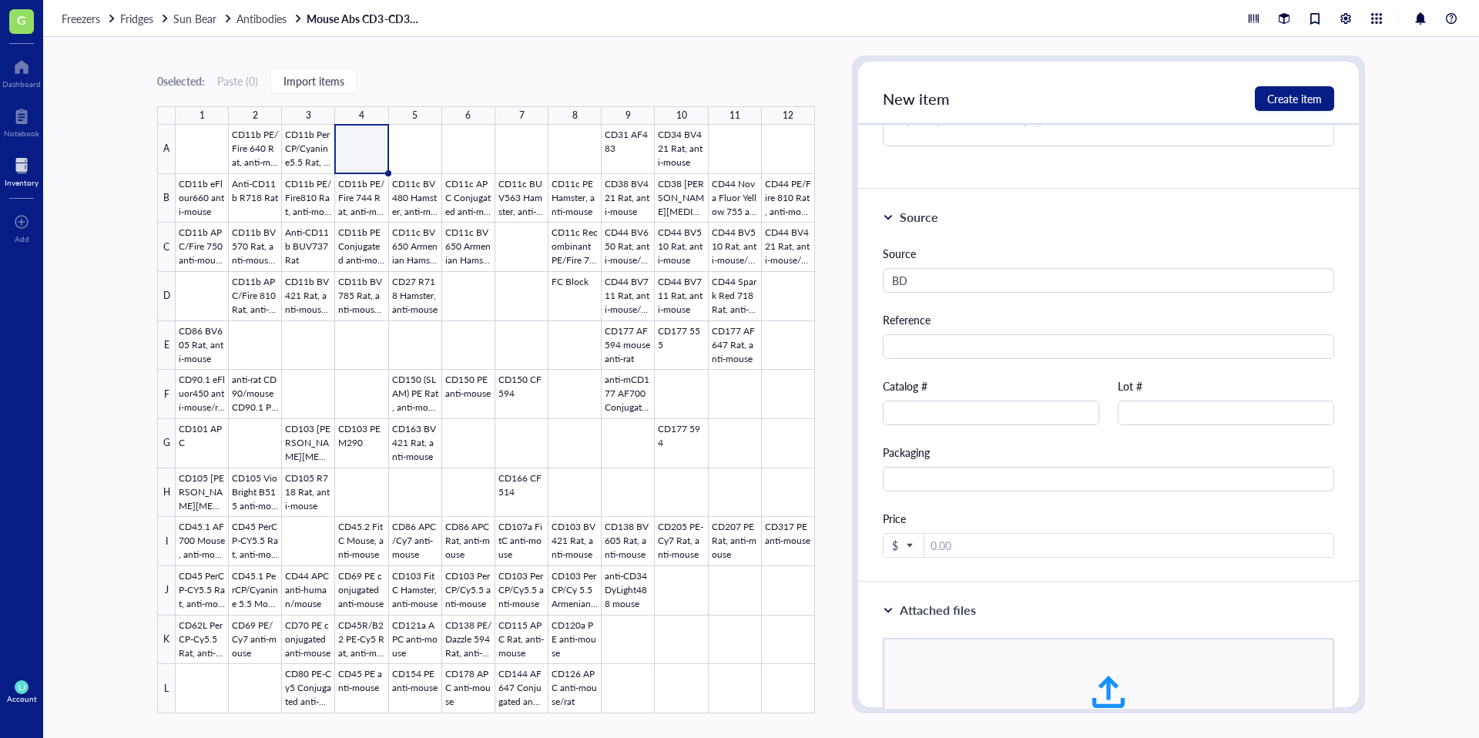
scroll to position [353, 0]
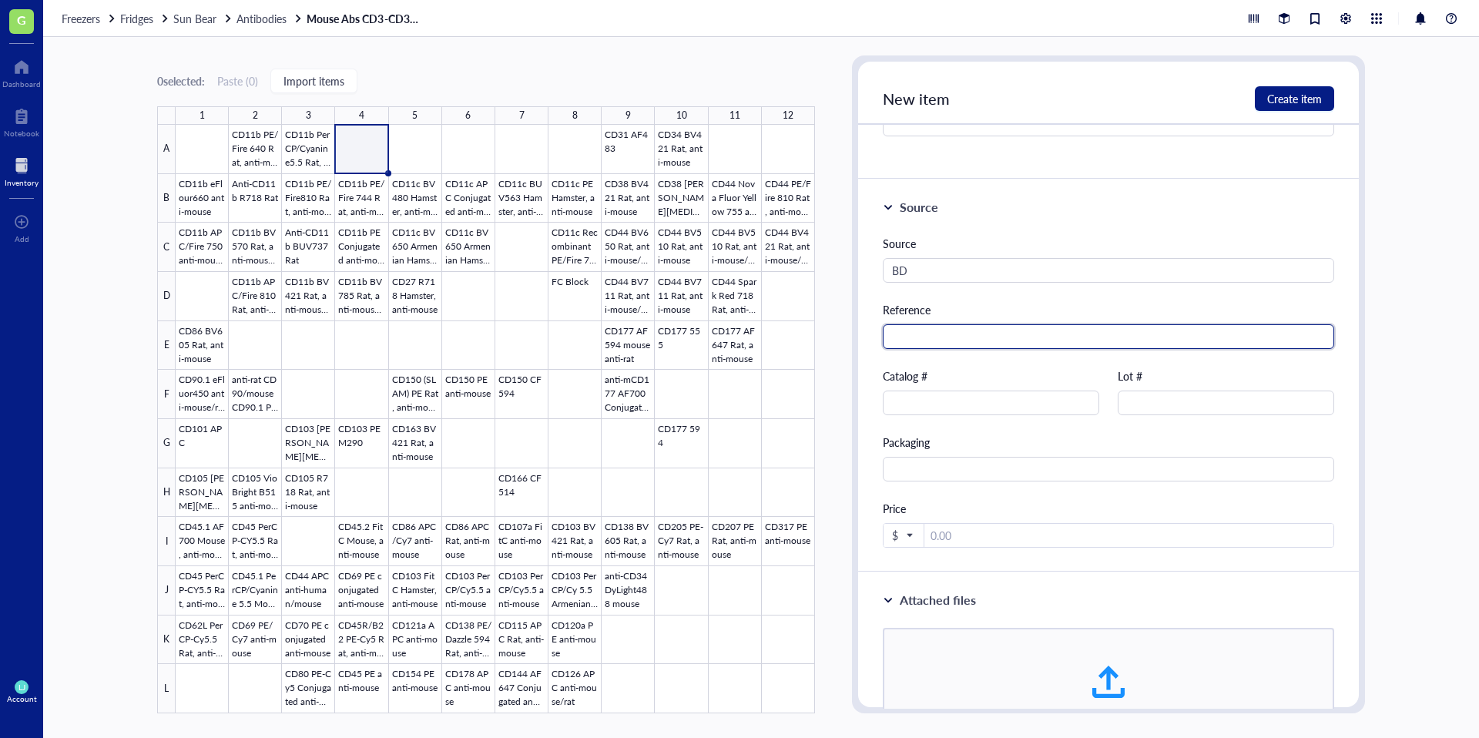
click at [983, 342] on input "text" at bounding box center [1108, 336] width 451 height 25
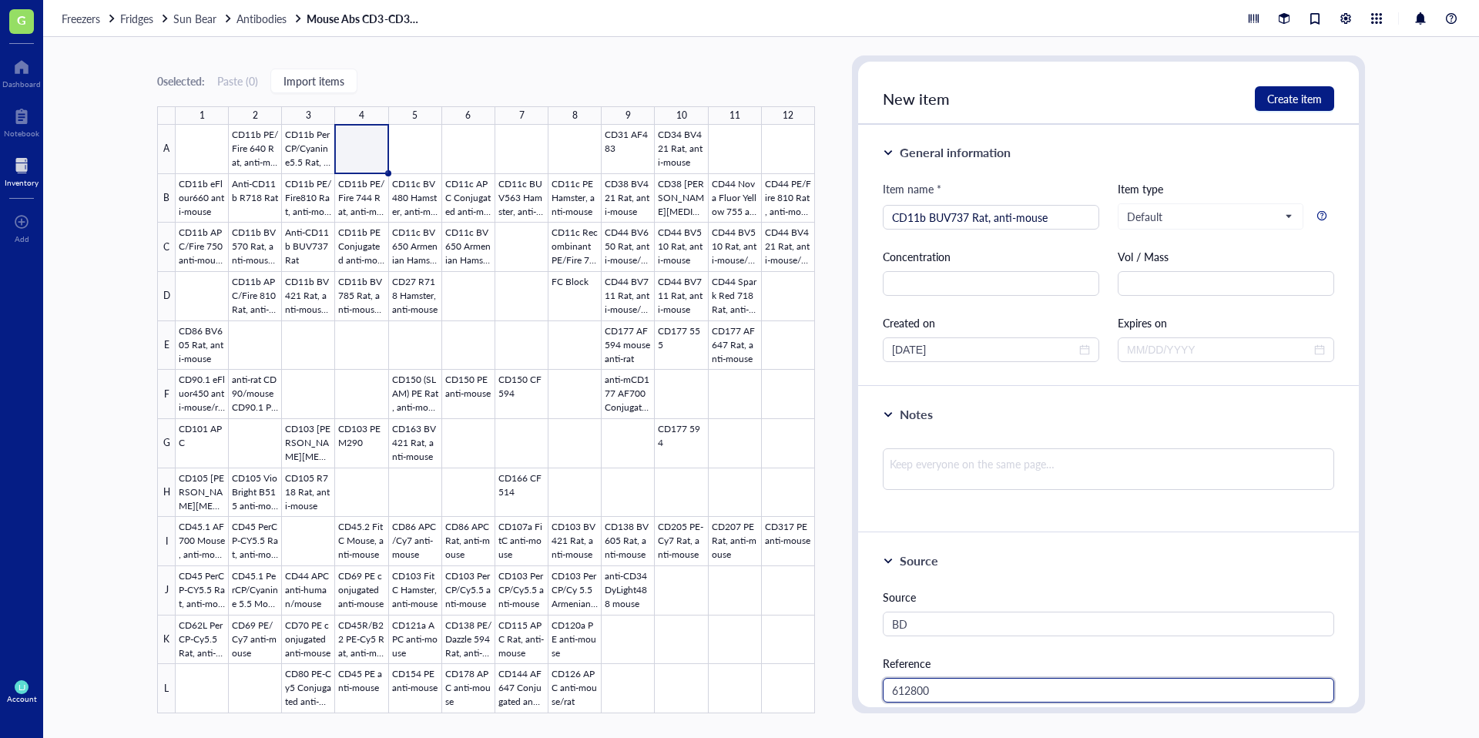
type input "612800"
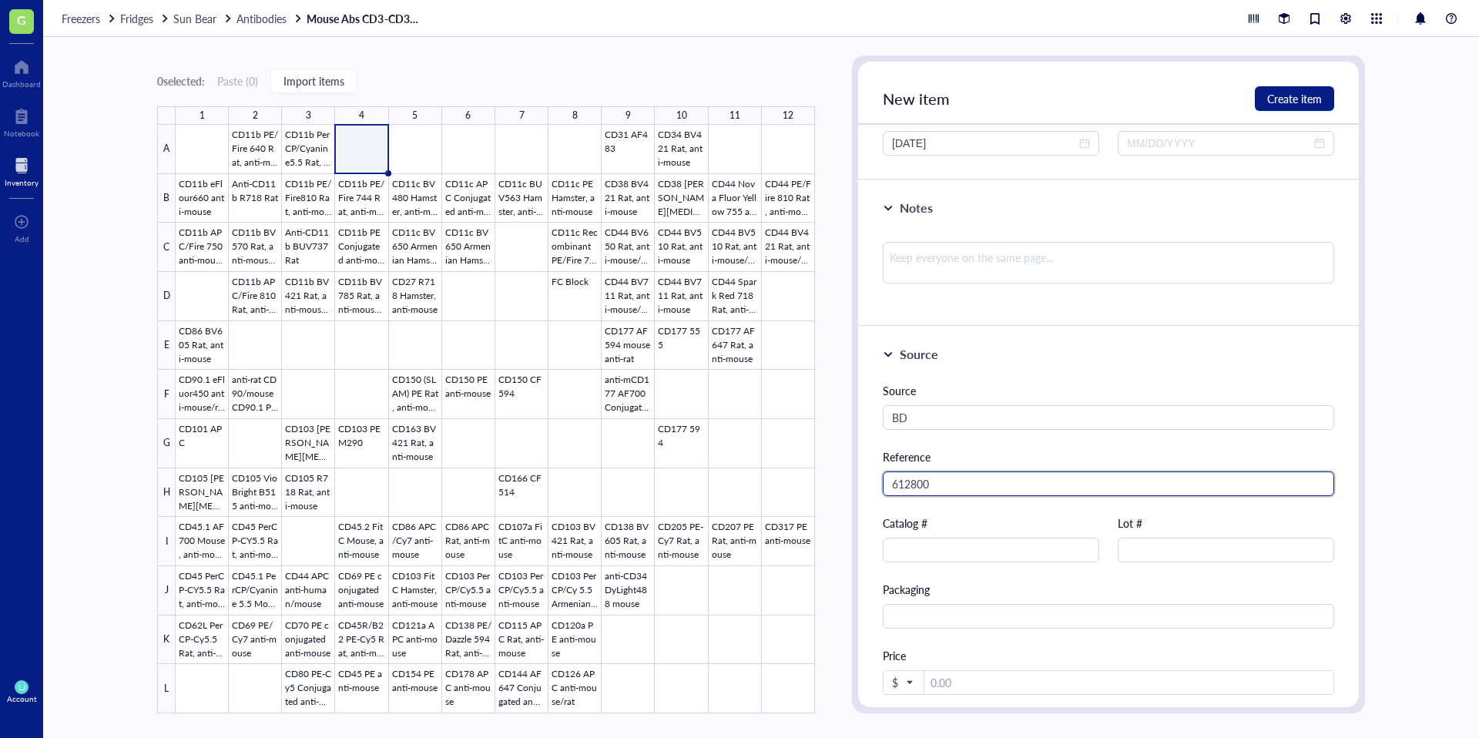
scroll to position [209, 0]
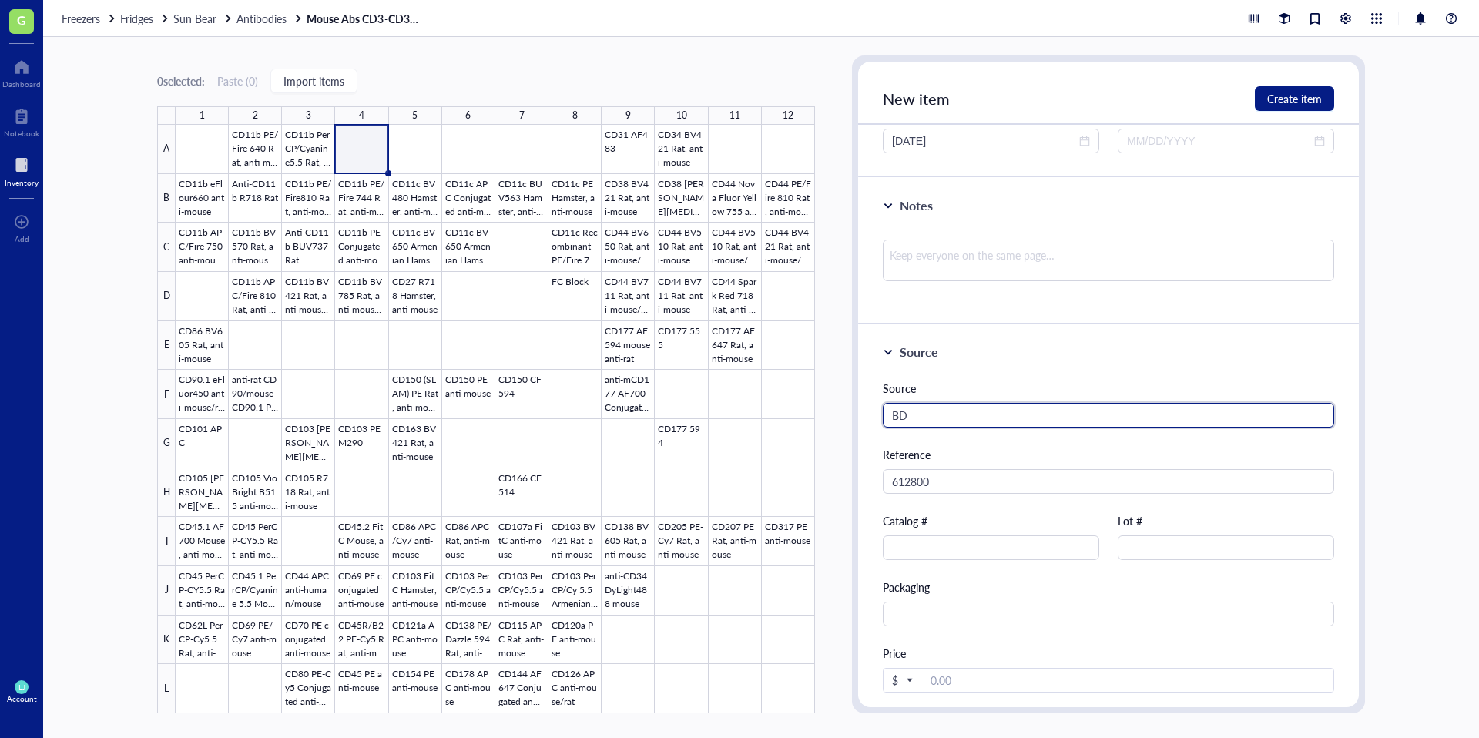
click at [1124, 420] on input "BD" at bounding box center [1108, 415] width 451 height 25
type input "BD Biosci"
click at [1173, 364] on div "Source Source BD Biosci Reference 612800 Catalog # Lot # Packaging Price $" at bounding box center [1108, 520] width 501 height 393
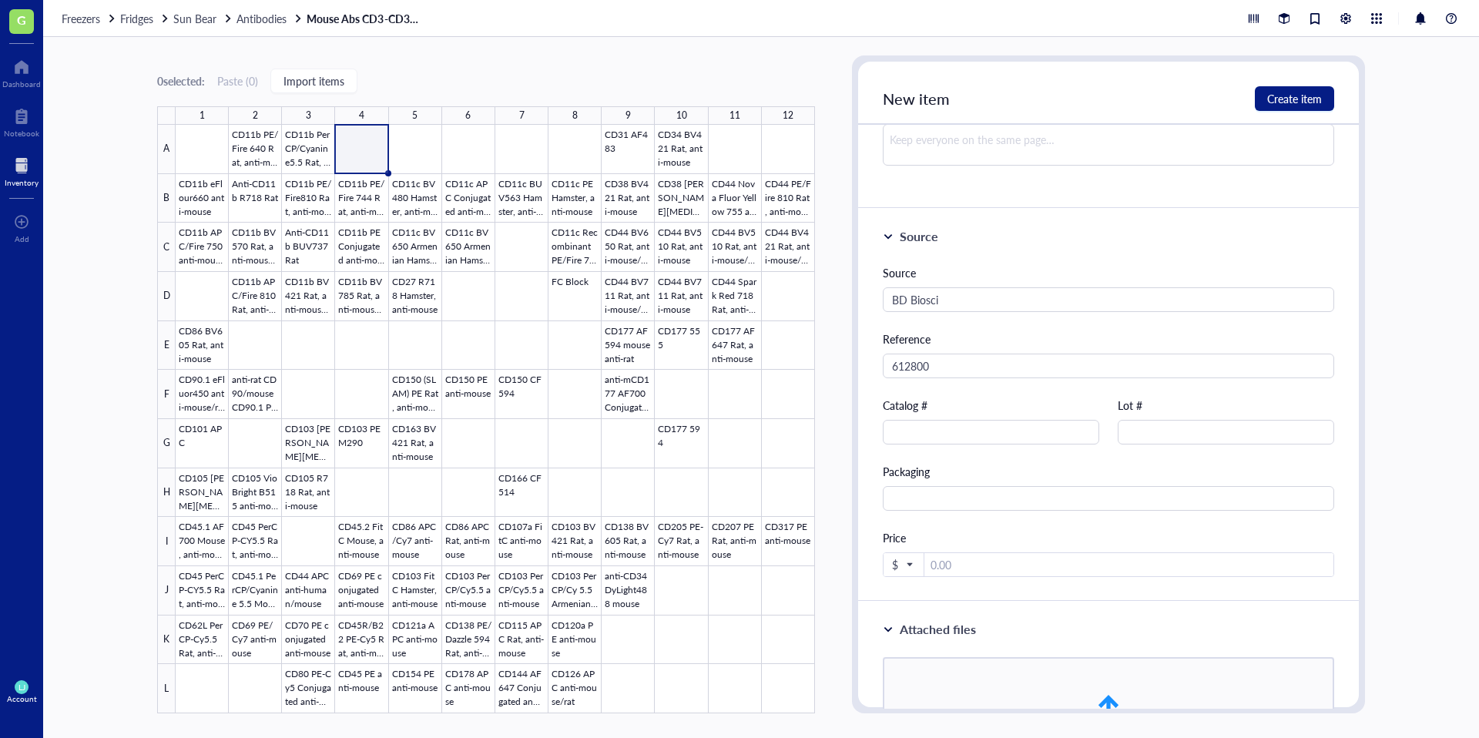
scroll to position [327, 0]
drag, startPoint x: 963, startPoint y: 367, endPoint x: 856, endPoint y: 365, distance: 106.3
click at [855, 367] on div "New item Create item General information Item name * CD11b BUV737 Rat, anti-mou…" at bounding box center [1108, 384] width 513 height 658
click at [933, 427] on input "text" at bounding box center [991, 429] width 216 height 25
paste input "612800"
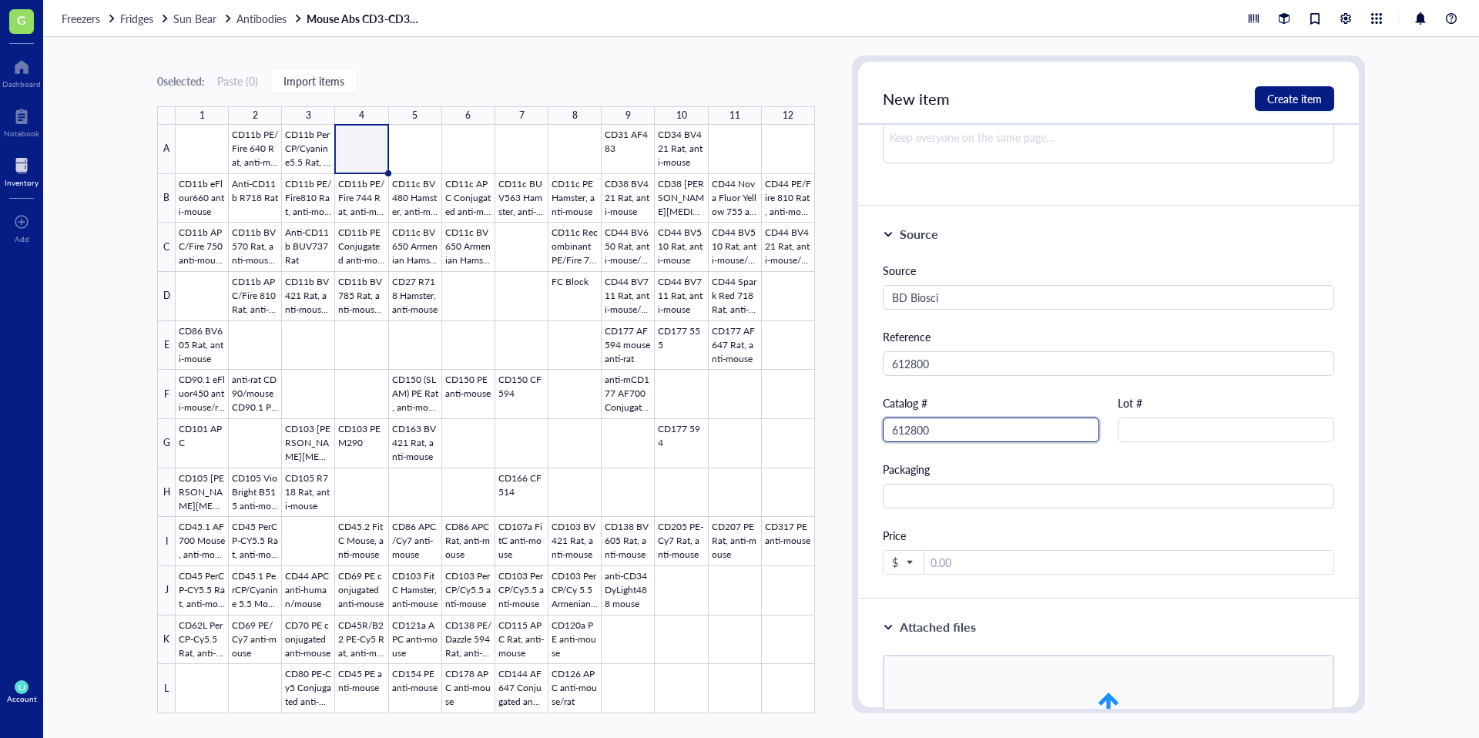
type input "612800"
click at [988, 404] on div "Catalog #" at bounding box center [991, 402] width 216 height 17
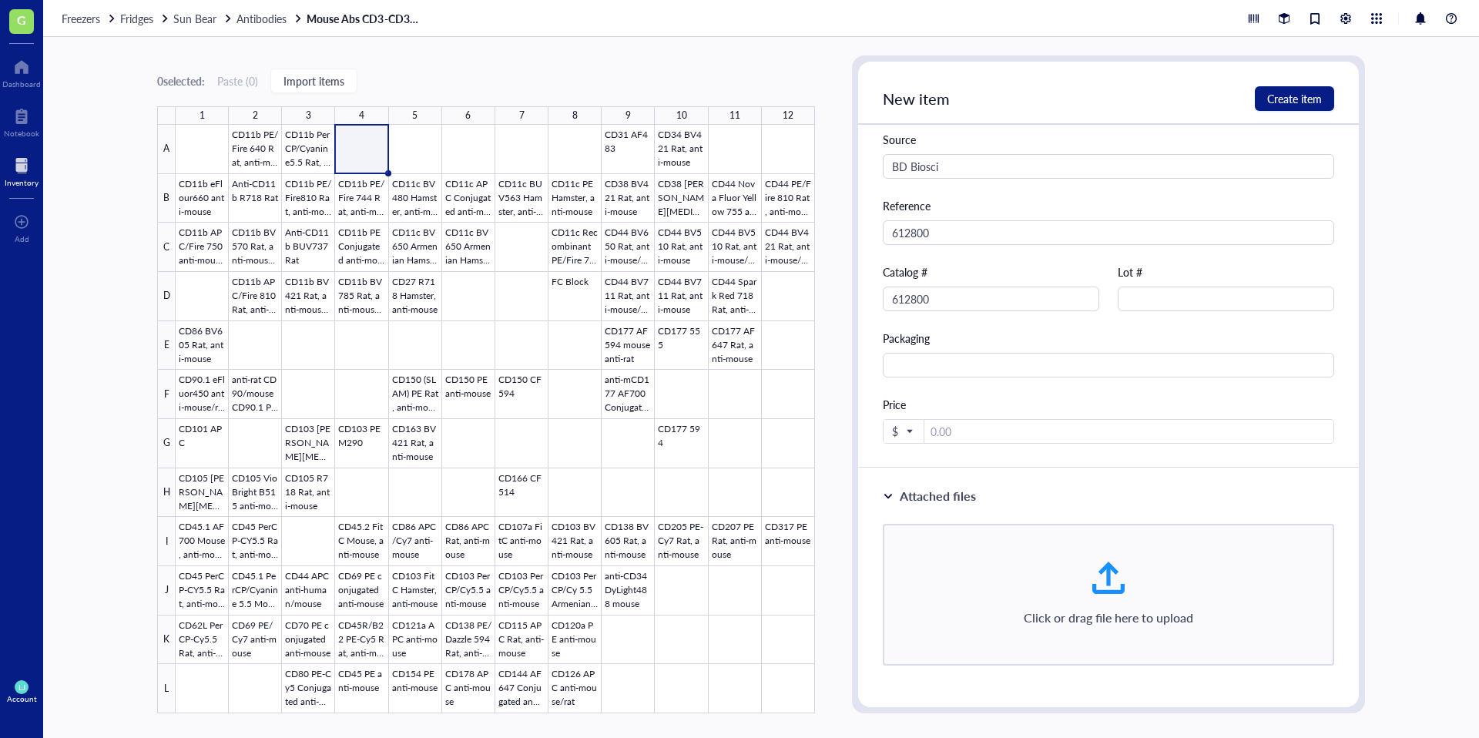
scroll to position [0, 0]
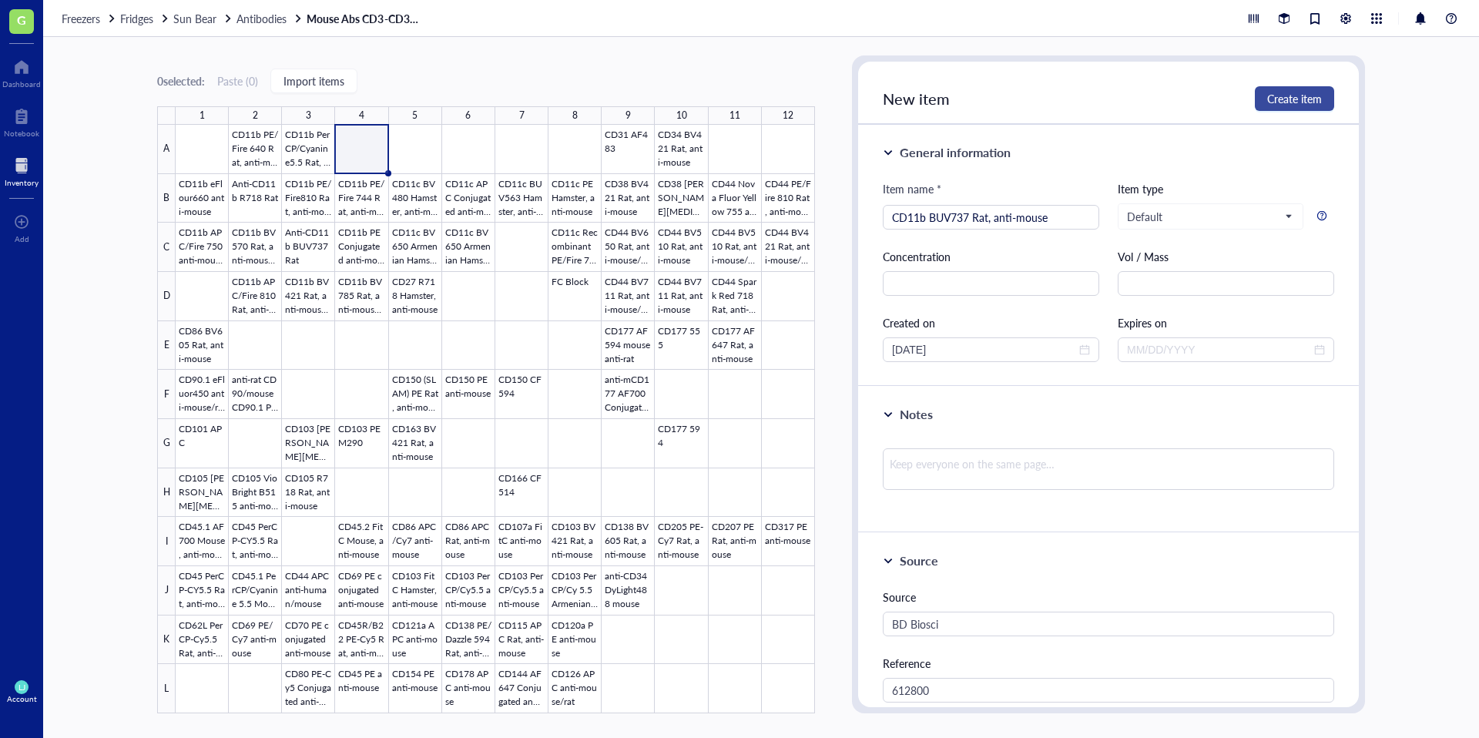
click at [1302, 92] on span "Create item" at bounding box center [1294, 98] width 55 height 12
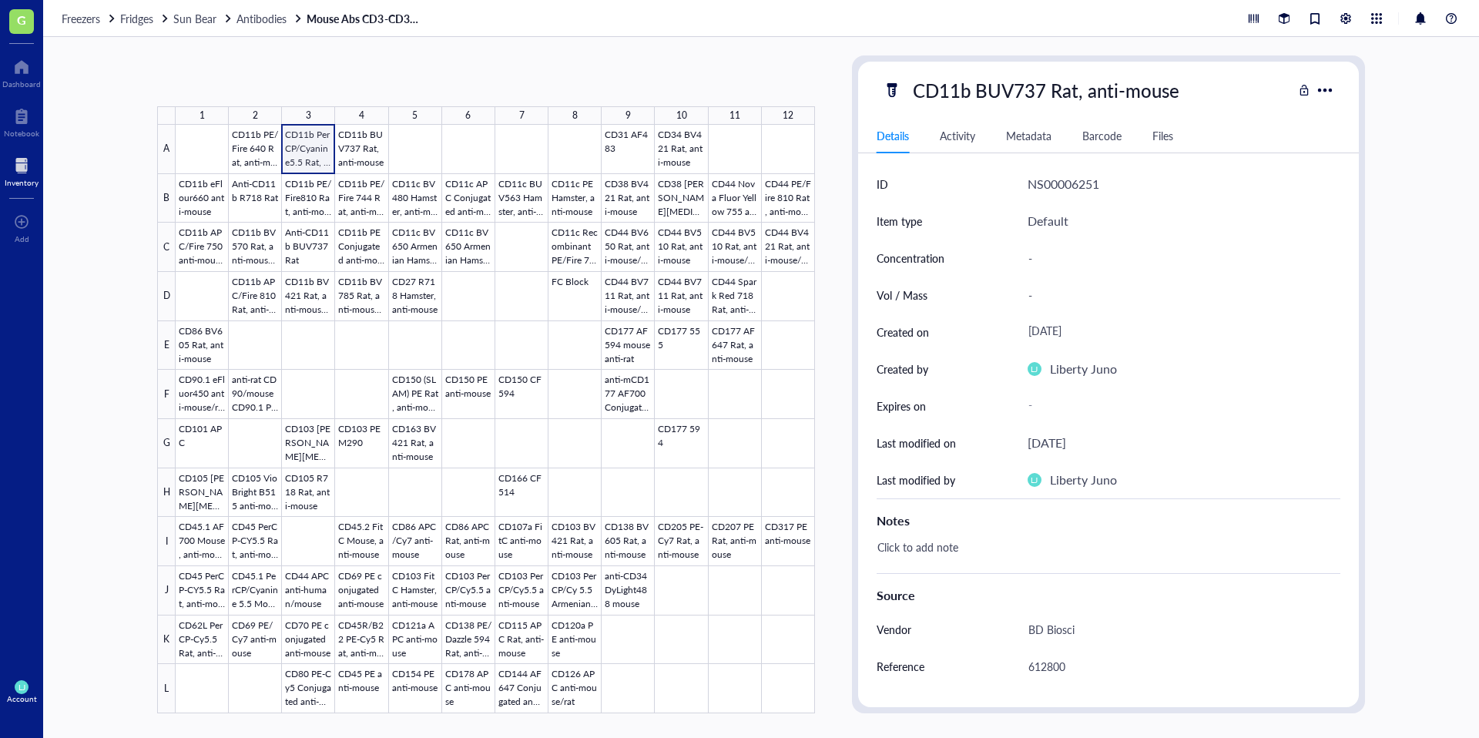
click at [304, 144] on div at bounding box center [495, 419] width 639 height 588
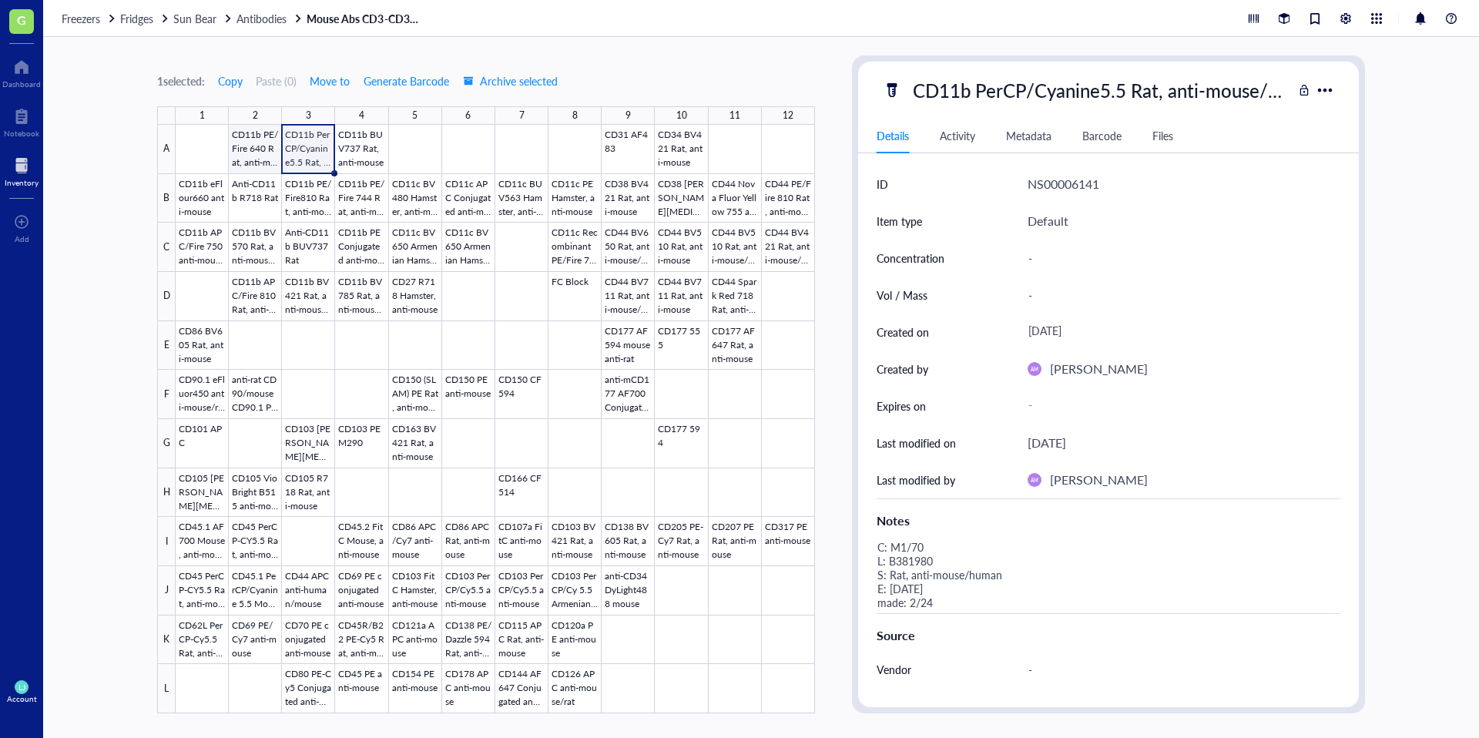
click at [240, 161] on div at bounding box center [495, 419] width 639 height 588
click at [355, 153] on div at bounding box center [495, 419] width 639 height 588
click at [312, 148] on div at bounding box center [495, 419] width 639 height 588
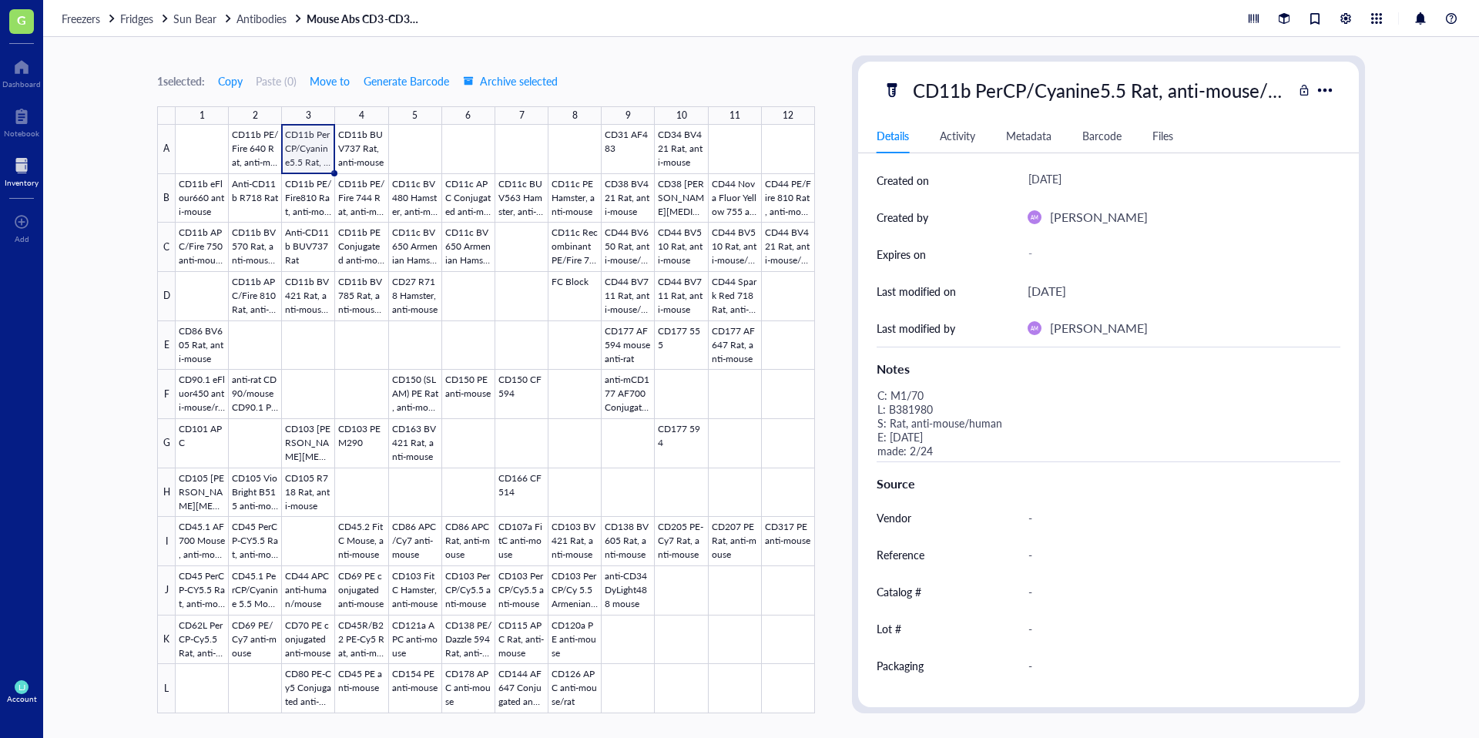
scroll to position [178, 0]
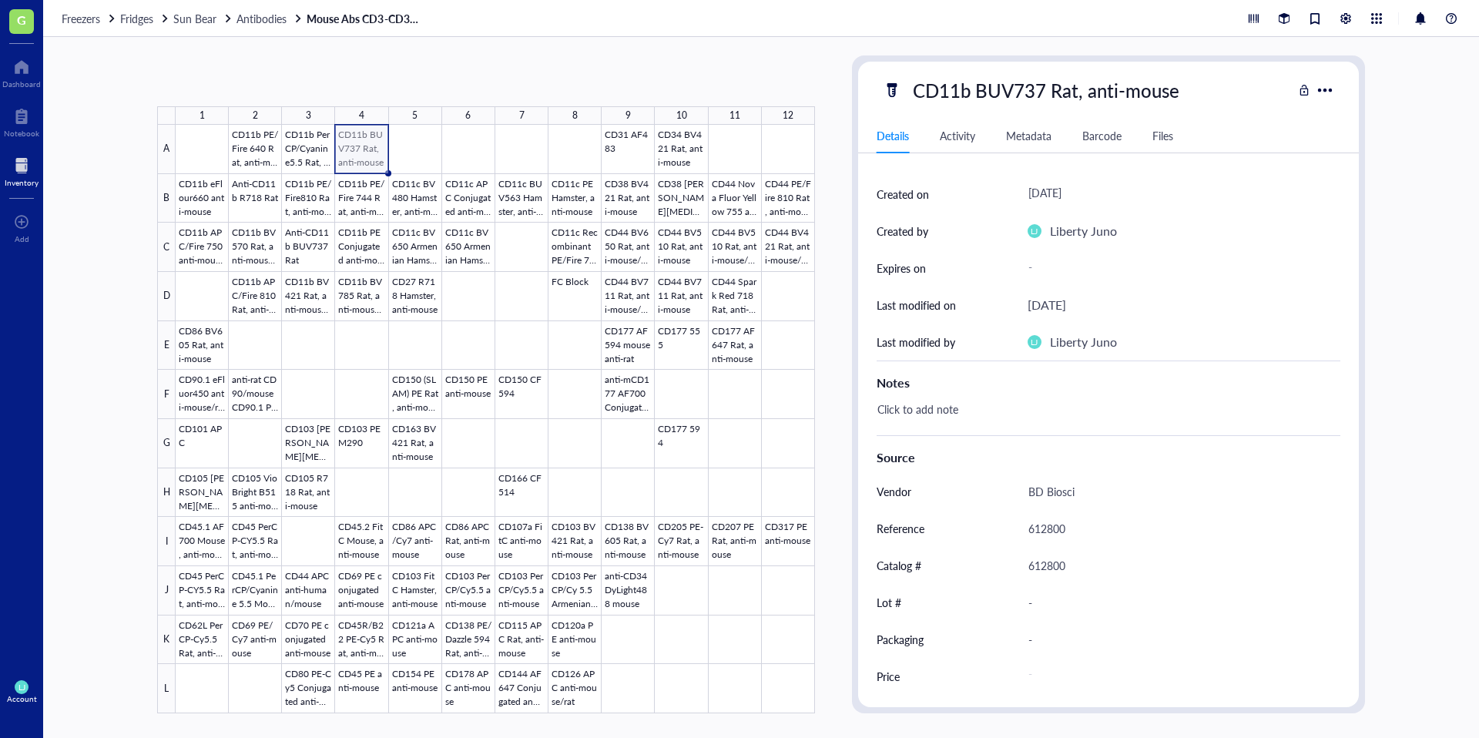
scroll to position [138, 0]
click at [362, 149] on div at bounding box center [495, 419] width 639 height 588
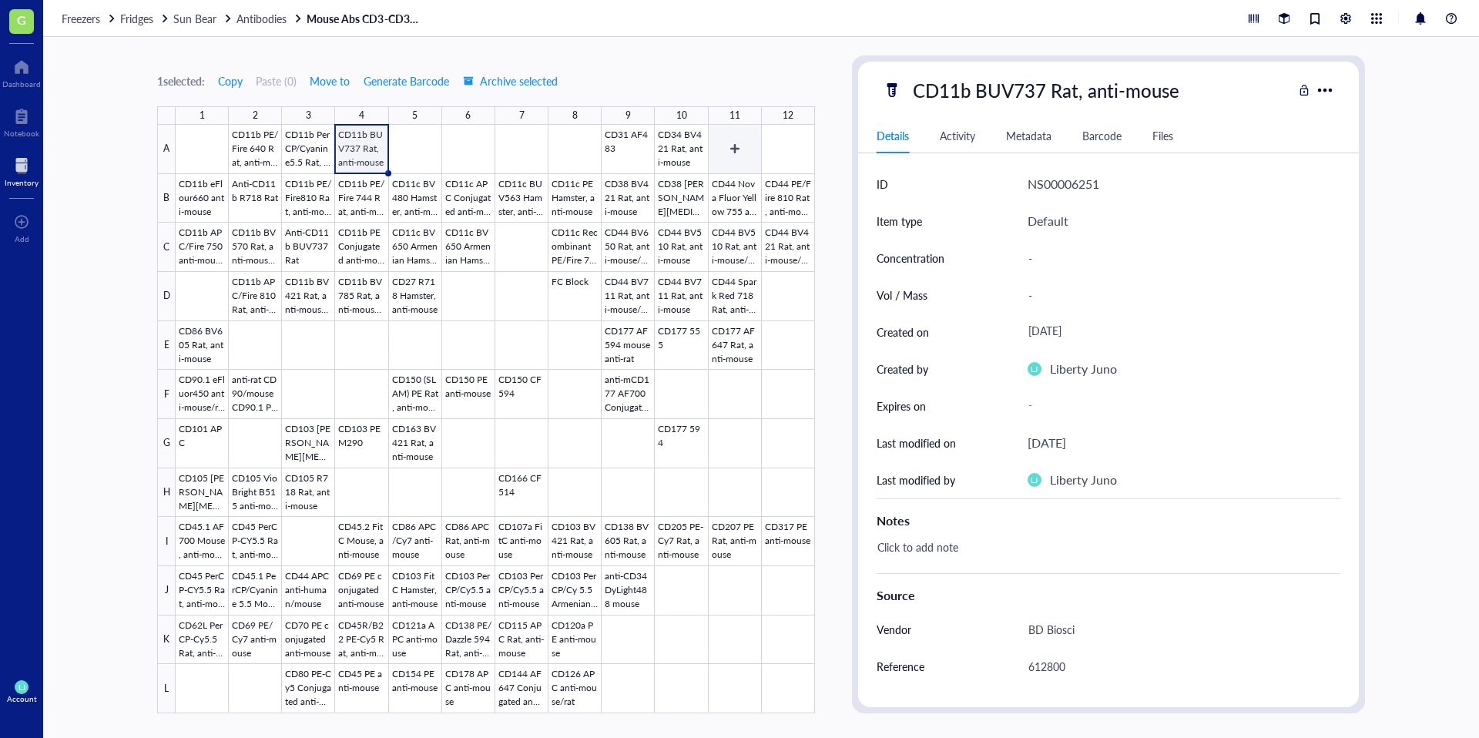
click at [737, 148] on div at bounding box center [495, 419] width 639 height 588
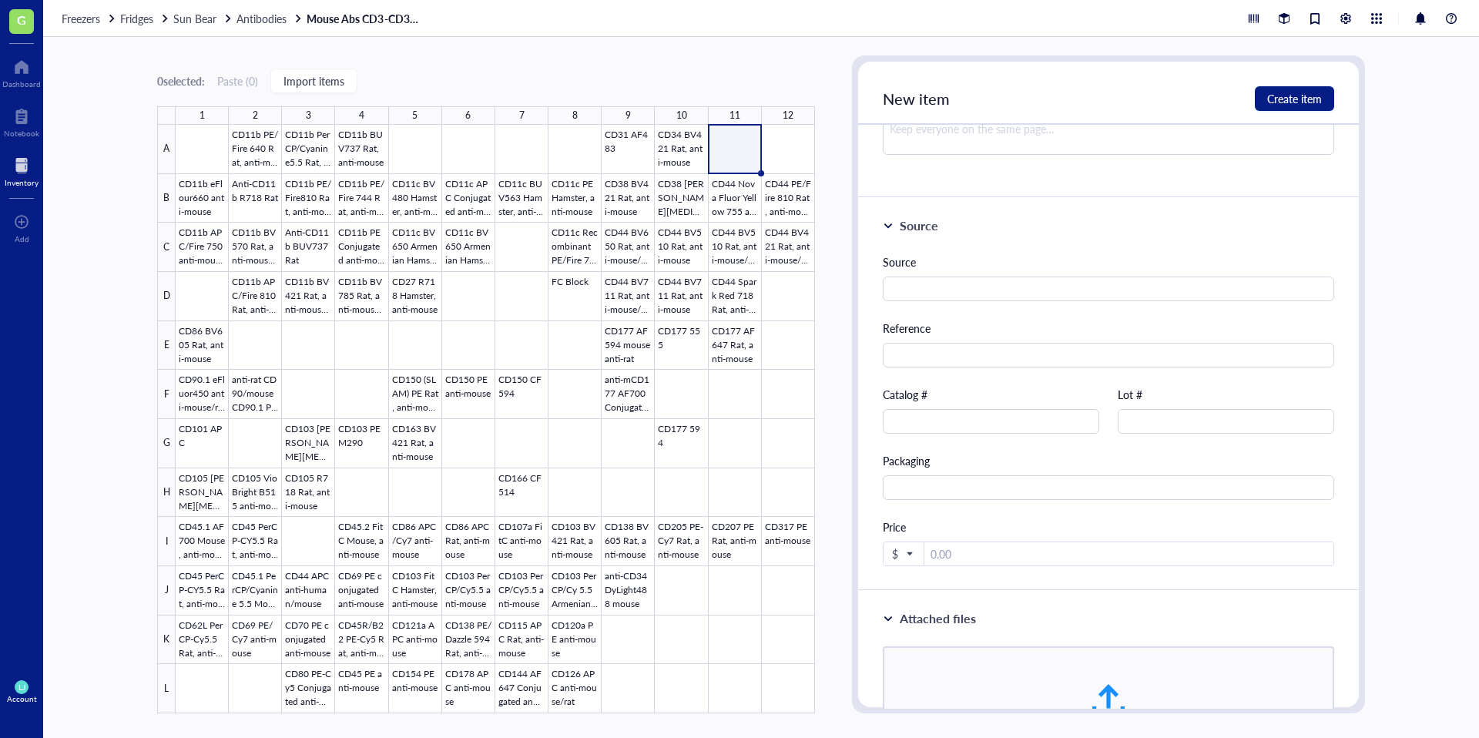
scroll to position [338, 0]
type input "CD34 eFluor 660 Rat, anti-mouse"
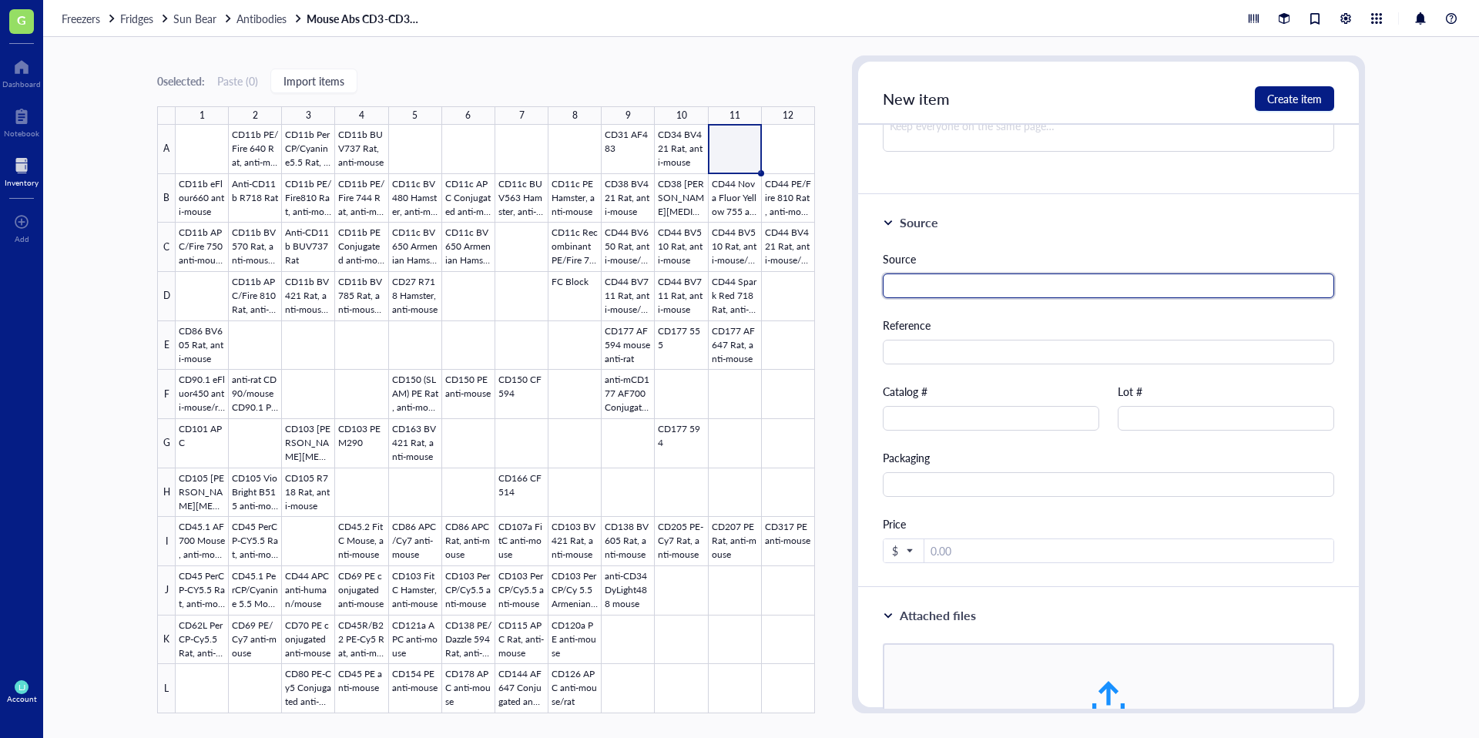
click at [1022, 284] on input "text" at bounding box center [1108, 285] width 451 height 25
type input "Invitrogen"
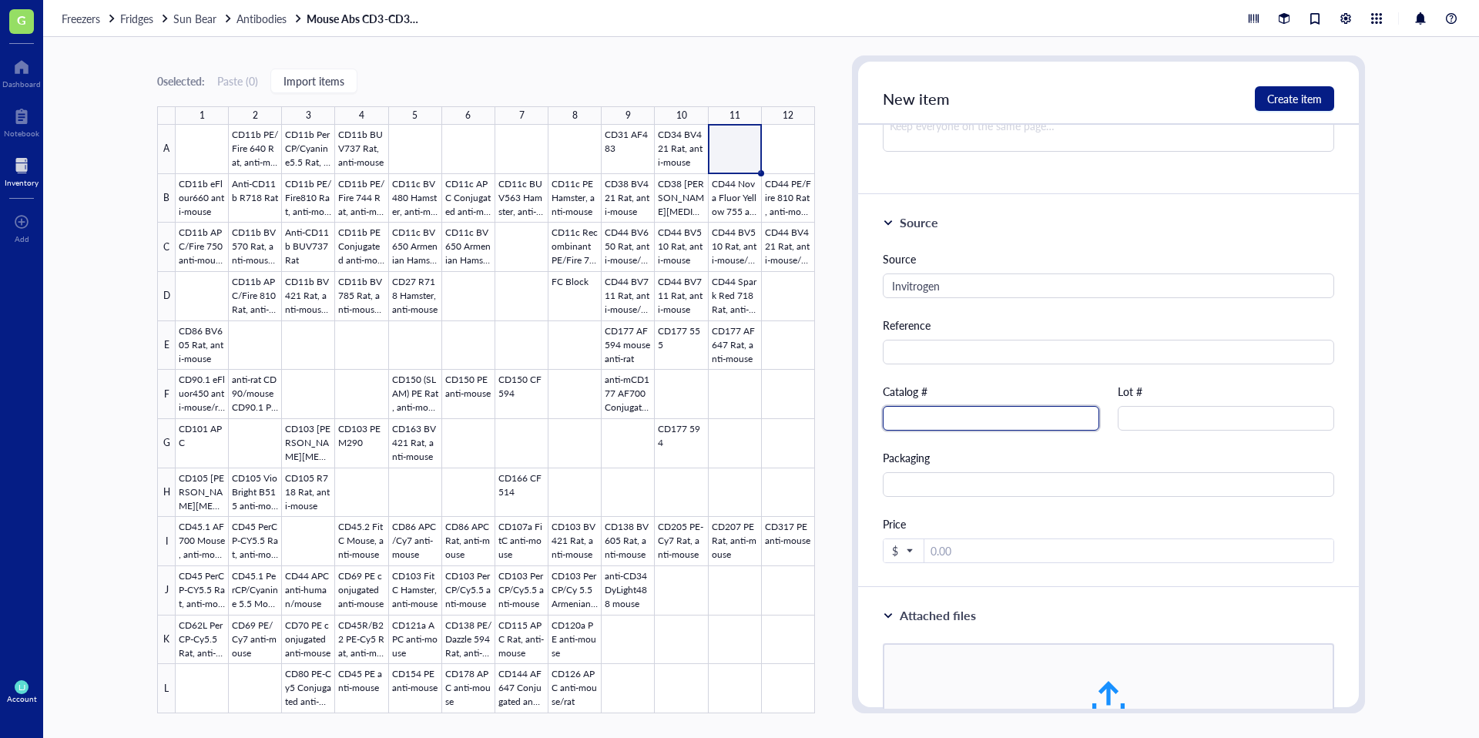
click at [1014, 418] on input "text" at bounding box center [991, 418] width 216 height 25
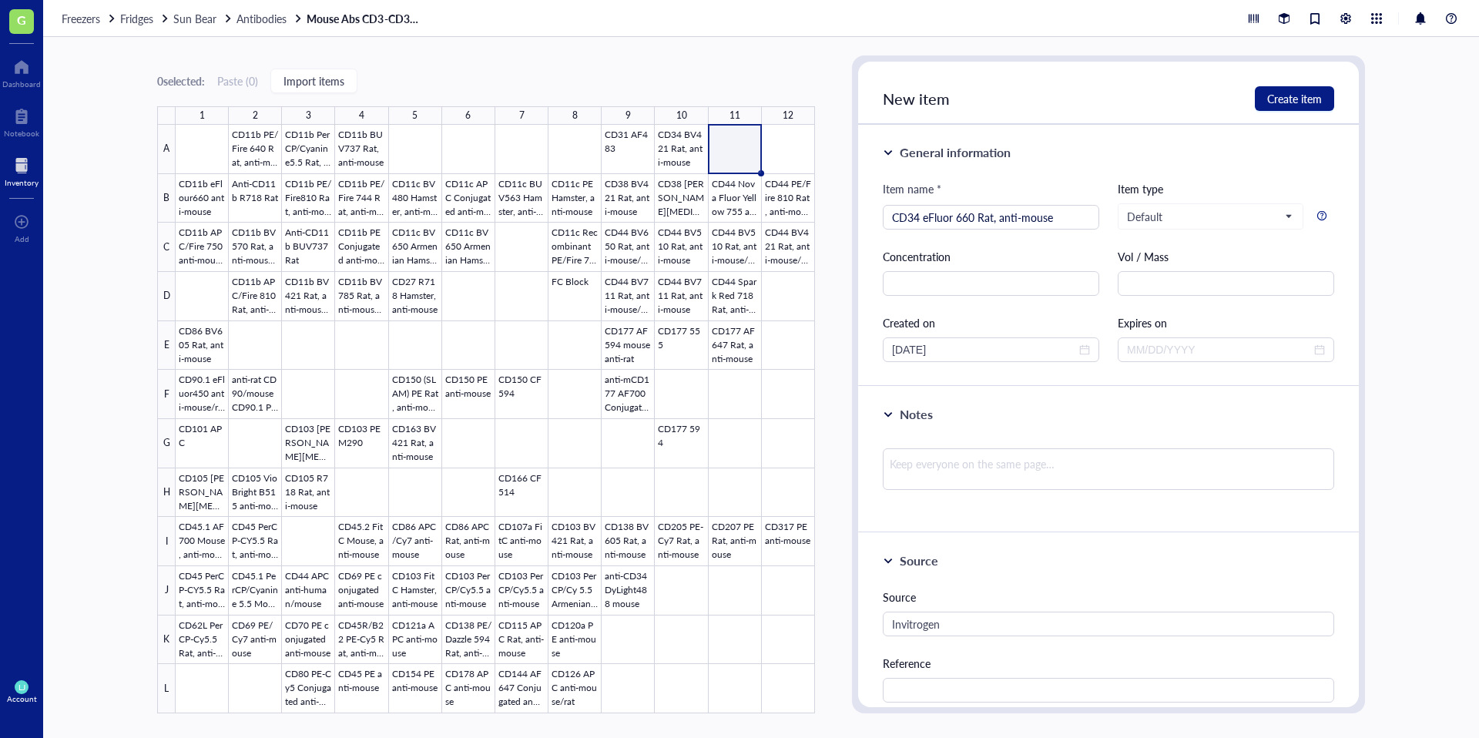
scroll to position [1, 0]
type input "50-0341-82"
click at [1009, 459] on textarea at bounding box center [1108, 468] width 451 height 42
type textarea "c"
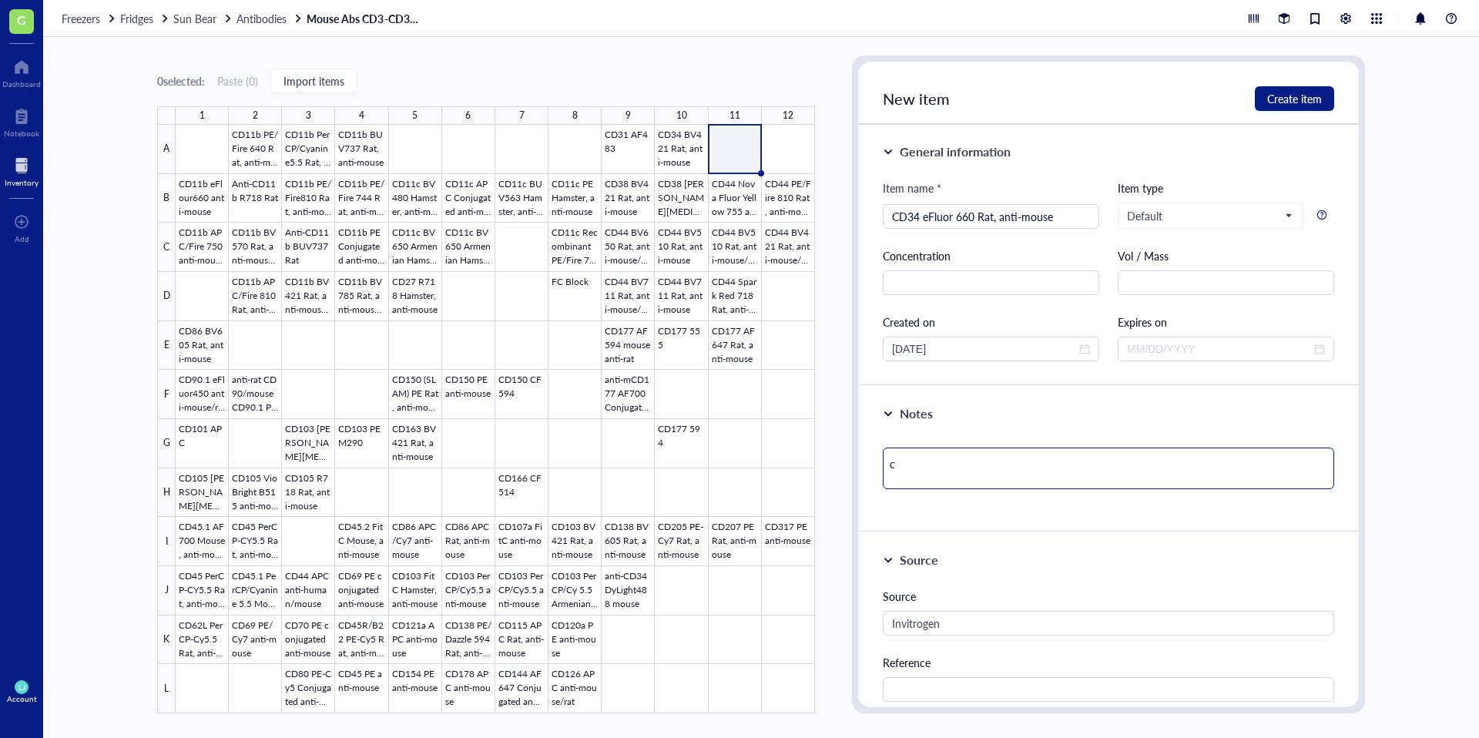
type textarea "cl"
type textarea "clo"
type textarea "clon"
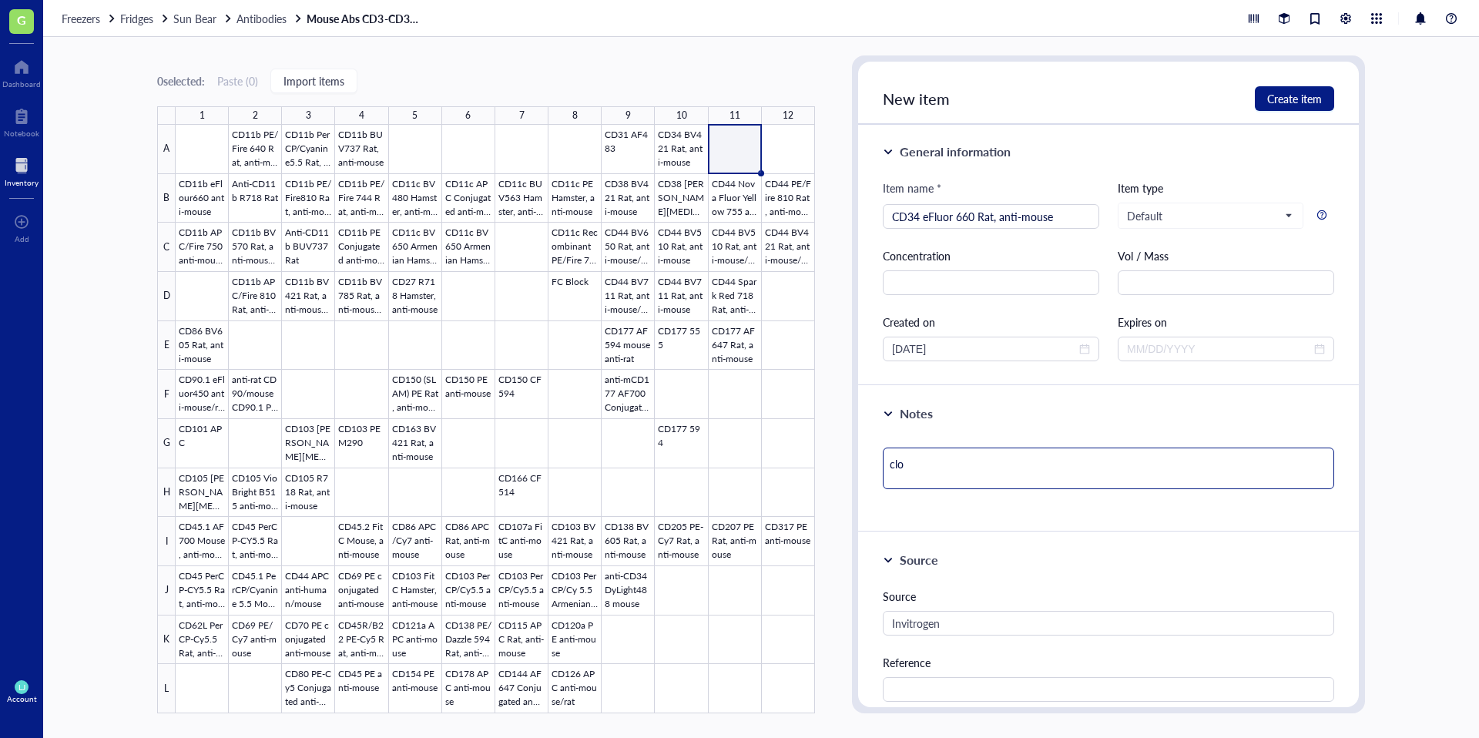
type textarea "clon"
type textarea "clone"
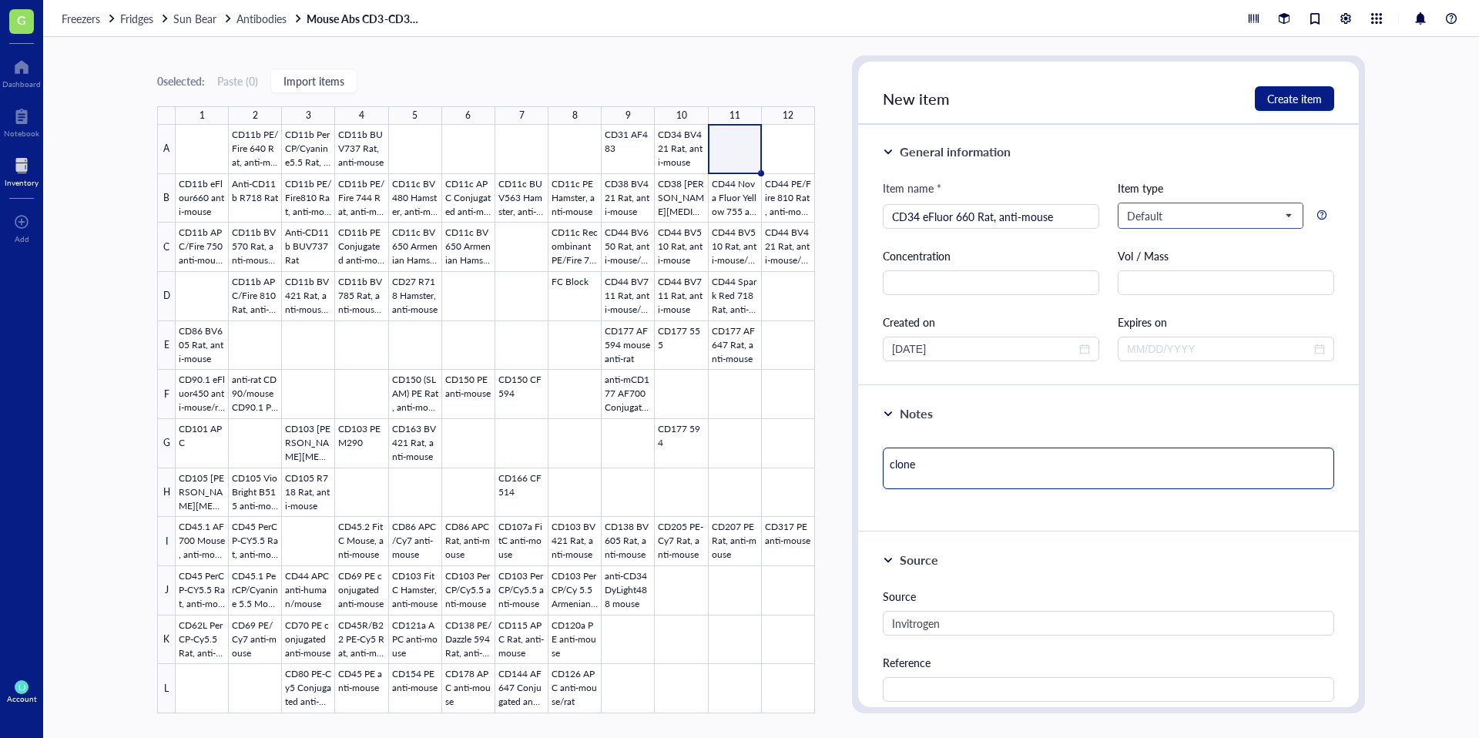
type textarea "clone R"
type textarea "clone RA"
type textarea "clone RAM"
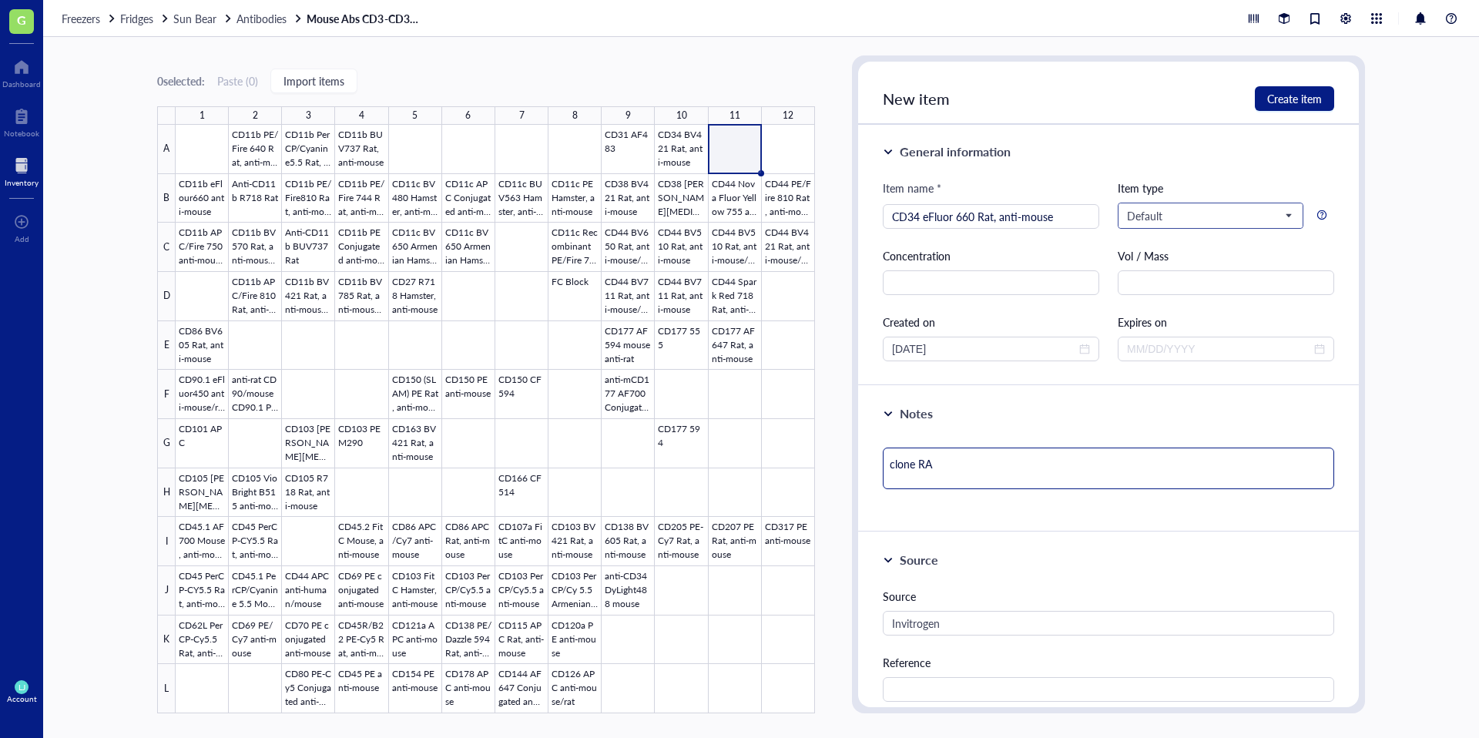
type textarea "clone RAM"
type textarea "clone RAM3"
type textarea "clone RAM34"
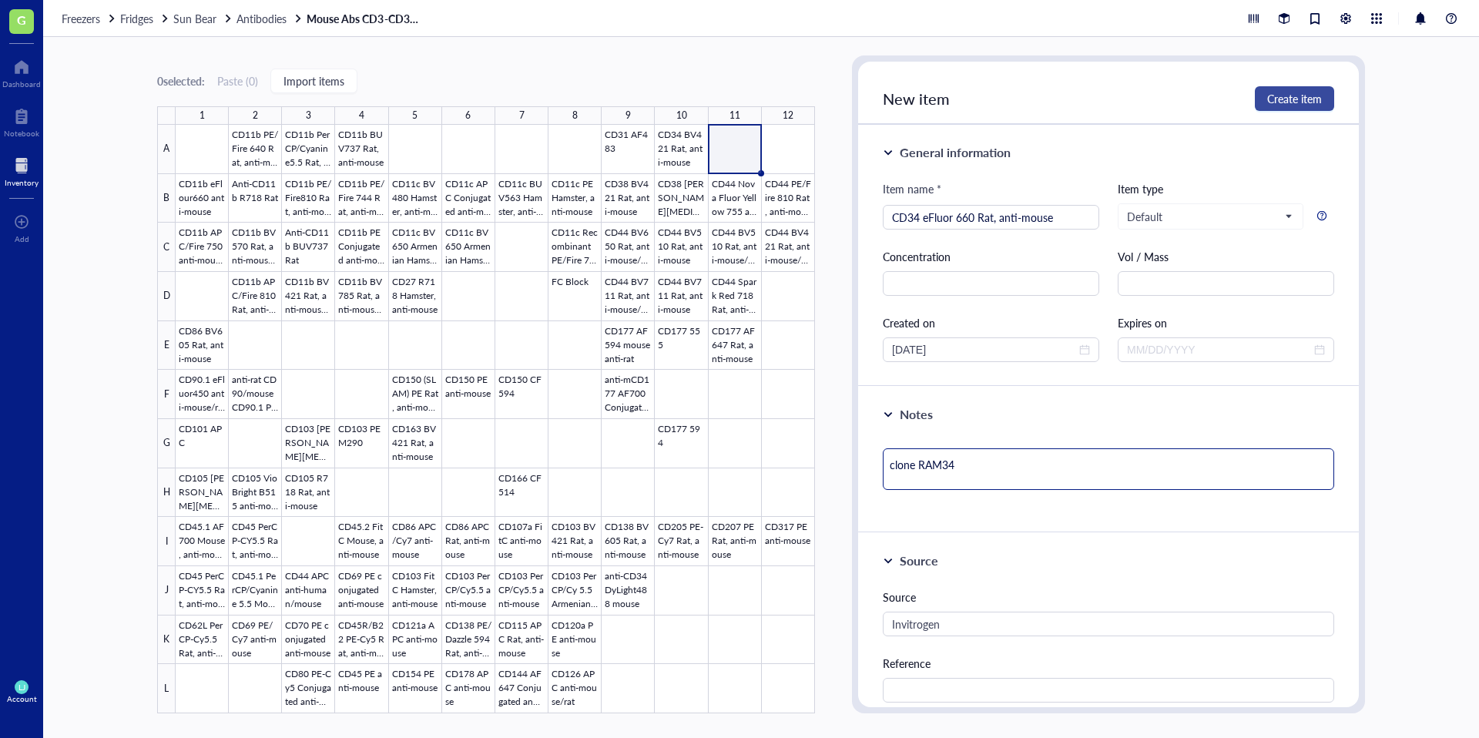
type textarea "clone RAM34"
click at [1281, 97] on span "Create item" at bounding box center [1294, 98] width 55 height 12
type textarea "Keep everyone on the same page…"
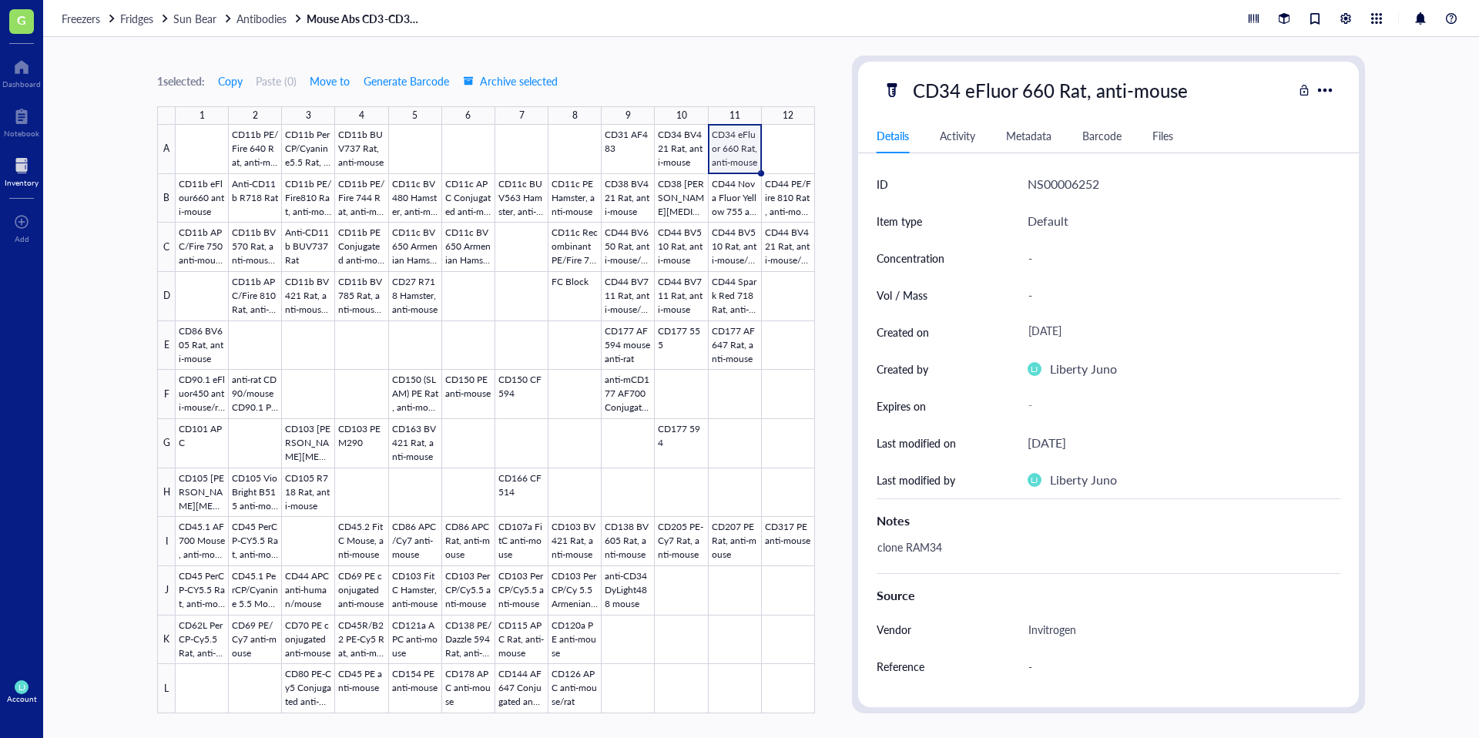
click at [1375, 386] on div "1 selected: Copy Paste ( 0 ) Move to Generate Barcode Archive selected 1 2 3 4 …" at bounding box center [760, 387] width 1435 height 701
click at [736, 295] on div at bounding box center [495, 419] width 639 height 588
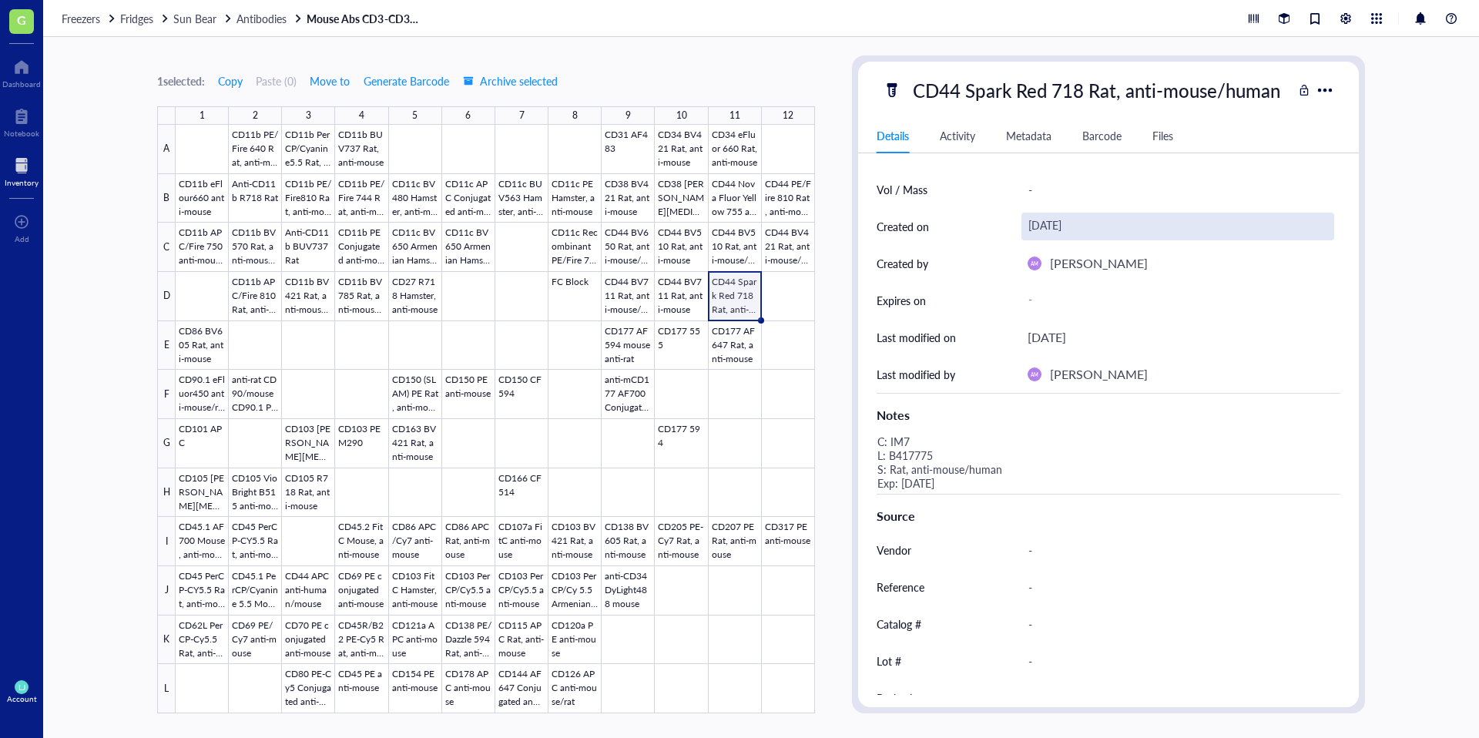
scroll to position [109, 0]
